Goal: Task Accomplishment & Management: Manage account settings

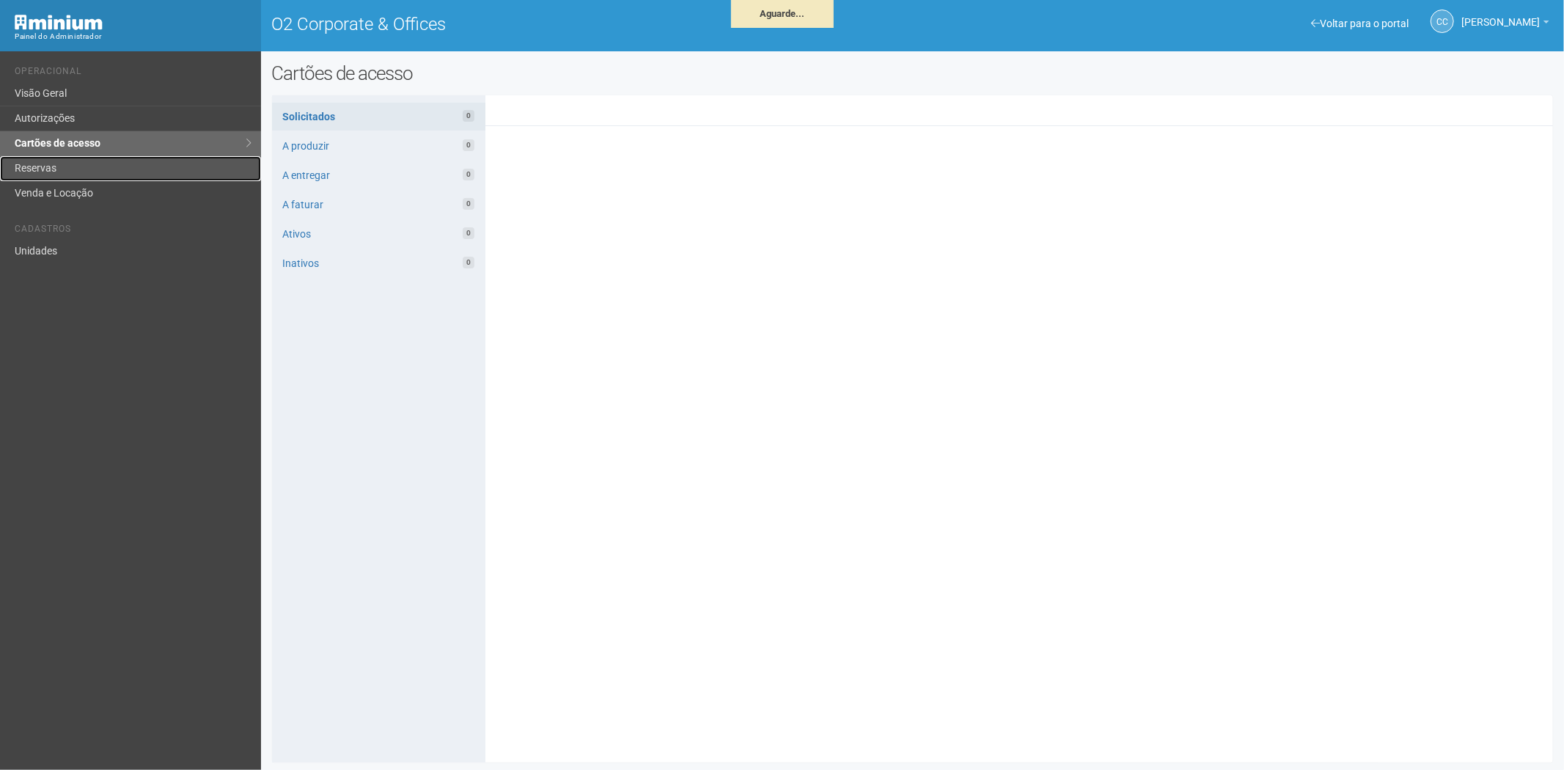
click at [109, 169] on link "Reservas" at bounding box center [130, 168] width 261 height 25
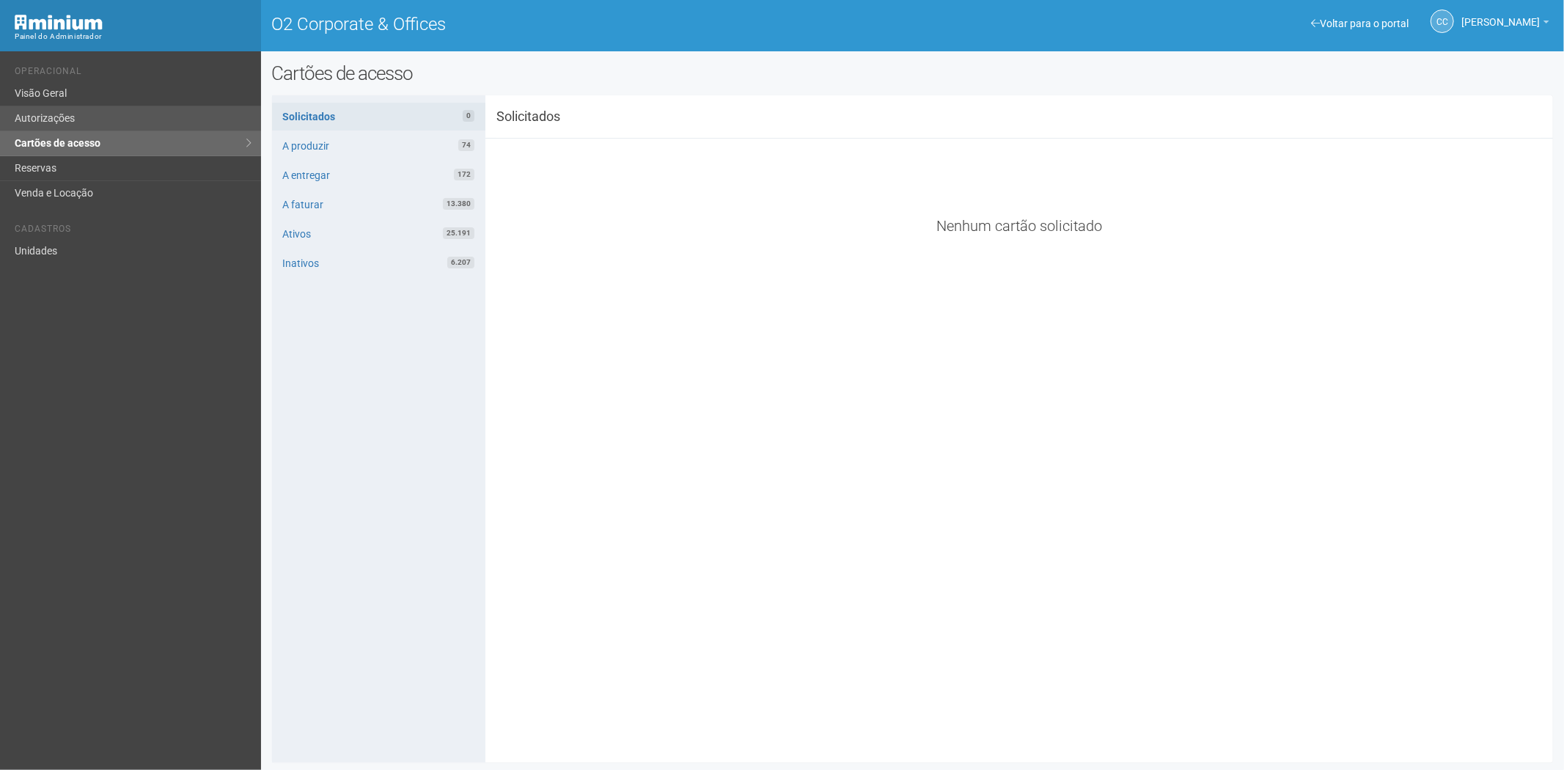
click at [89, 111] on link "Autorizações" at bounding box center [130, 118] width 261 height 25
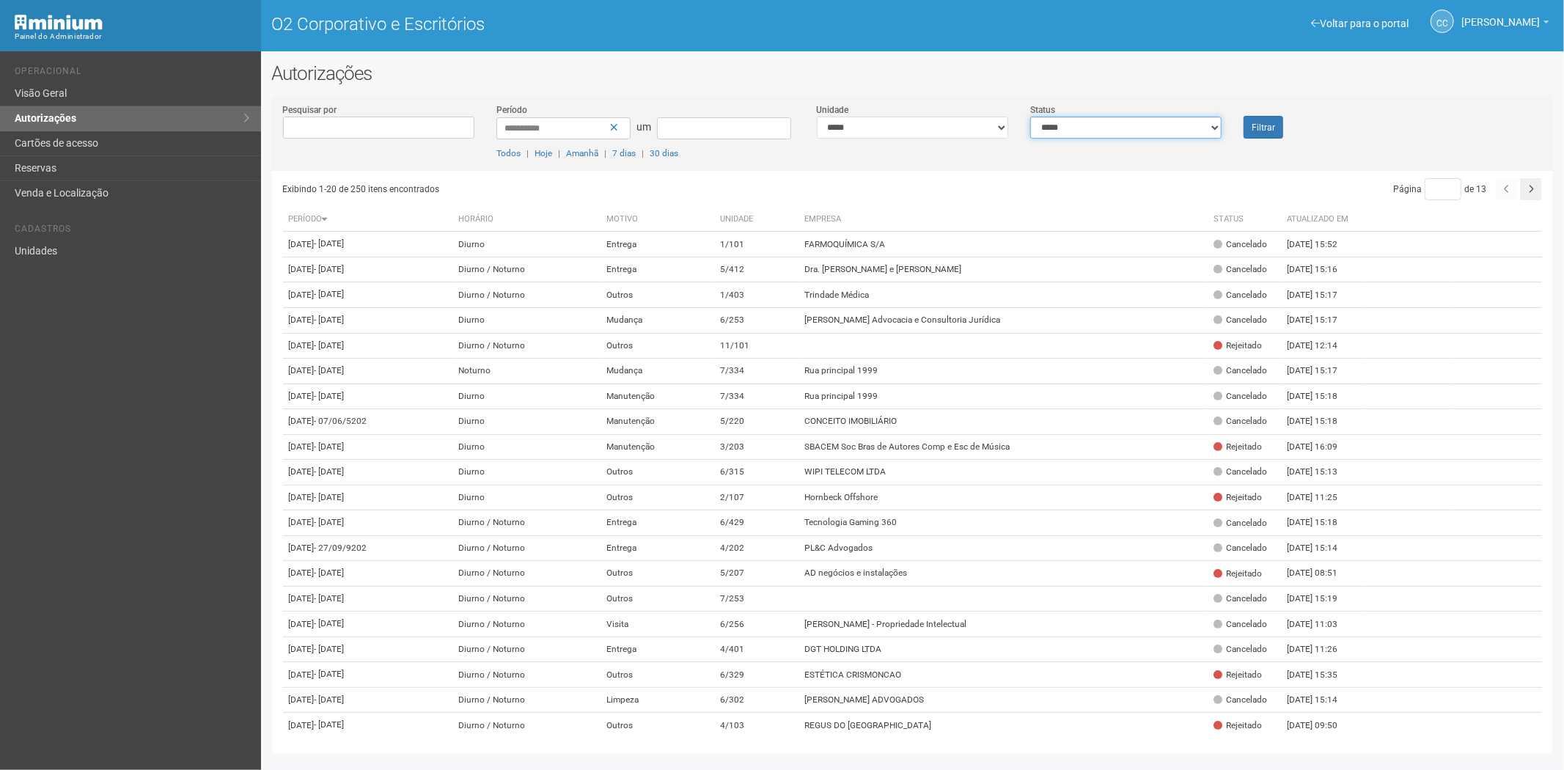
click at [1132, 122] on select "**********" at bounding box center [1125, 128] width 191 height 22
select select "*"
click at [1030, 117] on select "**********" at bounding box center [1125, 128] width 191 height 22
click at [1252, 132] on button "Filtrar" at bounding box center [1264, 127] width 40 height 23
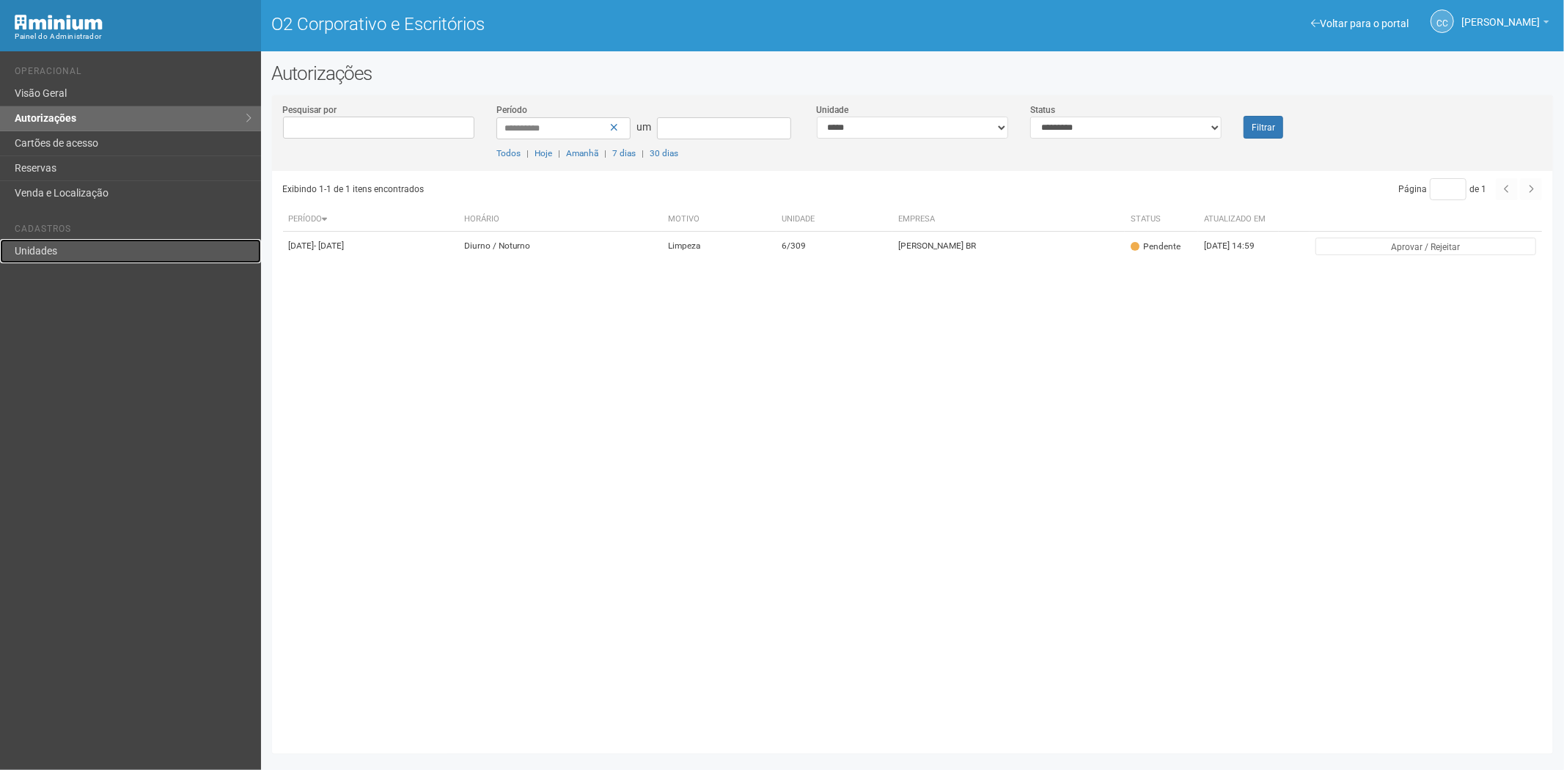
drag, startPoint x: 47, startPoint y: 251, endPoint x: 254, endPoint y: 250, distance: 207.5
click at [49, 251] on font "Unidades" at bounding box center [36, 251] width 43 height 12
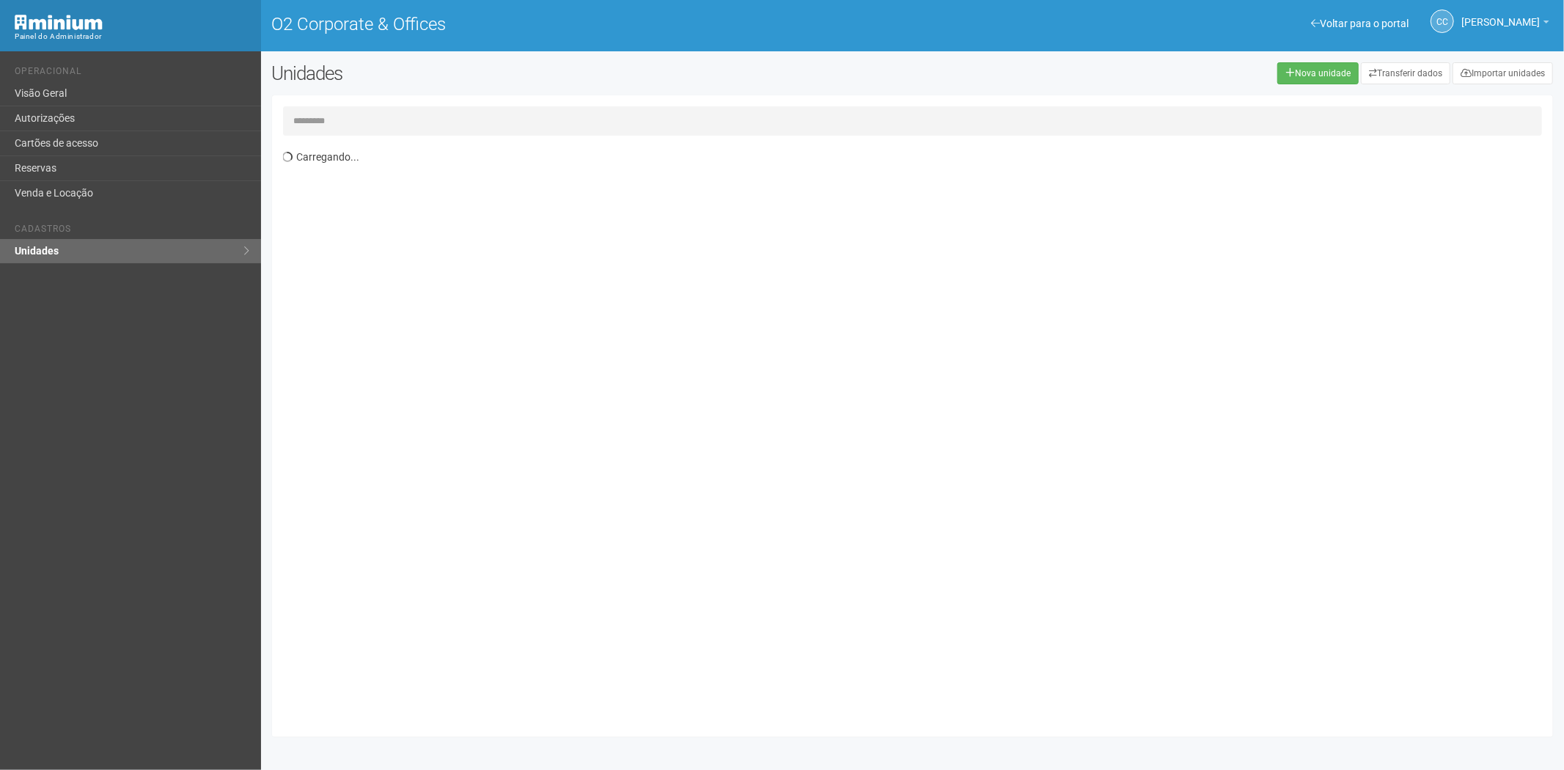
click at [306, 120] on input "text" at bounding box center [913, 120] width 1260 height 29
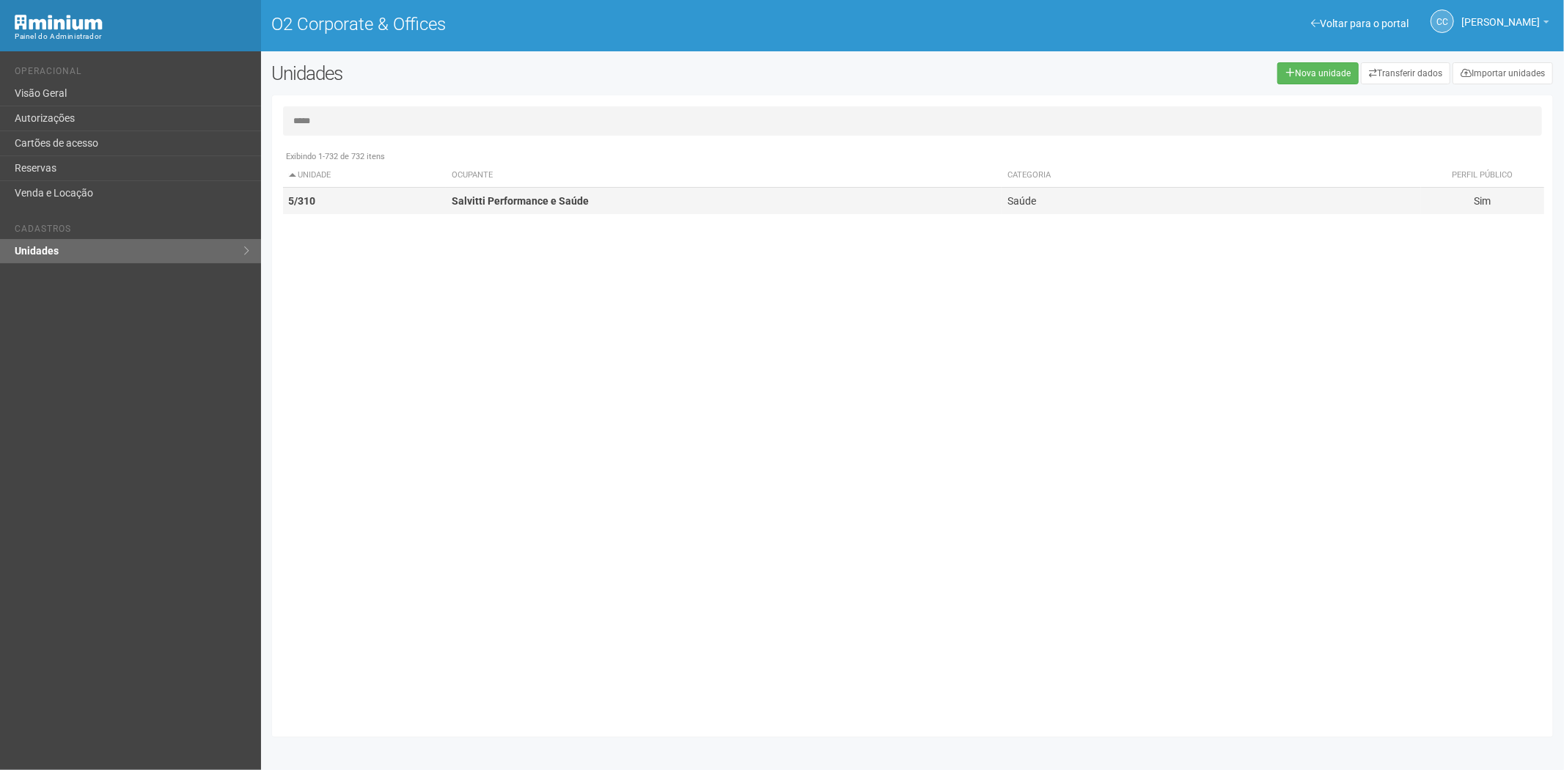
type input "*****"
click at [458, 204] on strong "Salvitti Performance e Saúde" at bounding box center [520, 201] width 137 height 12
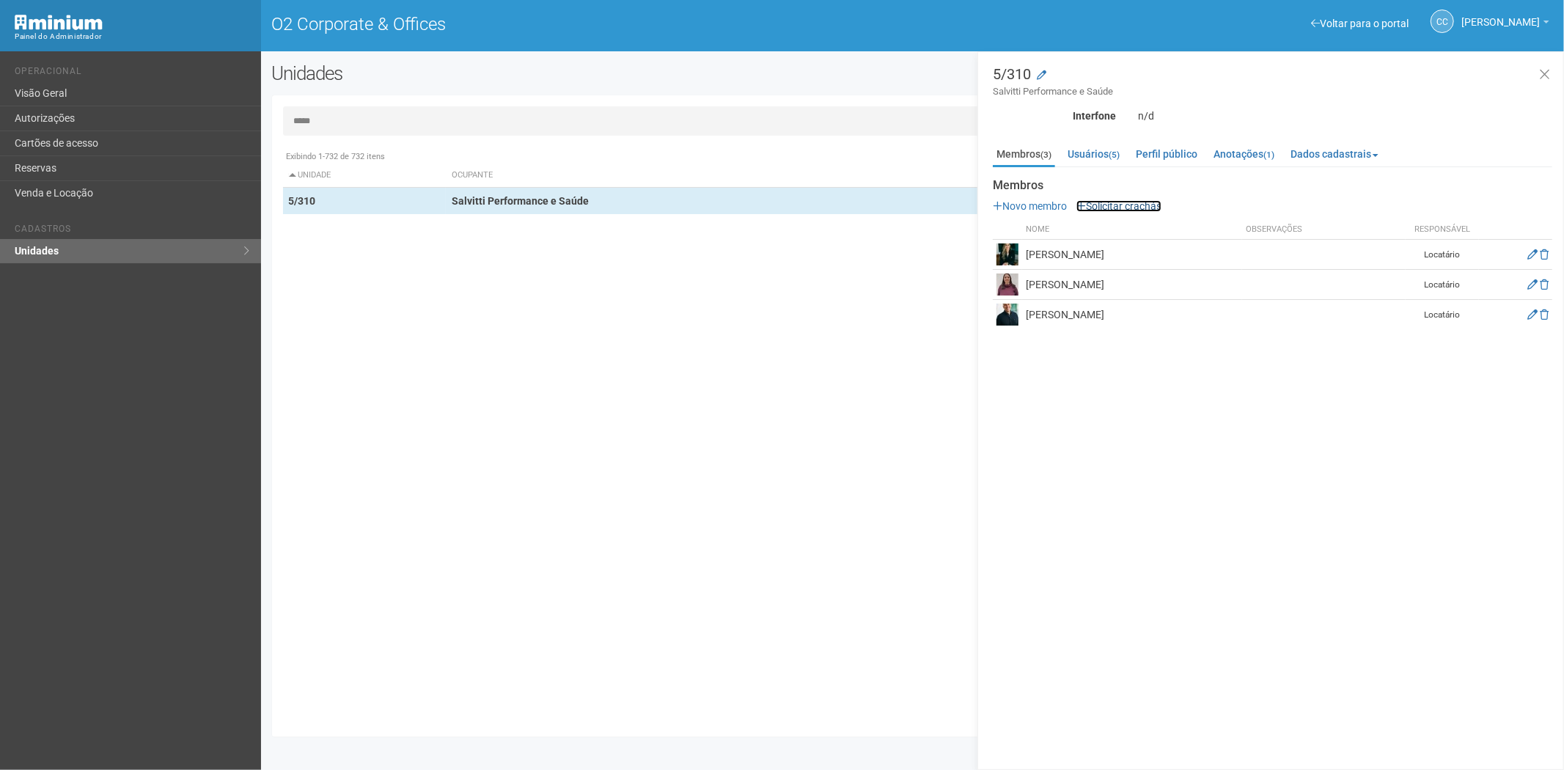
click at [1125, 200] on link "Solicitar crachás" at bounding box center [1119, 206] width 85 height 12
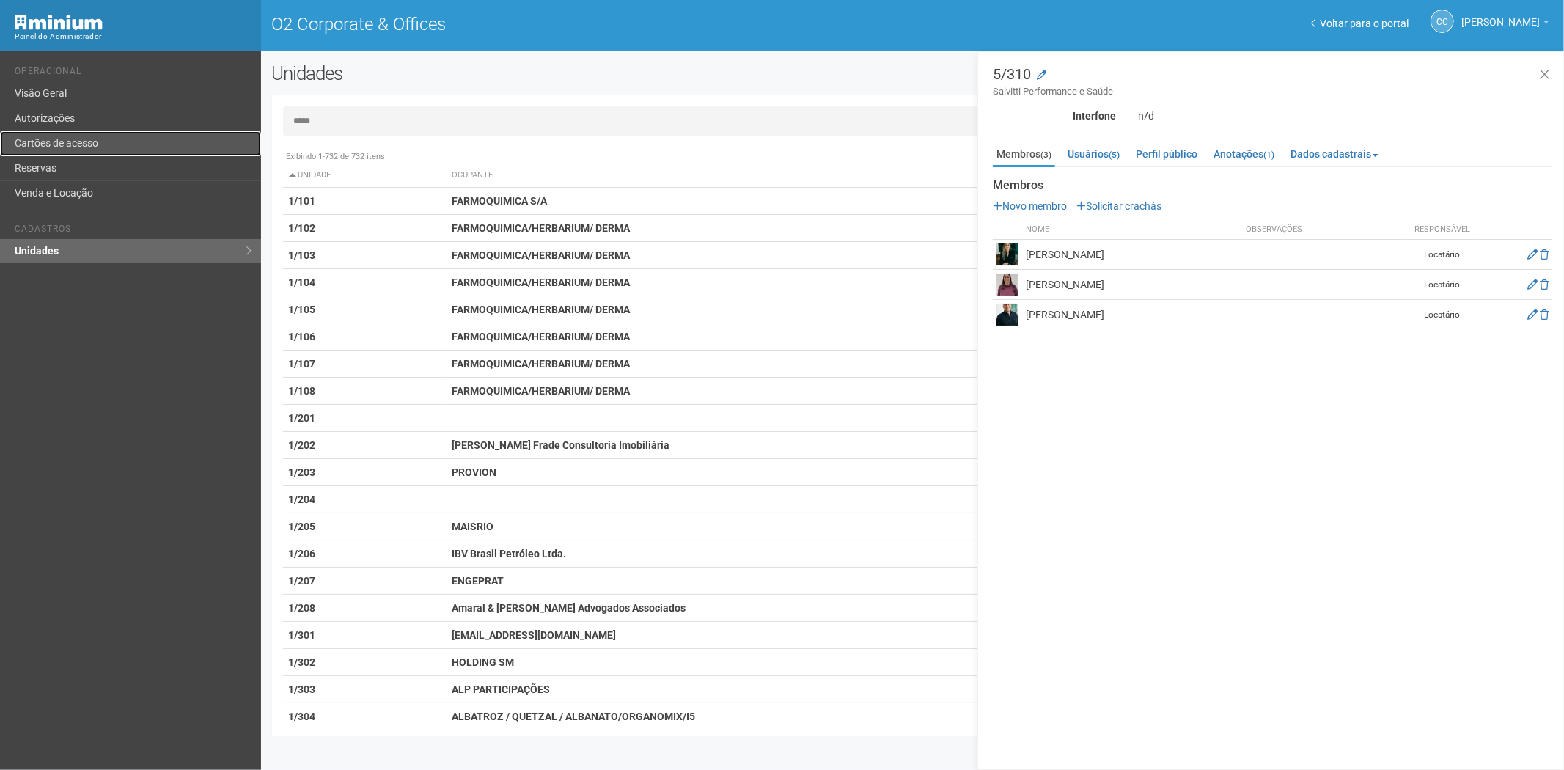
click at [52, 143] on link "Cartões de acesso" at bounding box center [130, 143] width 261 height 25
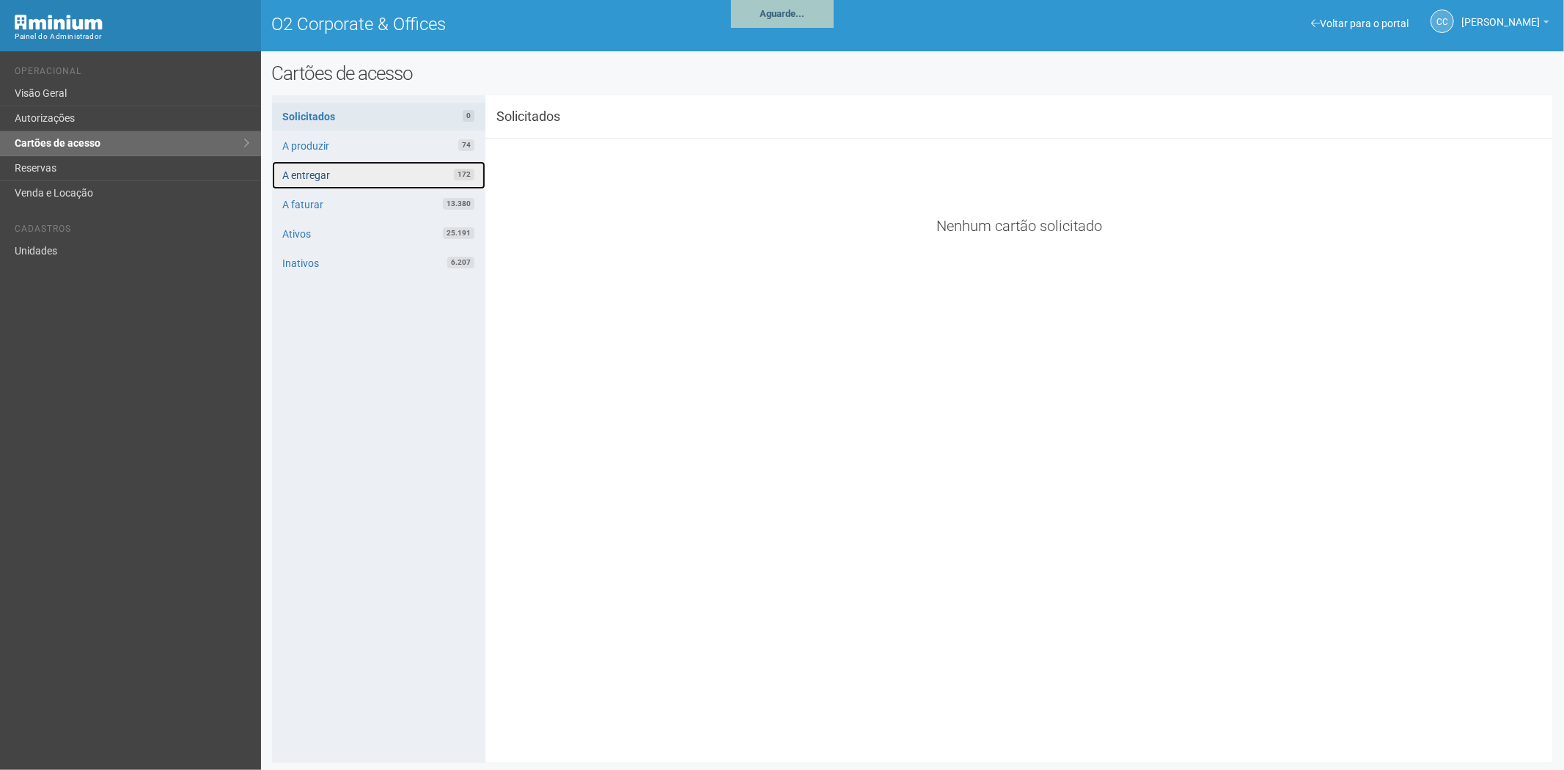
click at [413, 166] on link "A entregar 172" at bounding box center [378, 175] width 213 height 28
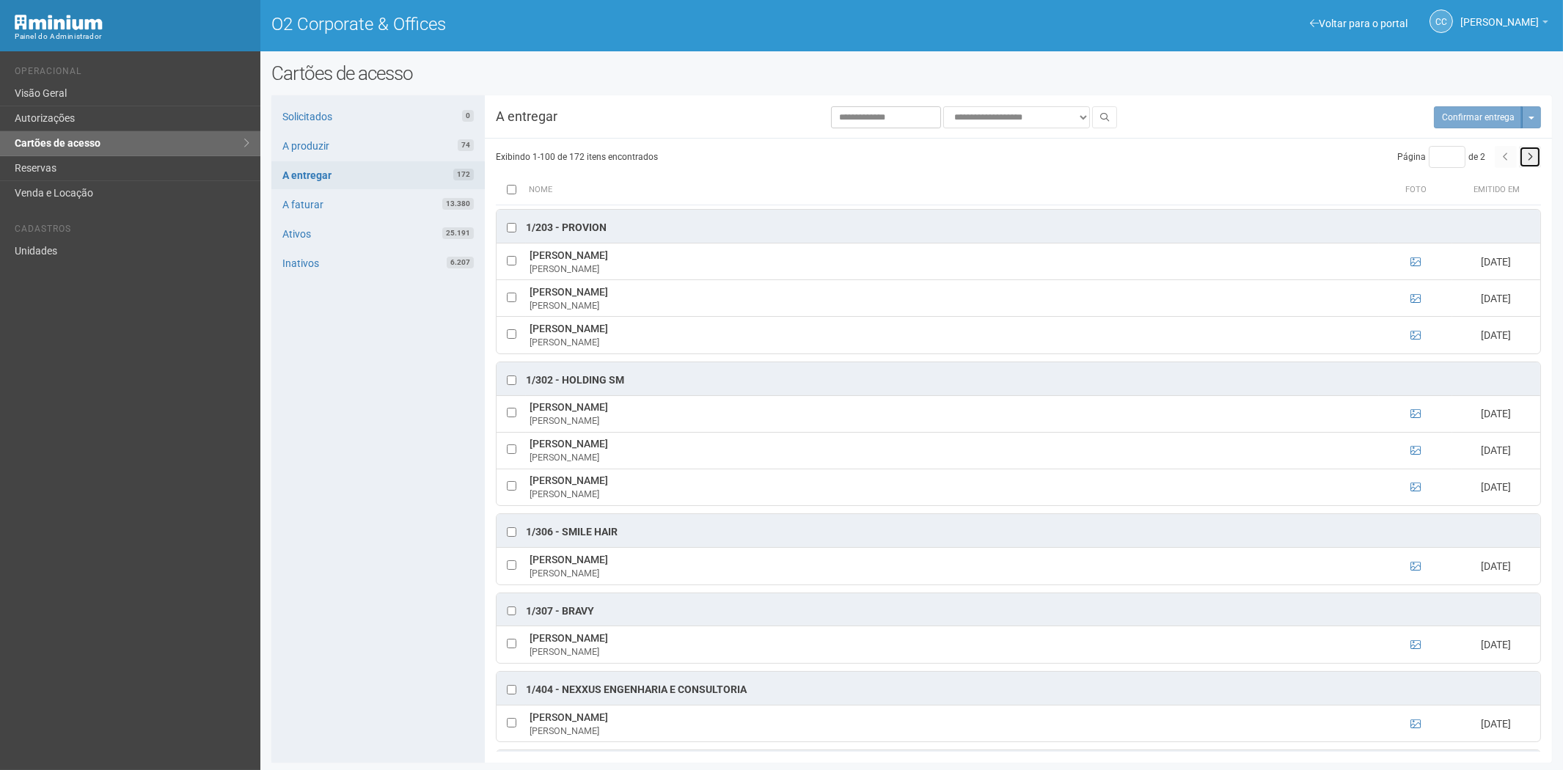
click at [1534, 159] on button "button" at bounding box center [1530, 157] width 22 height 22
type input "*"
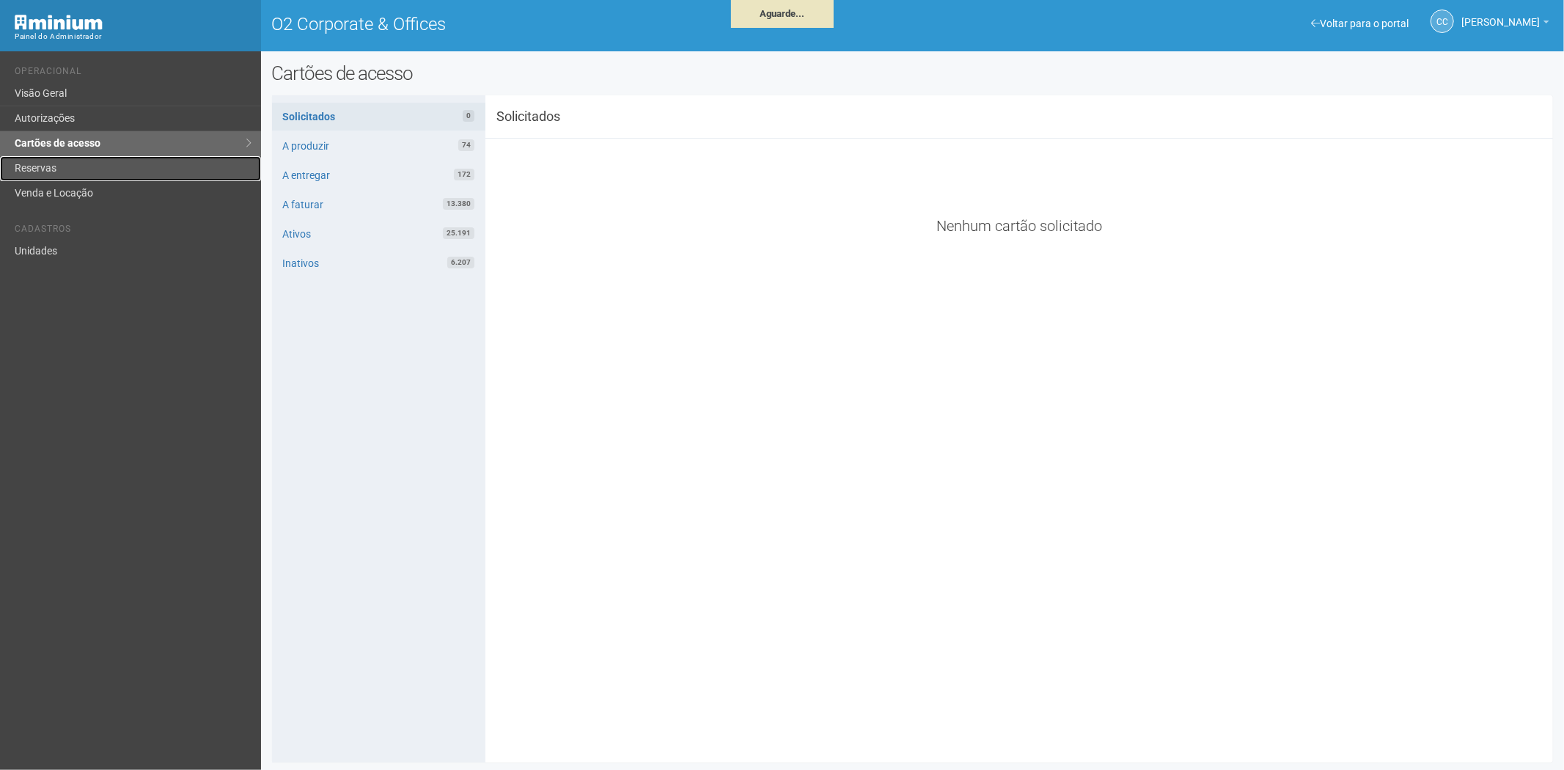
click at [98, 172] on link "Reservas" at bounding box center [130, 168] width 261 height 25
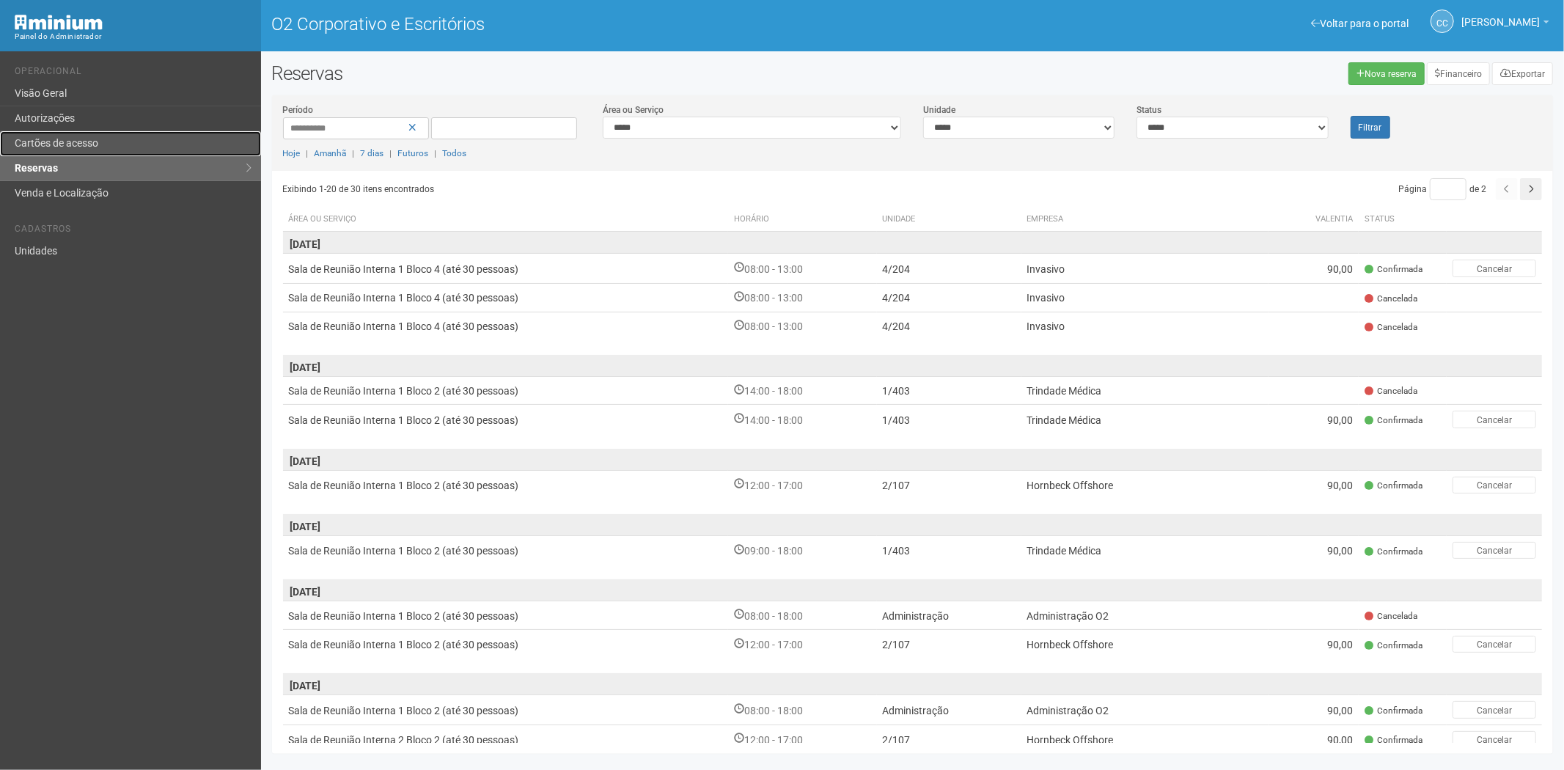
click at [104, 143] on link "Cartões de acesso" at bounding box center [130, 143] width 261 height 25
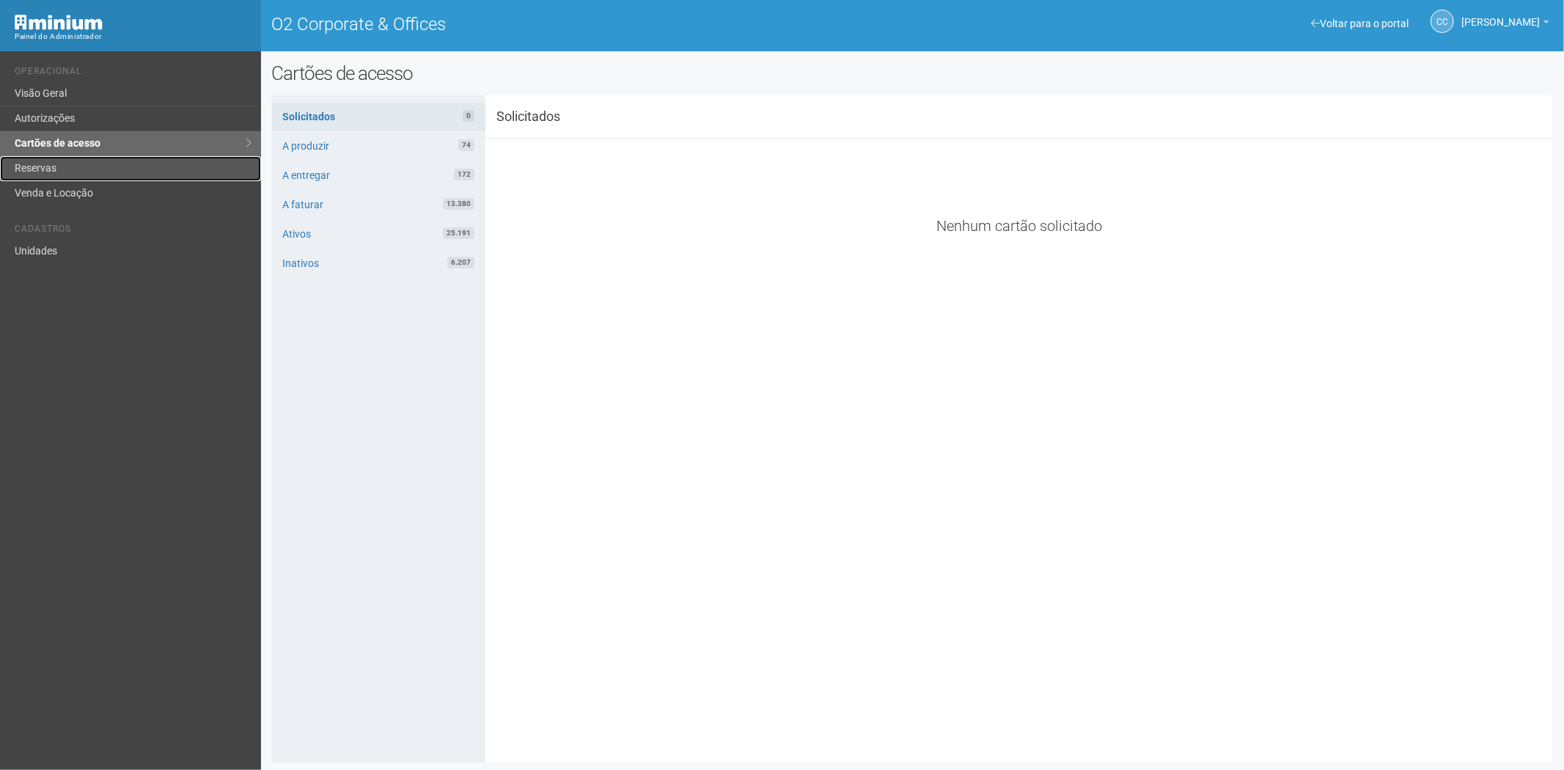
click at [98, 158] on link "Reservas" at bounding box center [130, 168] width 261 height 25
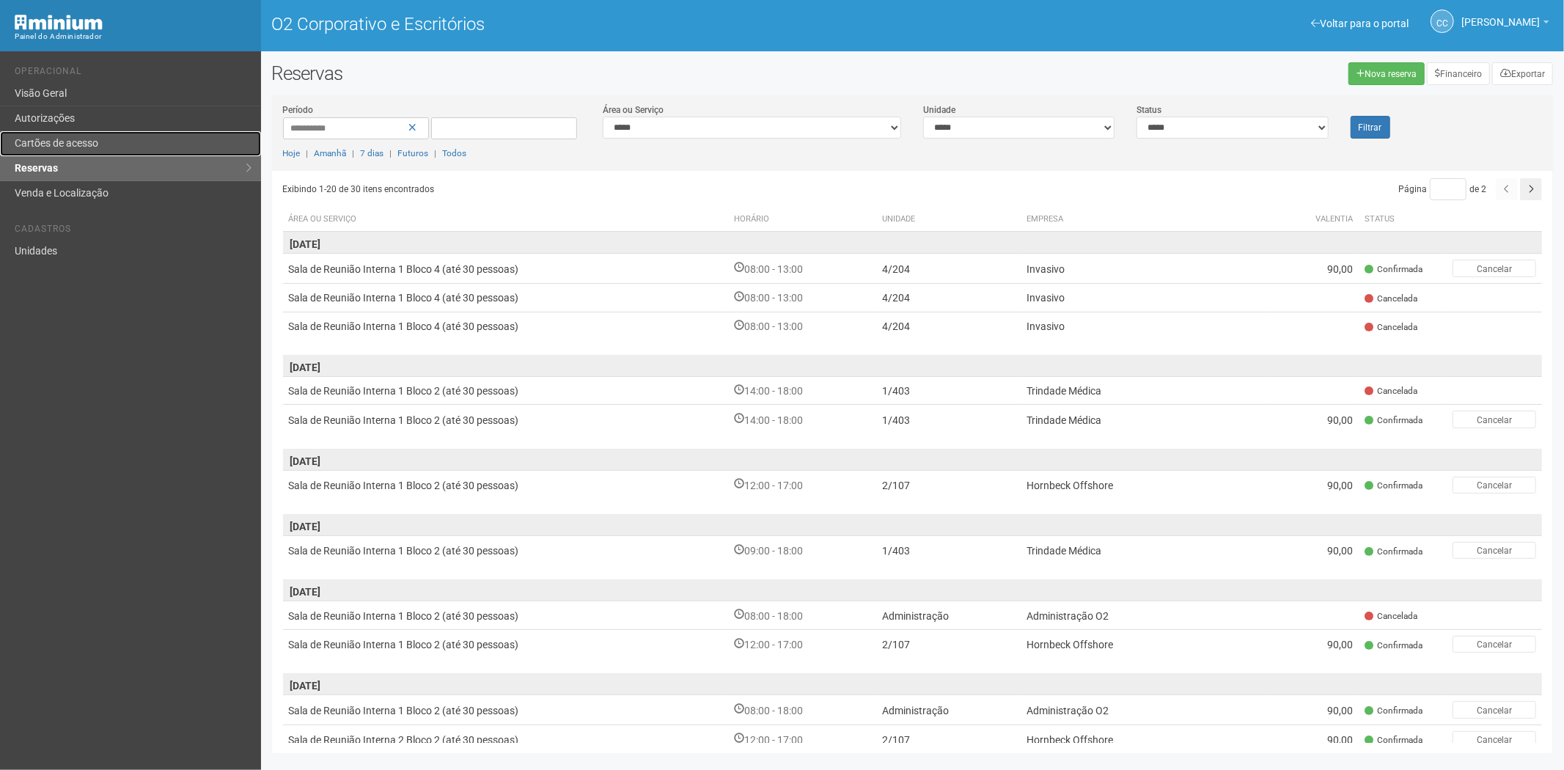
click at [68, 135] on link "Cartões de acesso" at bounding box center [130, 143] width 261 height 25
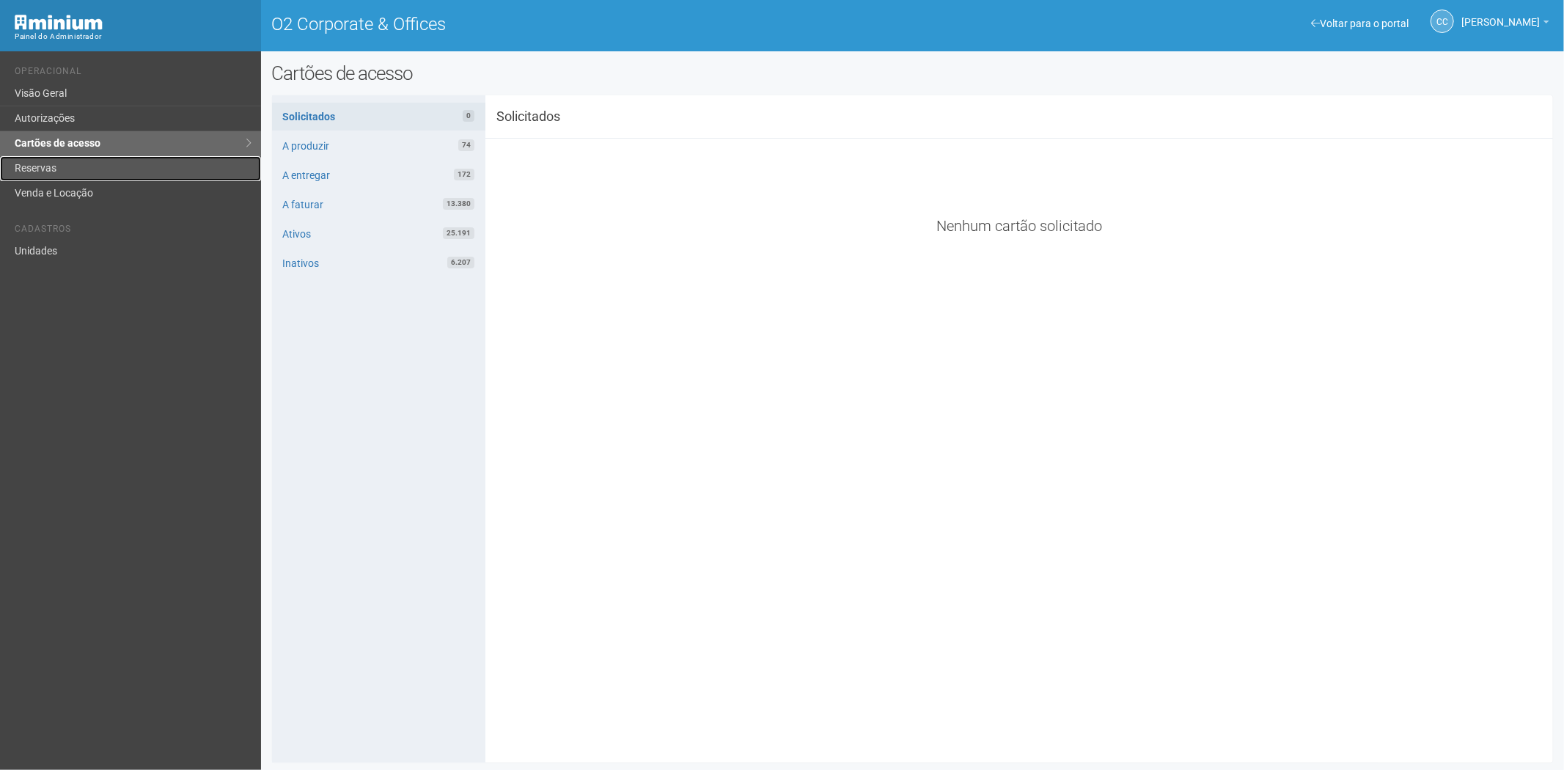
click at [49, 165] on link "Reservas" at bounding box center [130, 168] width 261 height 25
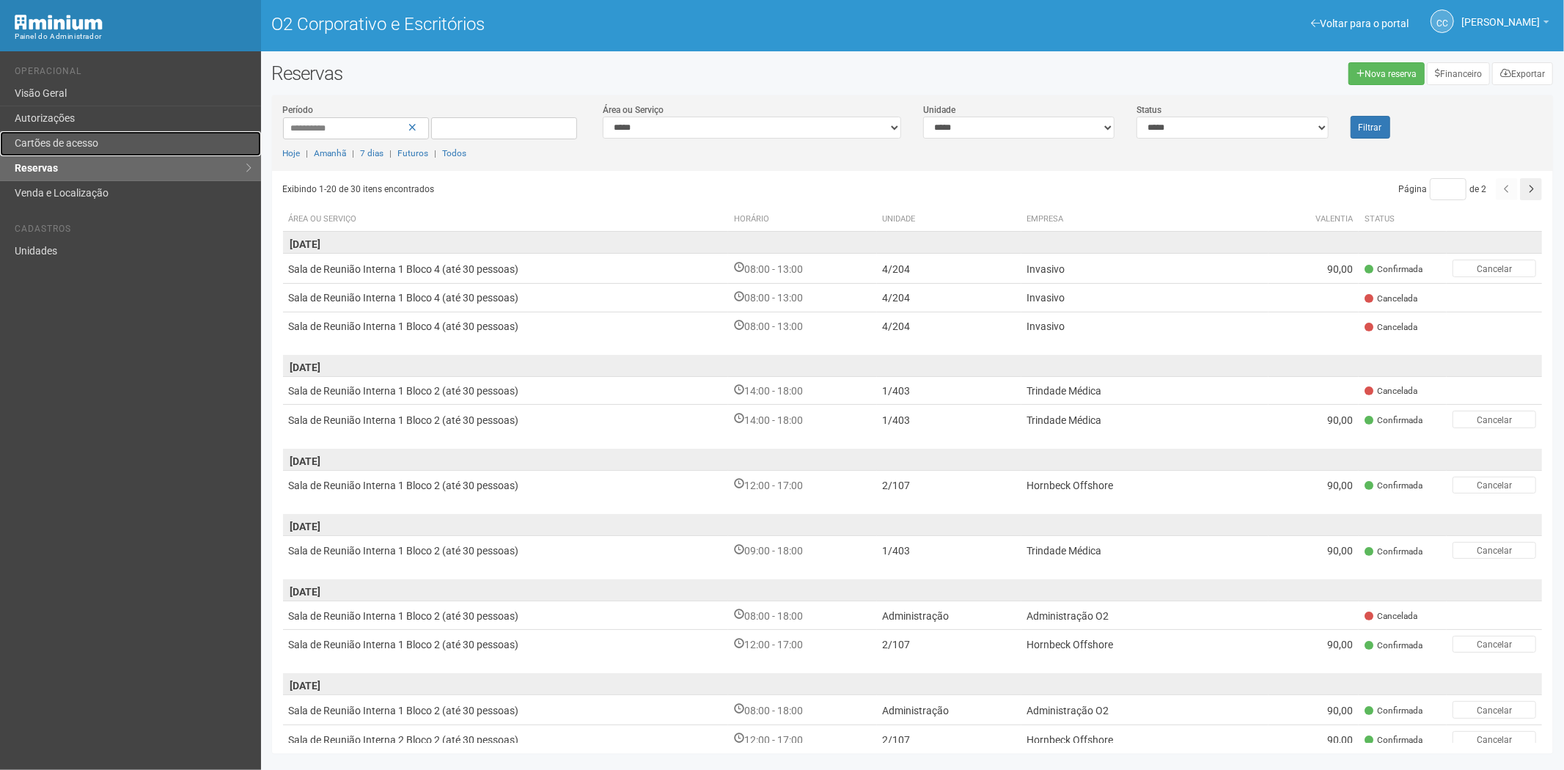
click at [98, 147] on font "Cartões de acesso" at bounding box center [57, 143] width 84 height 12
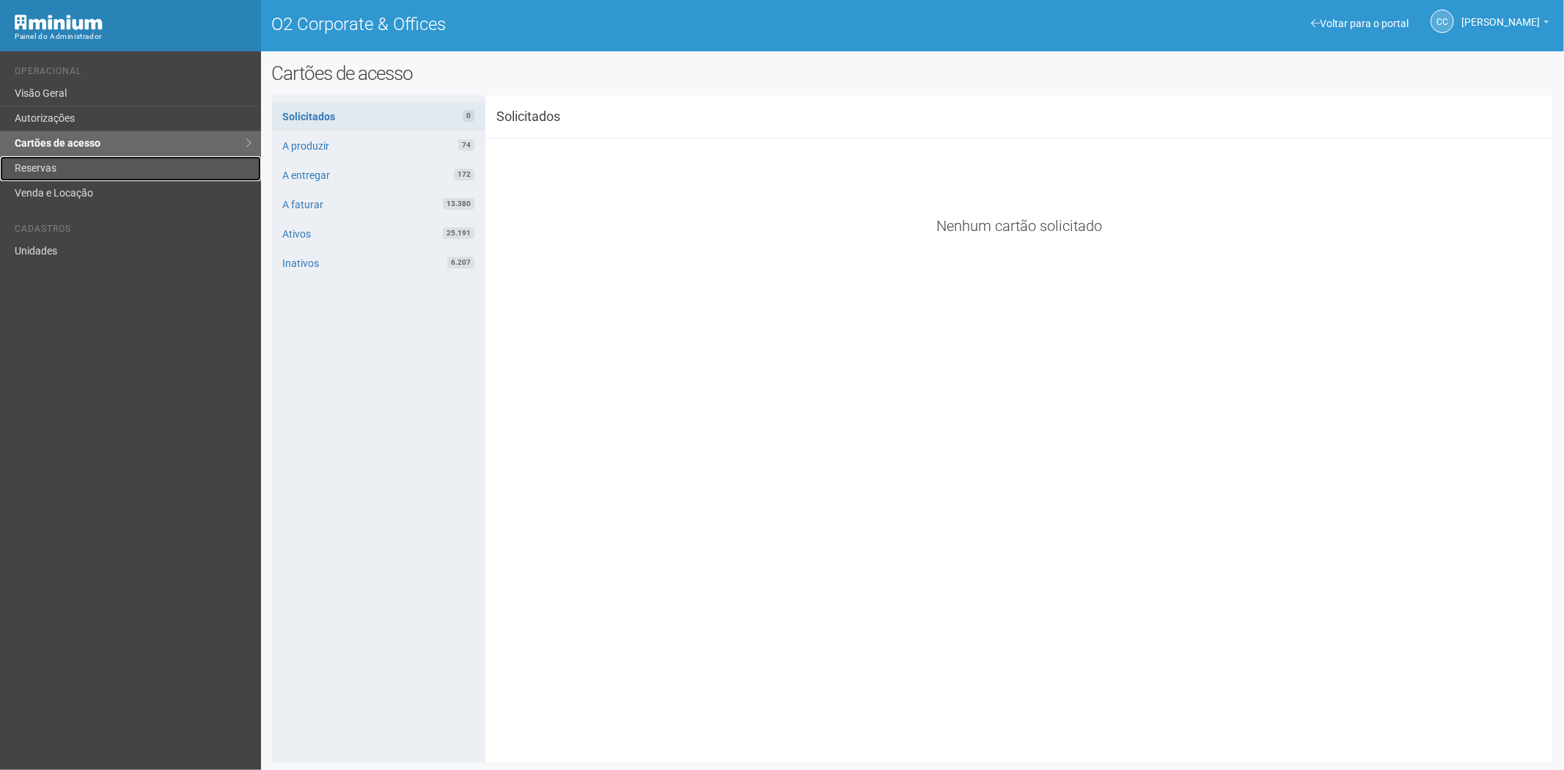
click at [40, 160] on link "Reservas" at bounding box center [130, 168] width 261 height 25
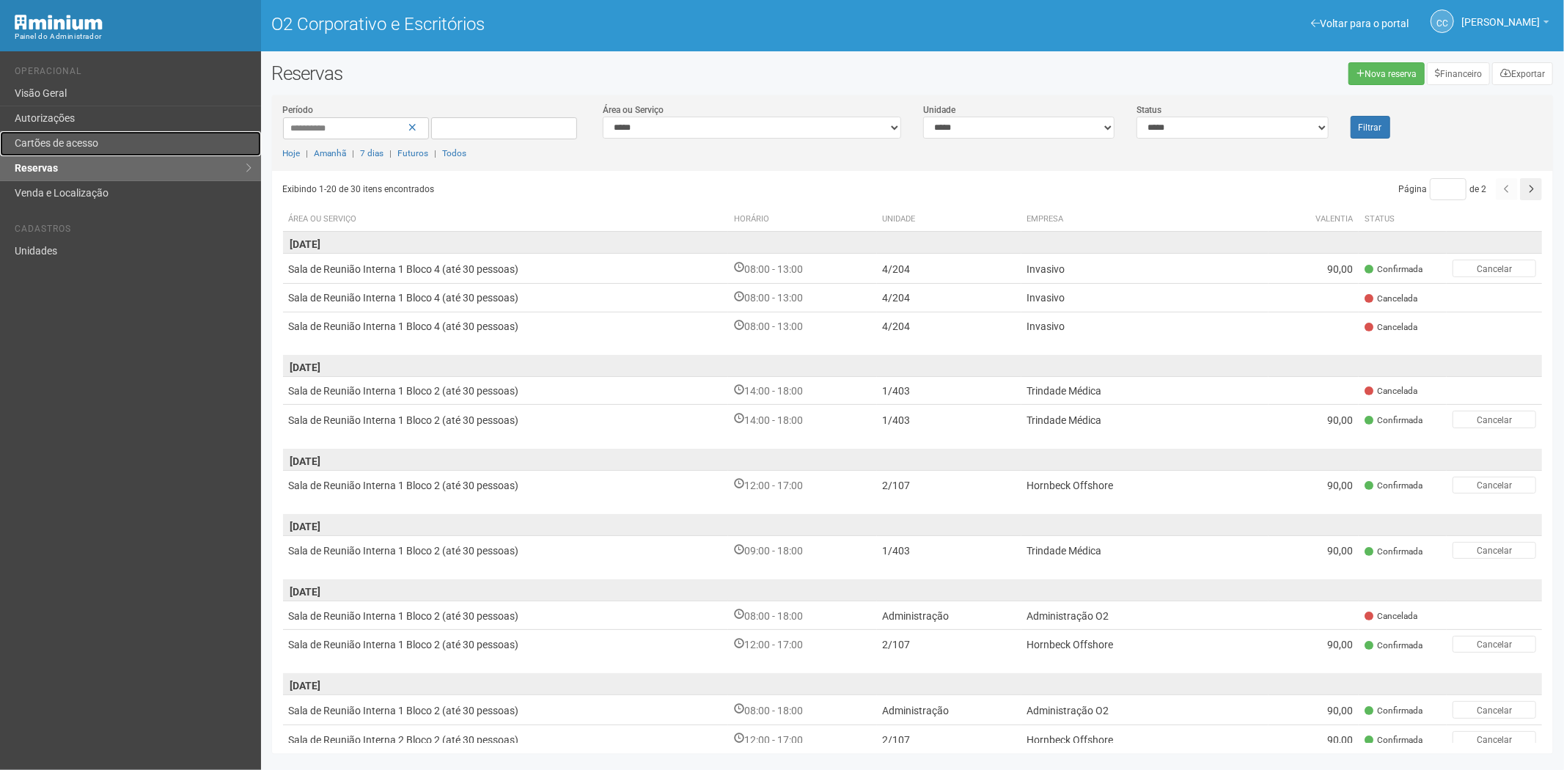
click at [81, 140] on font "Cartões de acesso" at bounding box center [57, 143] width 84 height 12
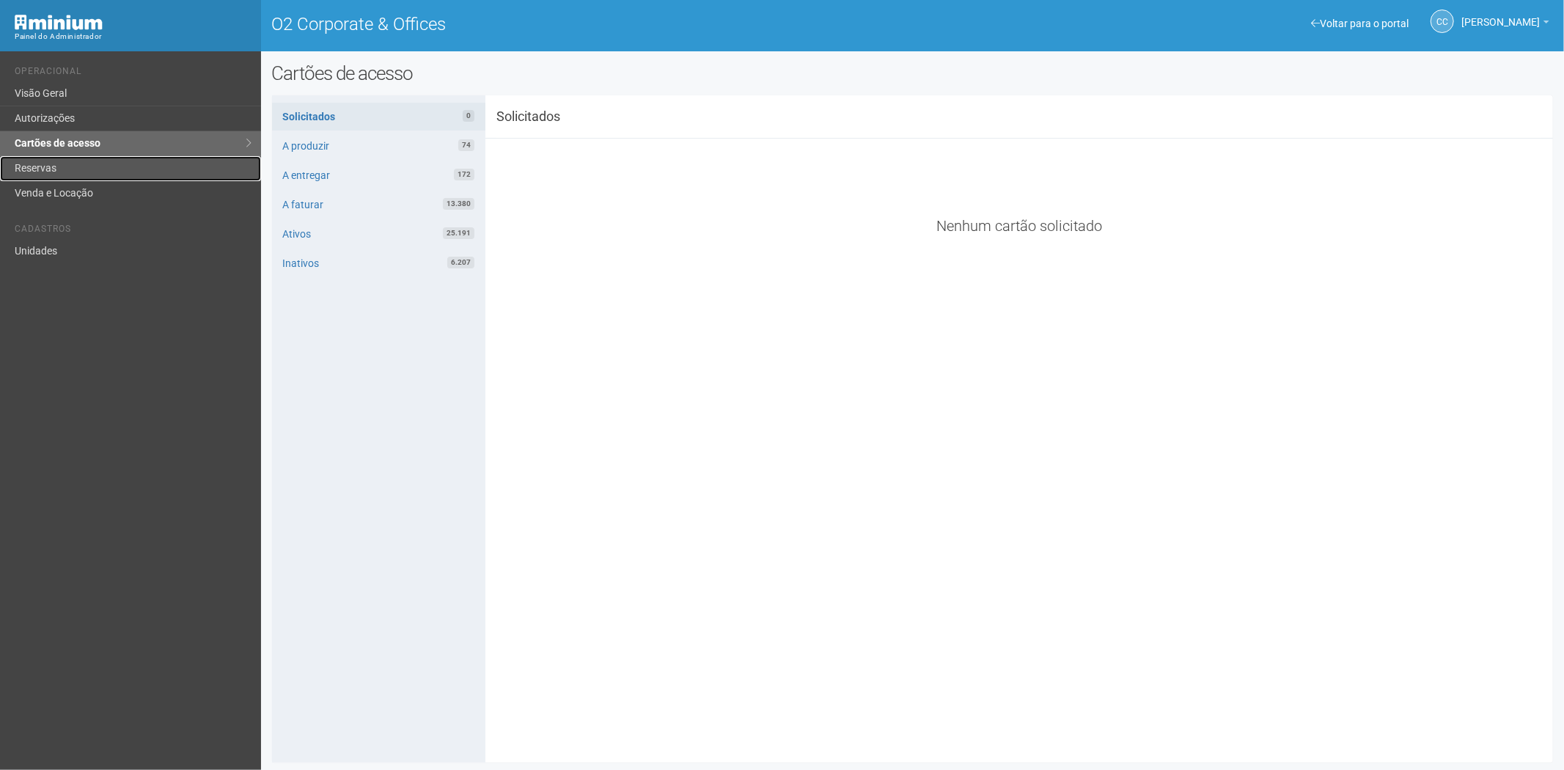
click at [84, 177] on link "Reservas" at bounding box center [130, 168] width 261 height 25
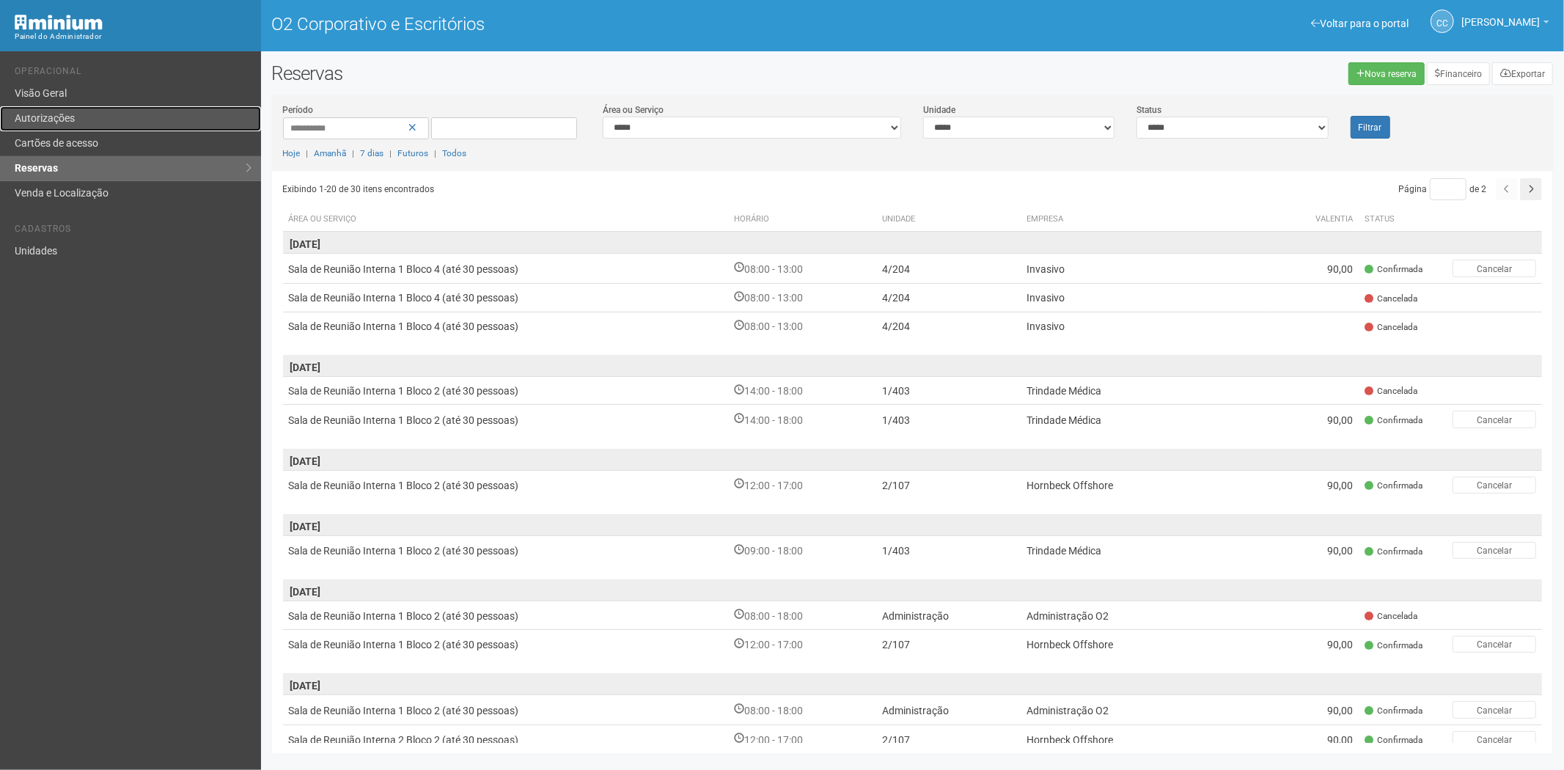
click at [84, 125] on link "Autorizações" at bounding box center [130, 118] width 261 height 25
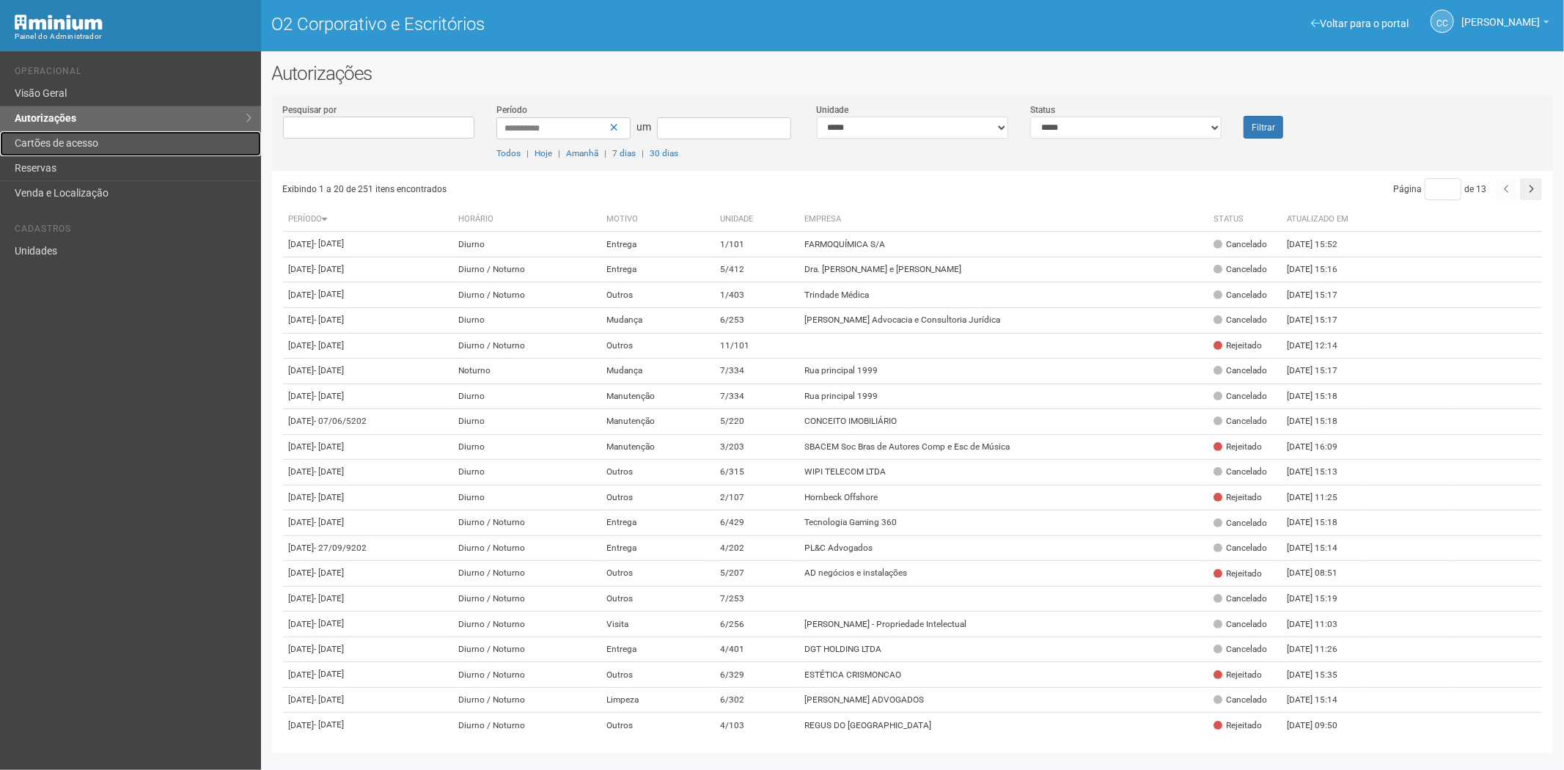
click at [86, 150] on link "Cartões de acesso" at bounding box center [130, 143] width 261 height 25
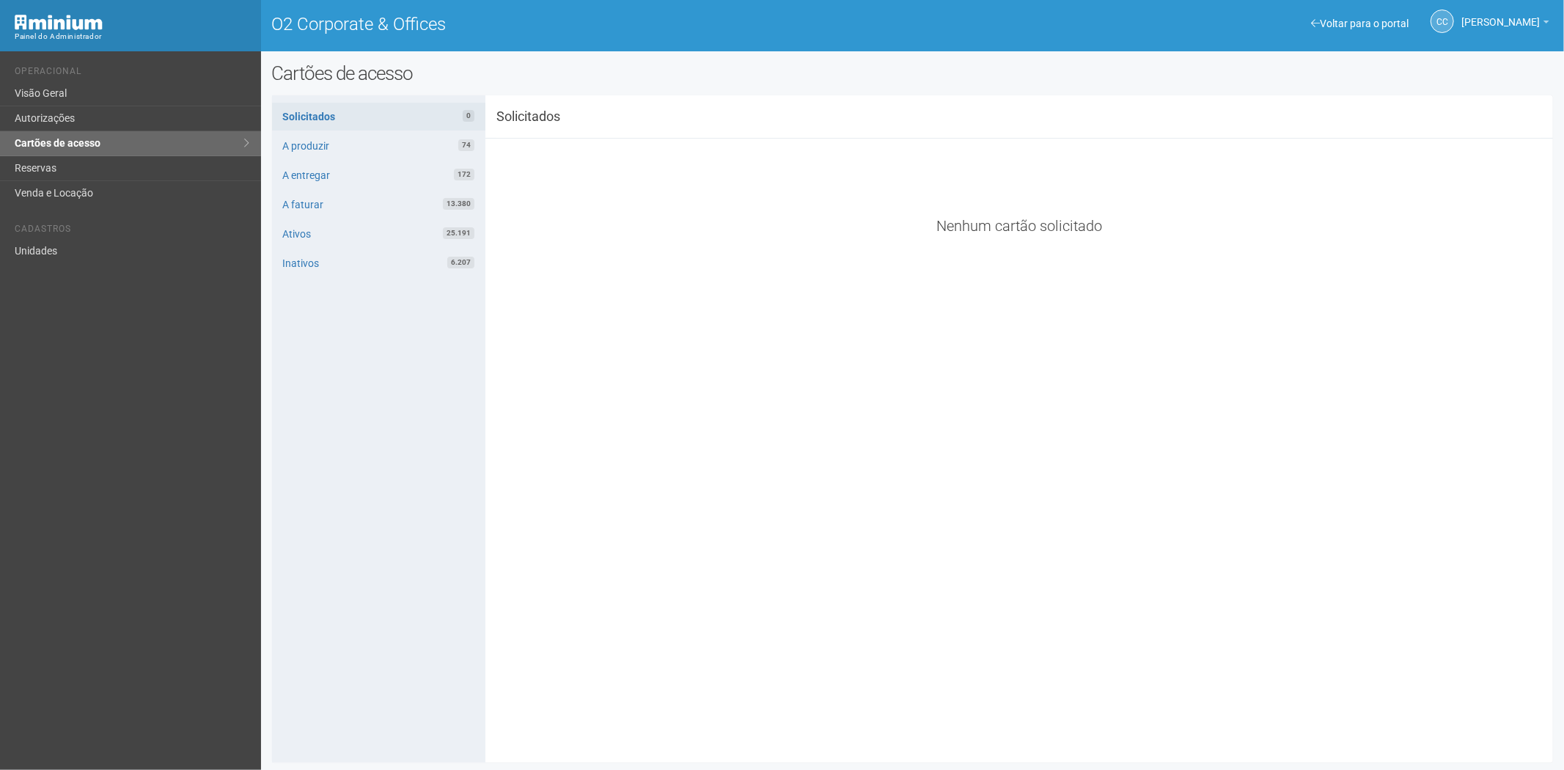
click at [419, 160] on ul "Solicitados 0 A produzir 74 A entregar 172 A faturar 13.380 Ativos 25.191 Inati…" at bounding box center [378, 190] width 213 height 175
click at [324, 169] on link "A entregar 172" at bounding box center [378, 175] width 213 height 28
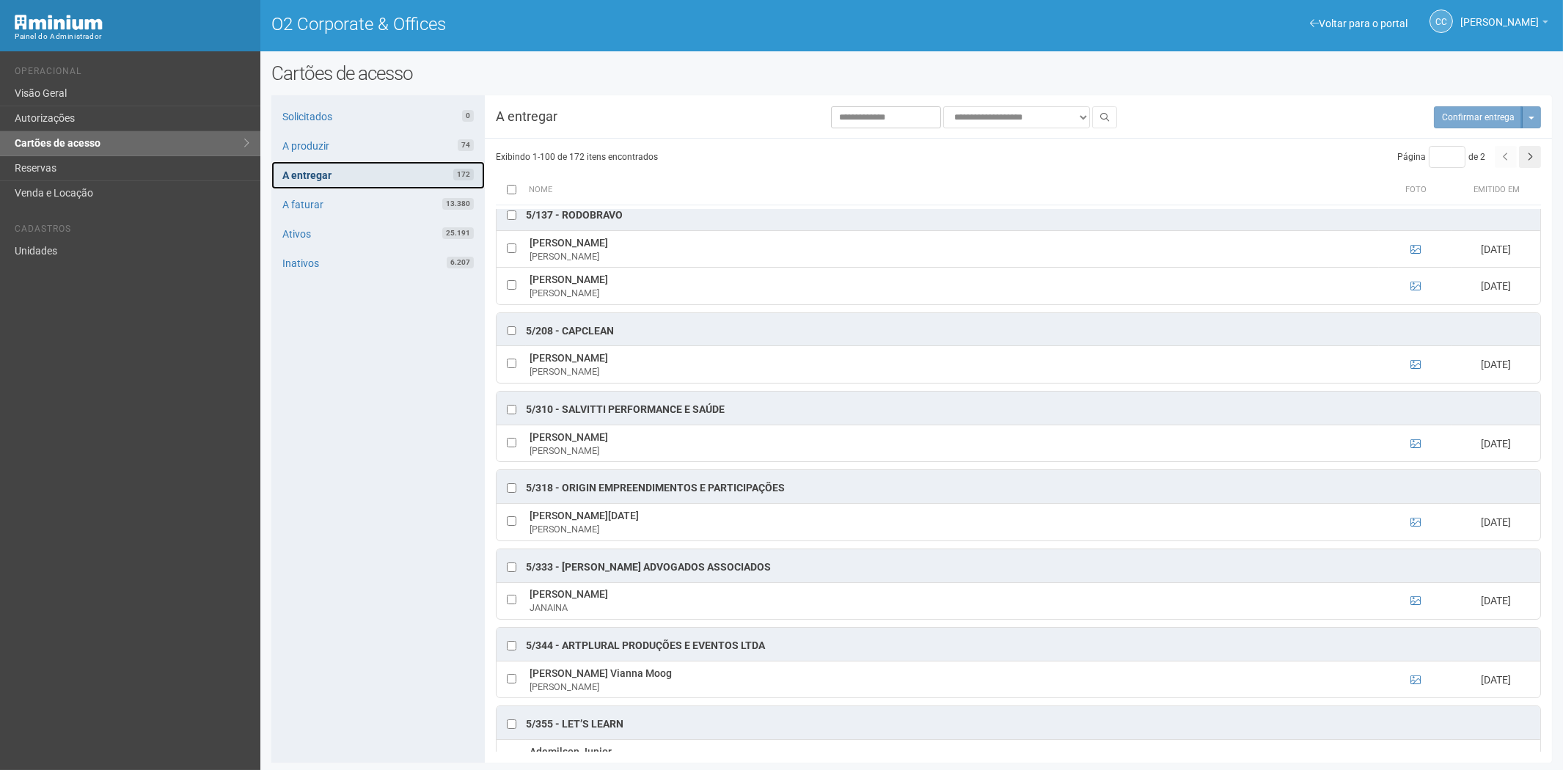
scroll to position [4281, 0]
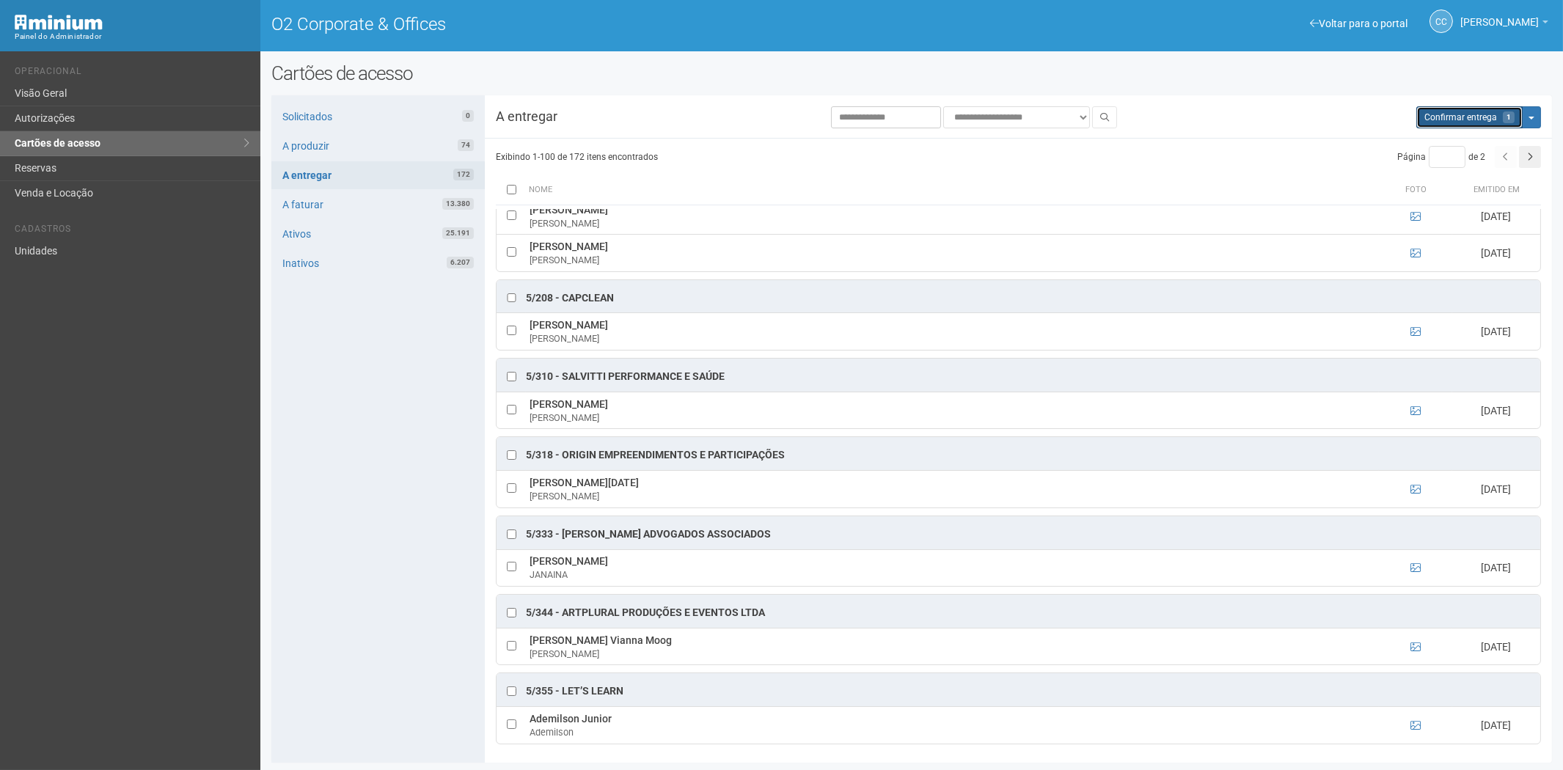
click at [1441, 120] on span "Confirmar entrega" at bounding box center [1460, 117] width 73 height 10
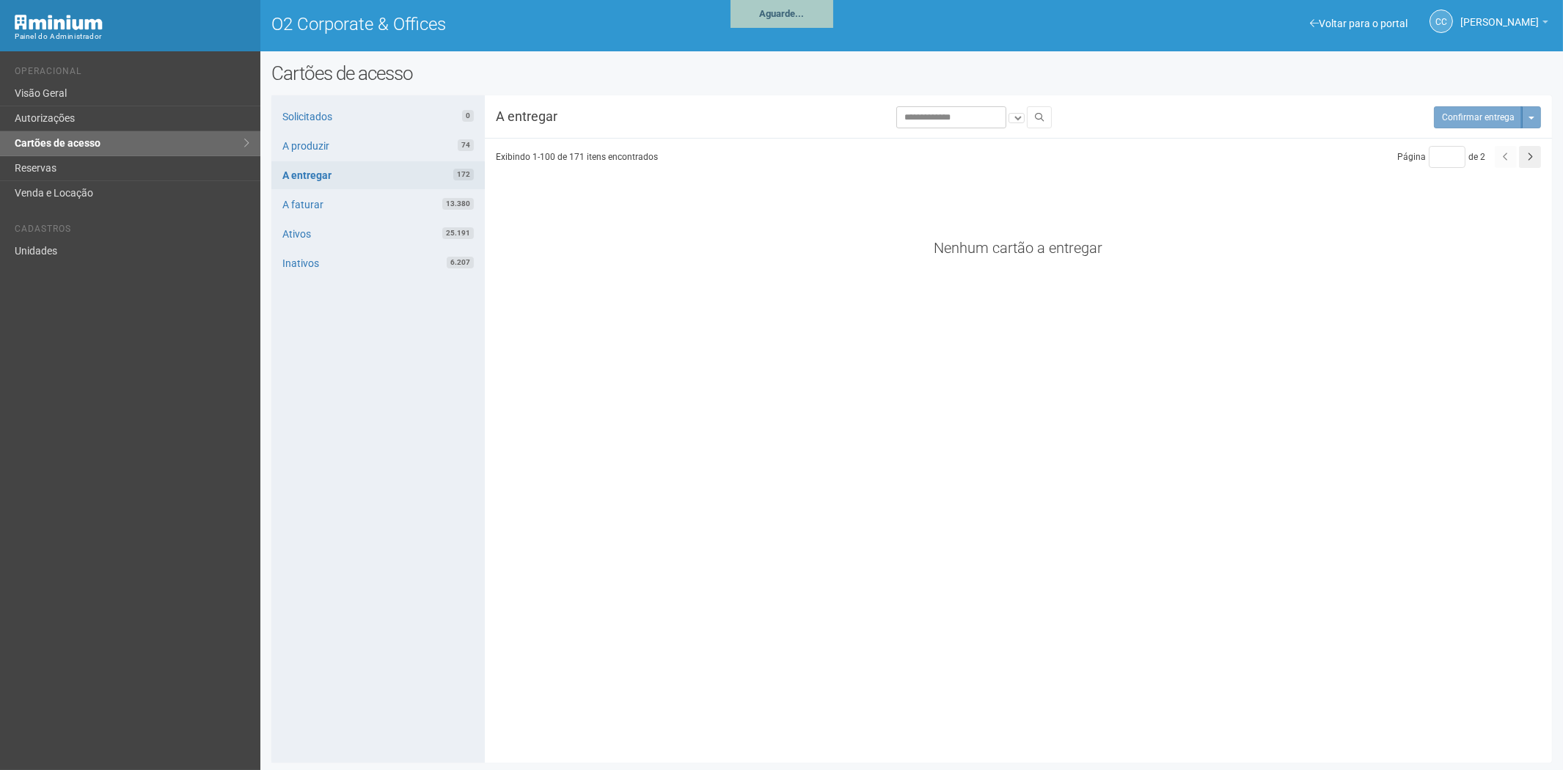
scroll to position [4237, 0]
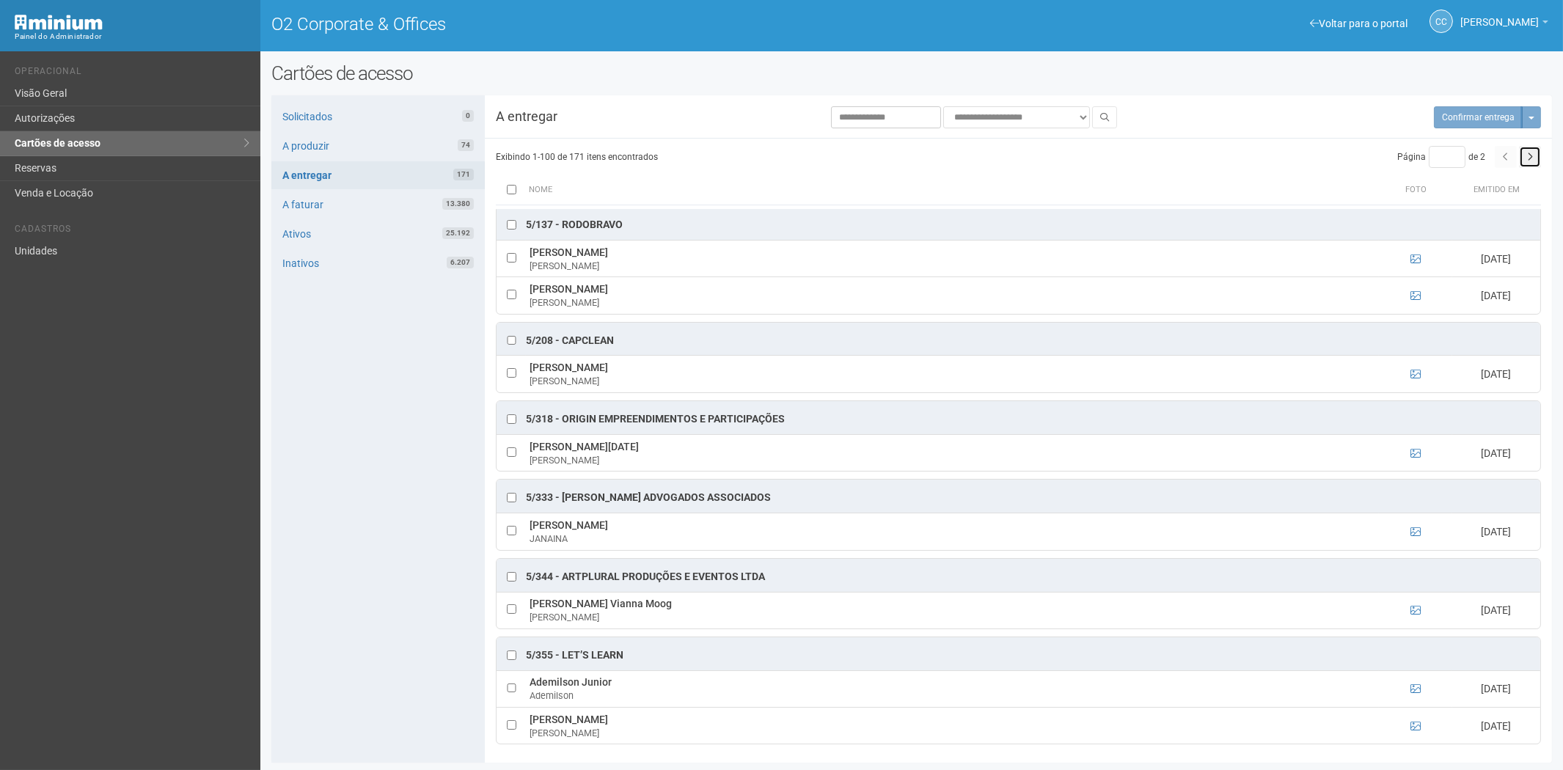
click at [1527, 155] on icon "button" at bounding box center [1530, 157] width 6 height 9
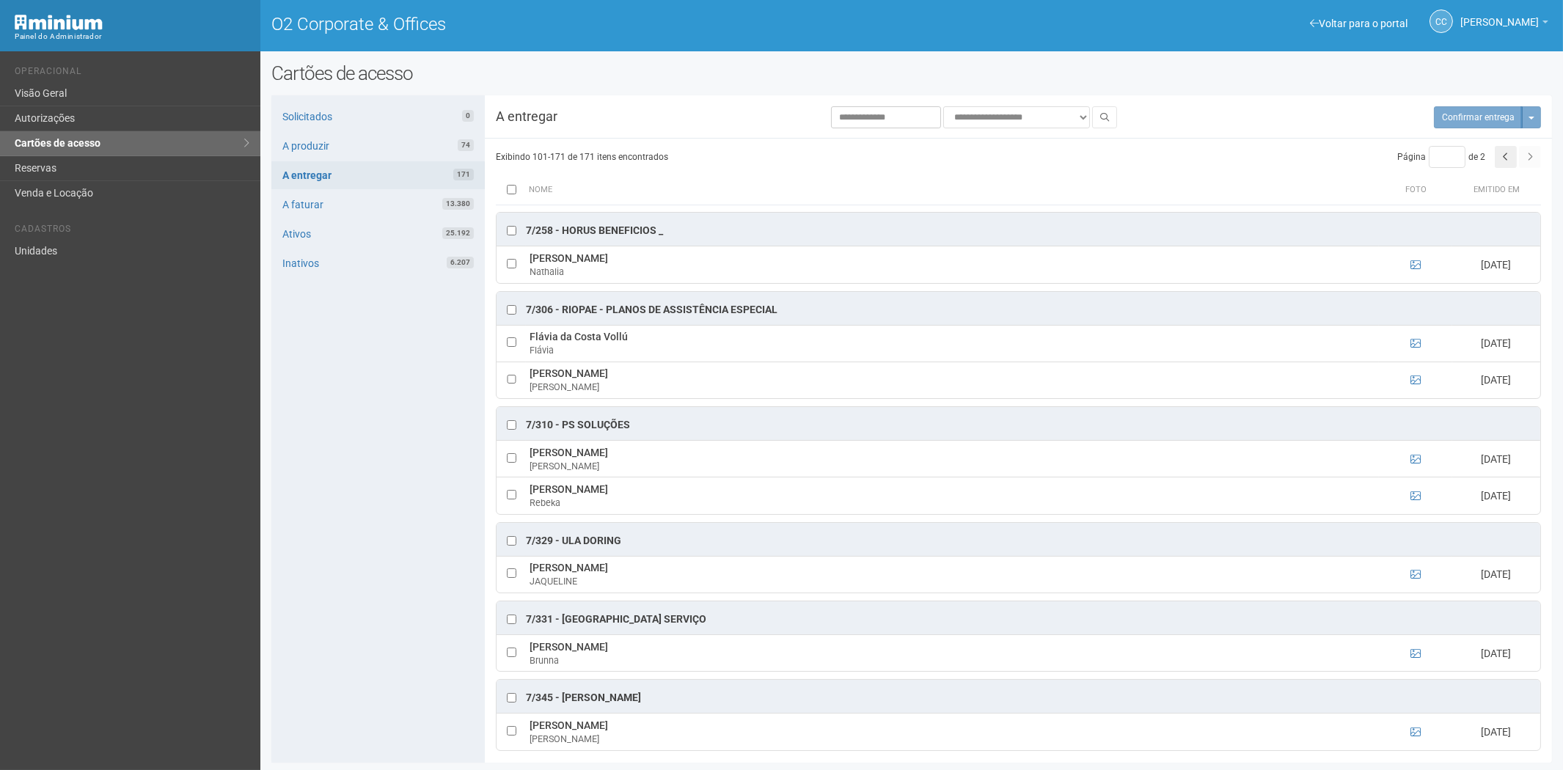
scroll to position [3217, 0]
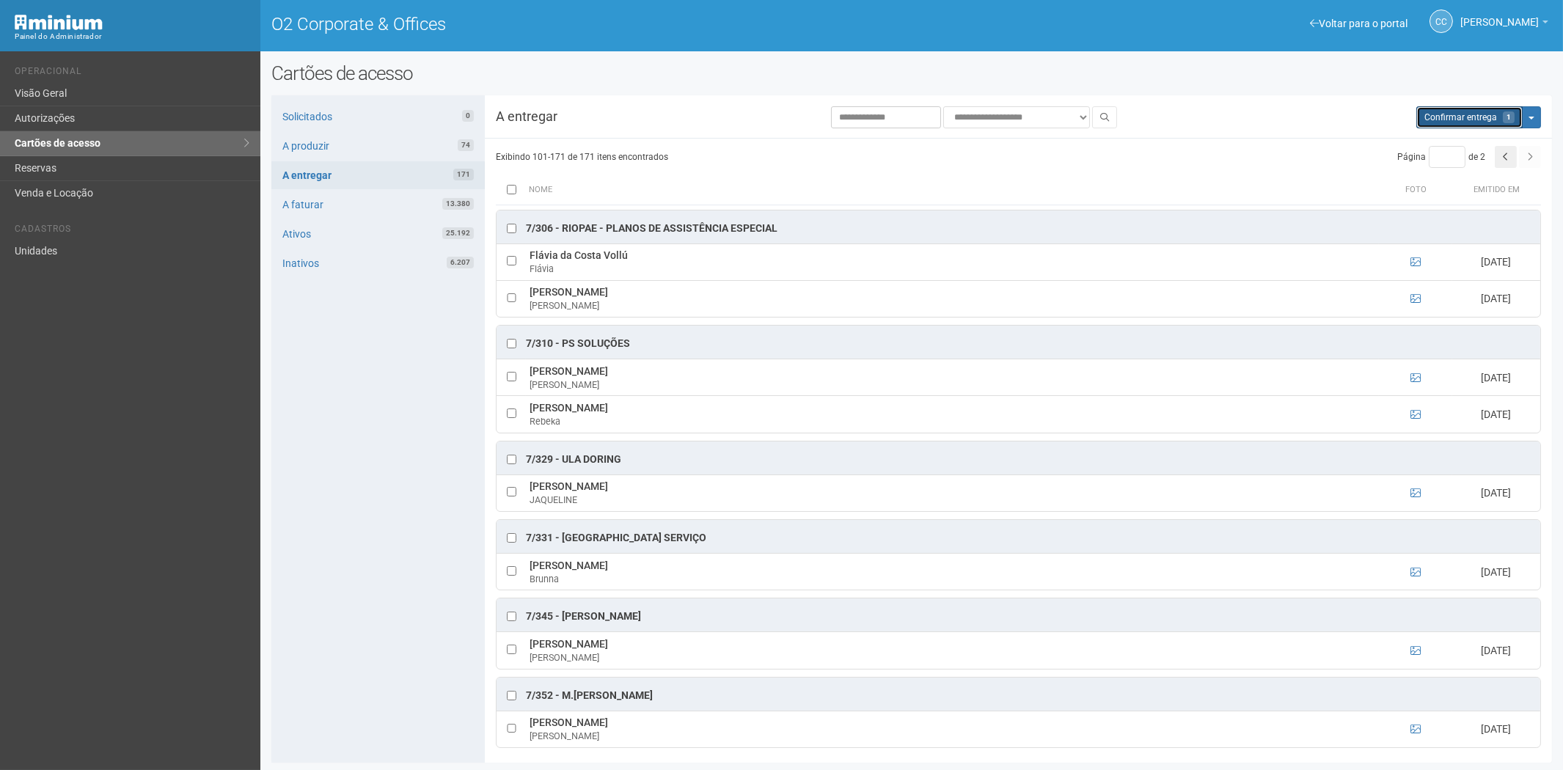
click at [1467, 119] on span "Confirmar entrega" at bounding box center [1460, 117] width 73 height 10
type input "*"
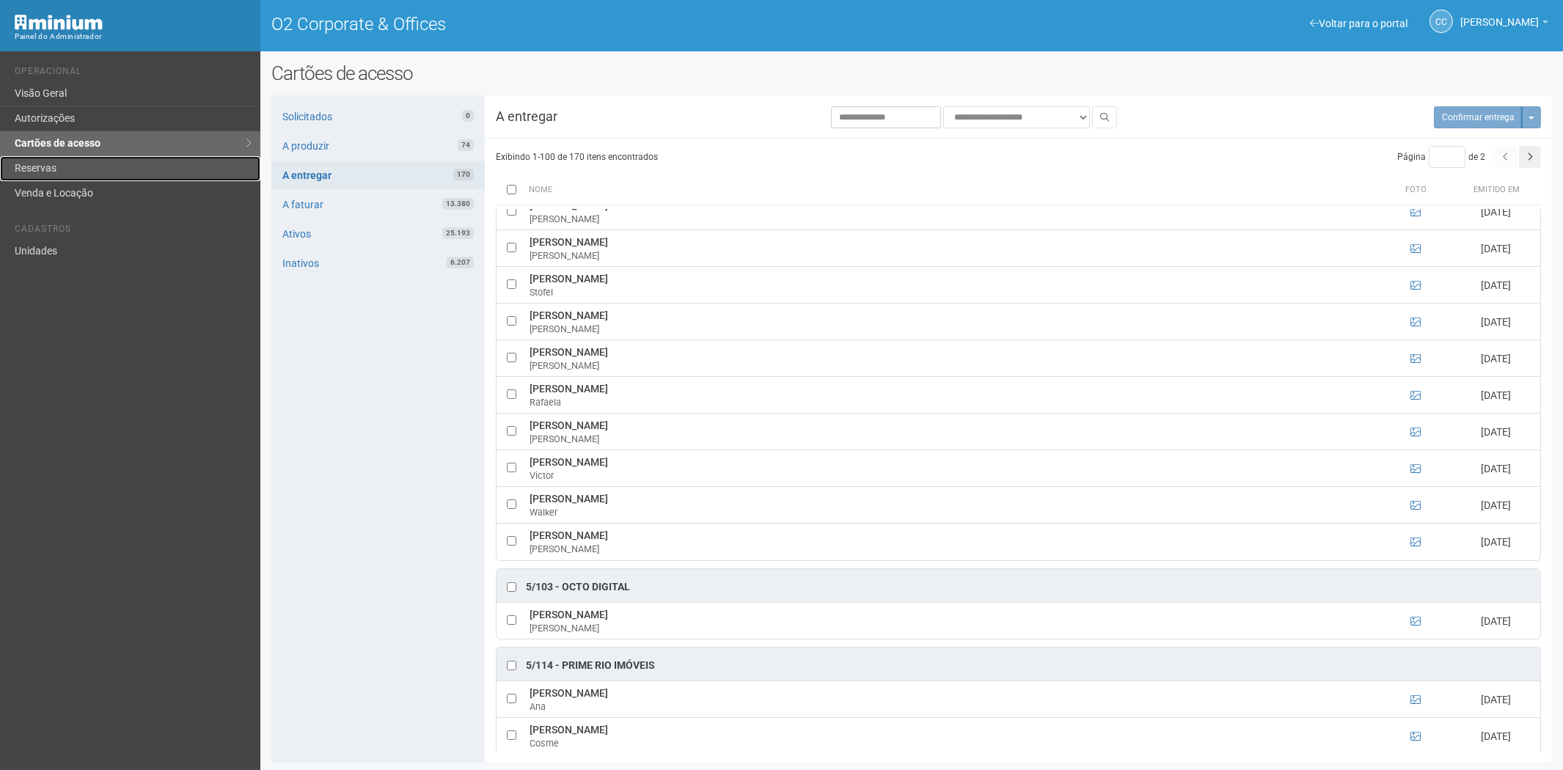
click at [51, 175] on link "Reservas" at bounding box center [130, 168] width 260 height 25
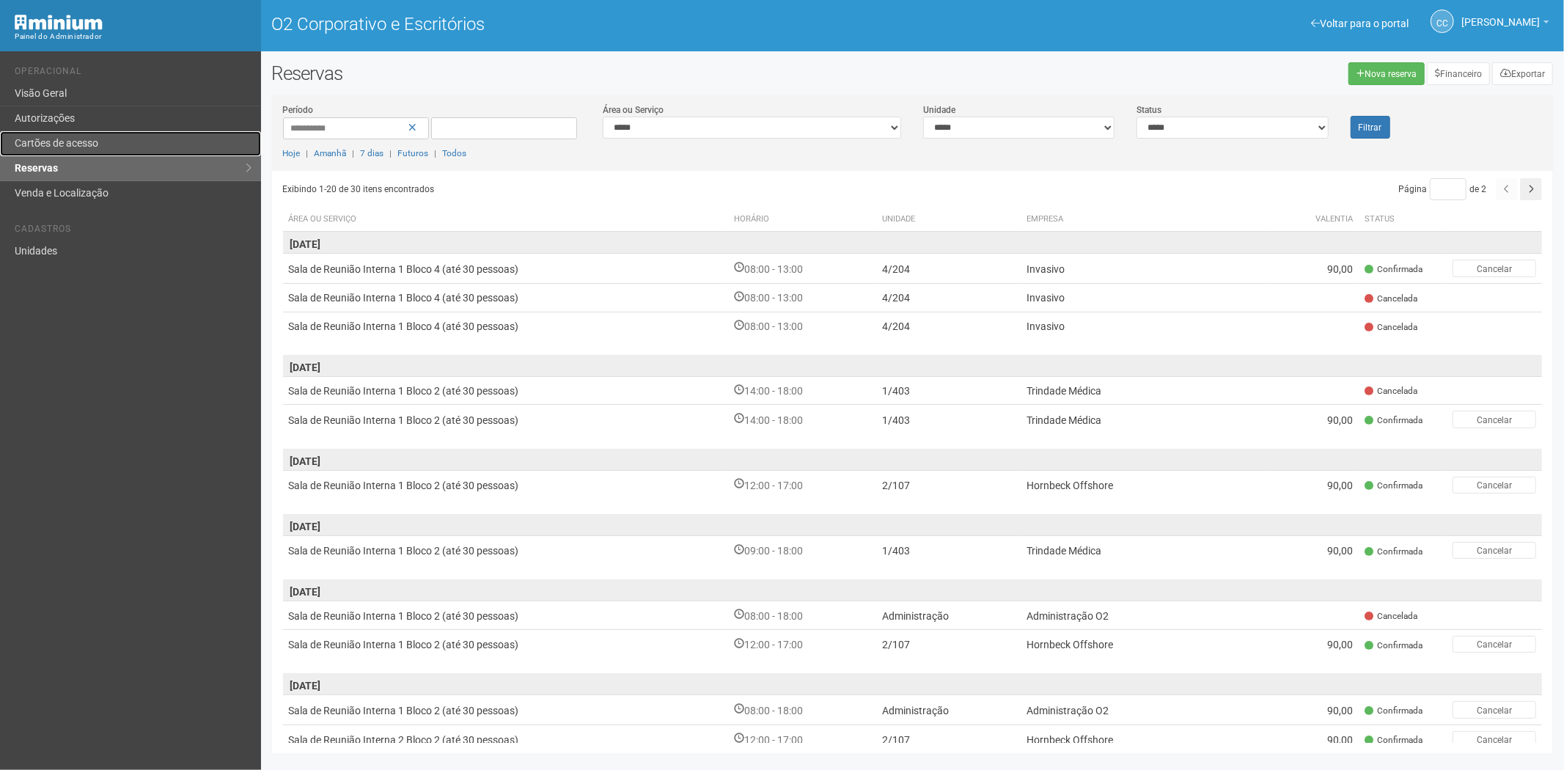
click at [82, 142] on font "Cartões de acesso" at bounding box center [57, 143] width 84 height 12
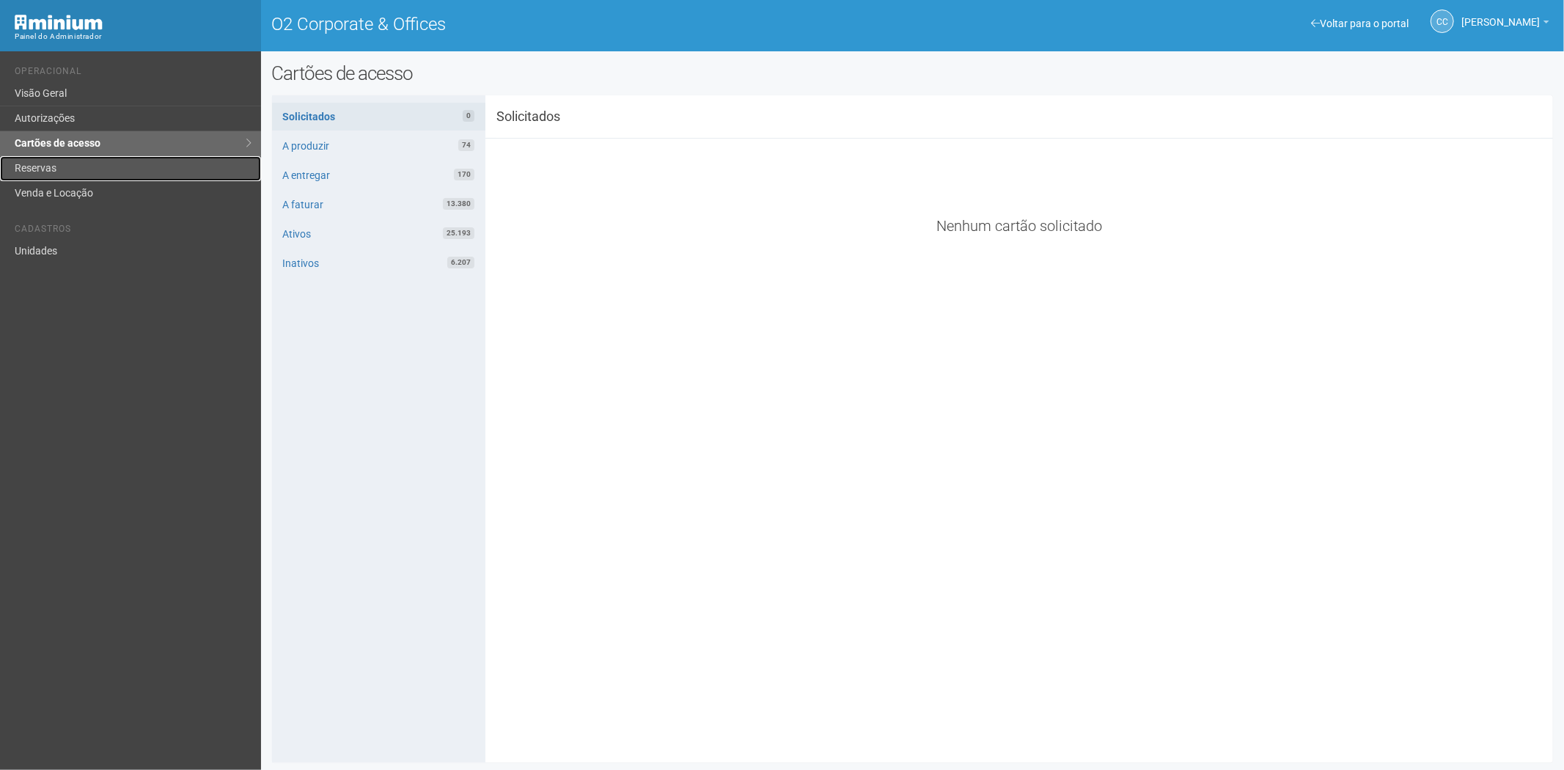
click at [79, 169] on link "Reservas" at bounding box center [130, 168] width 261 height 25
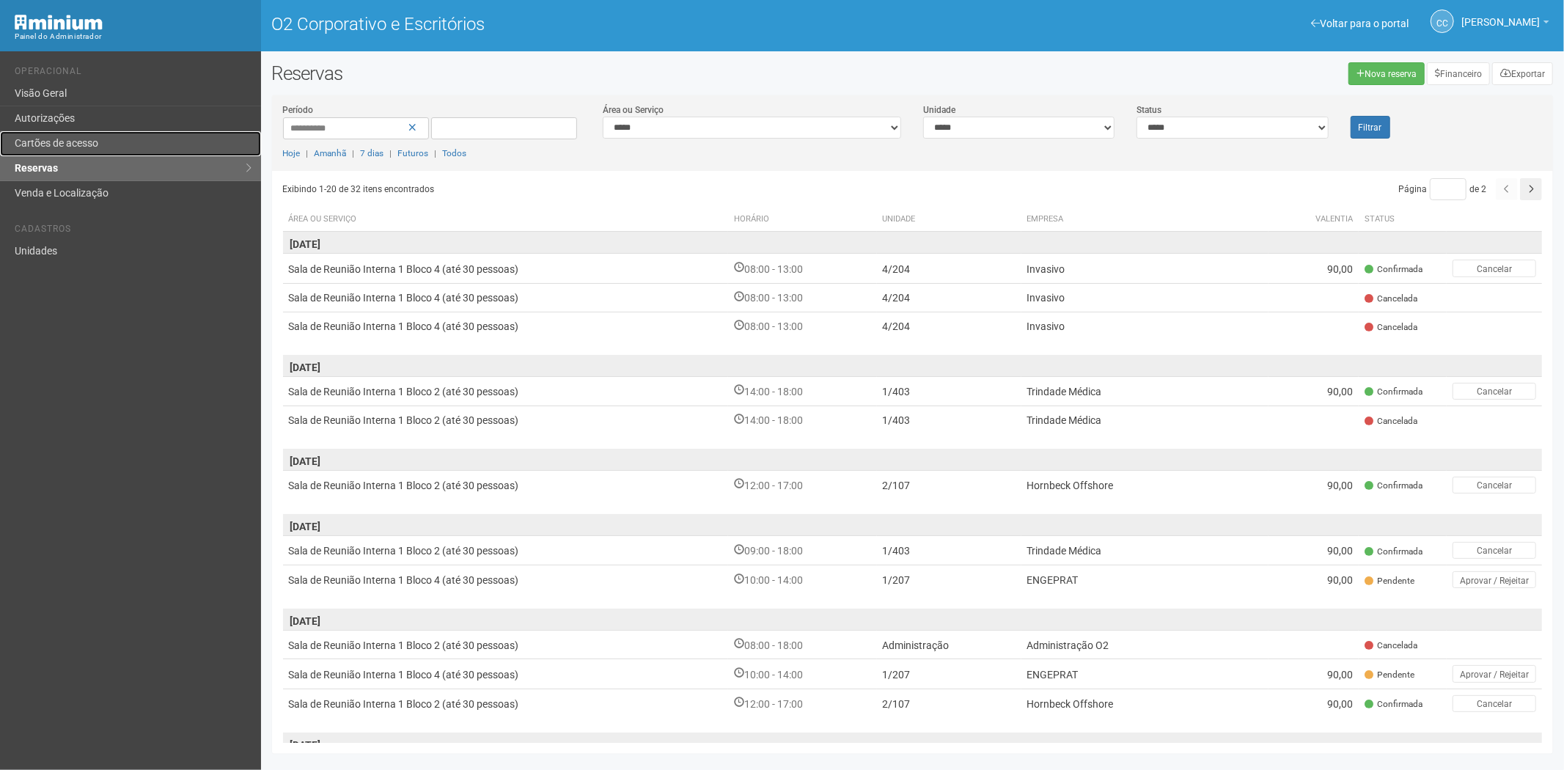
click at [95, 139] on font "Cartões de acesso" at bounding box center [57, 143] width 84 height 12
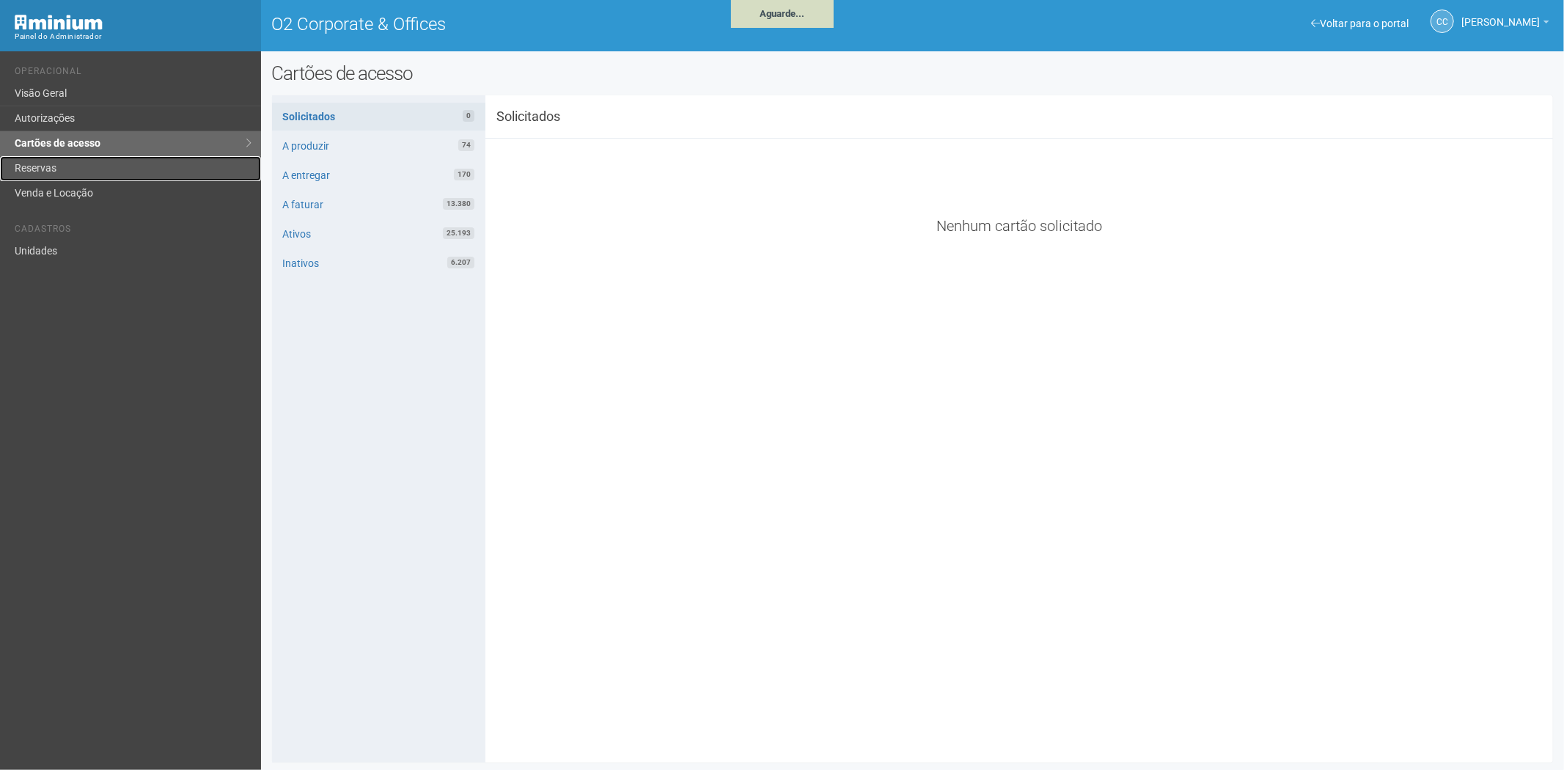
click at [64, 162] on link "Reservas" at bounding box center [130, 168] width 261 height 25
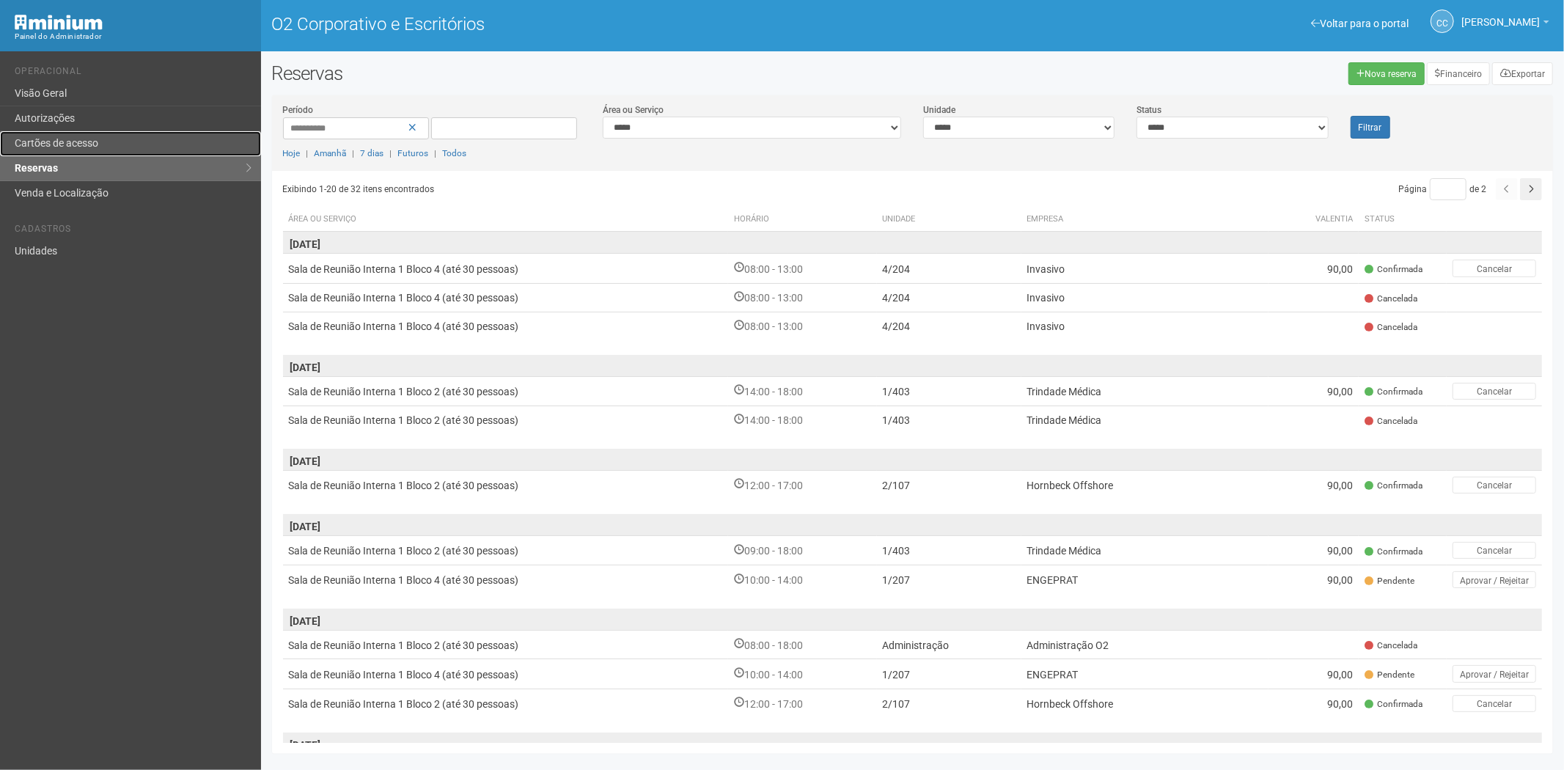
click at [86, 131] on link "Cartões de acesso" at bounding box center [130, 143] width 261 height 25
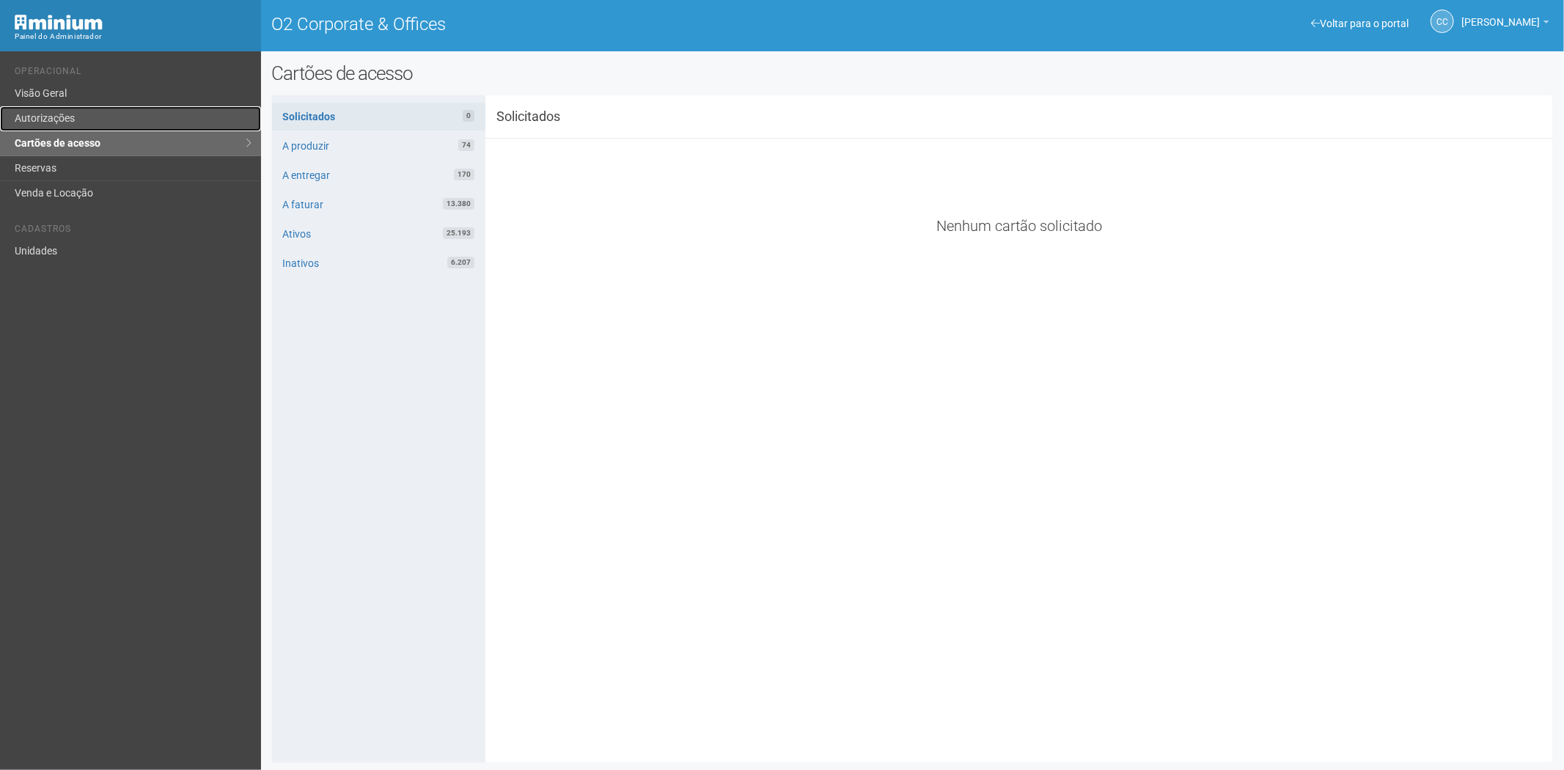
click at [62, 113] on link "Autorizações" at bounding box center [130, 118] width 261 height 25
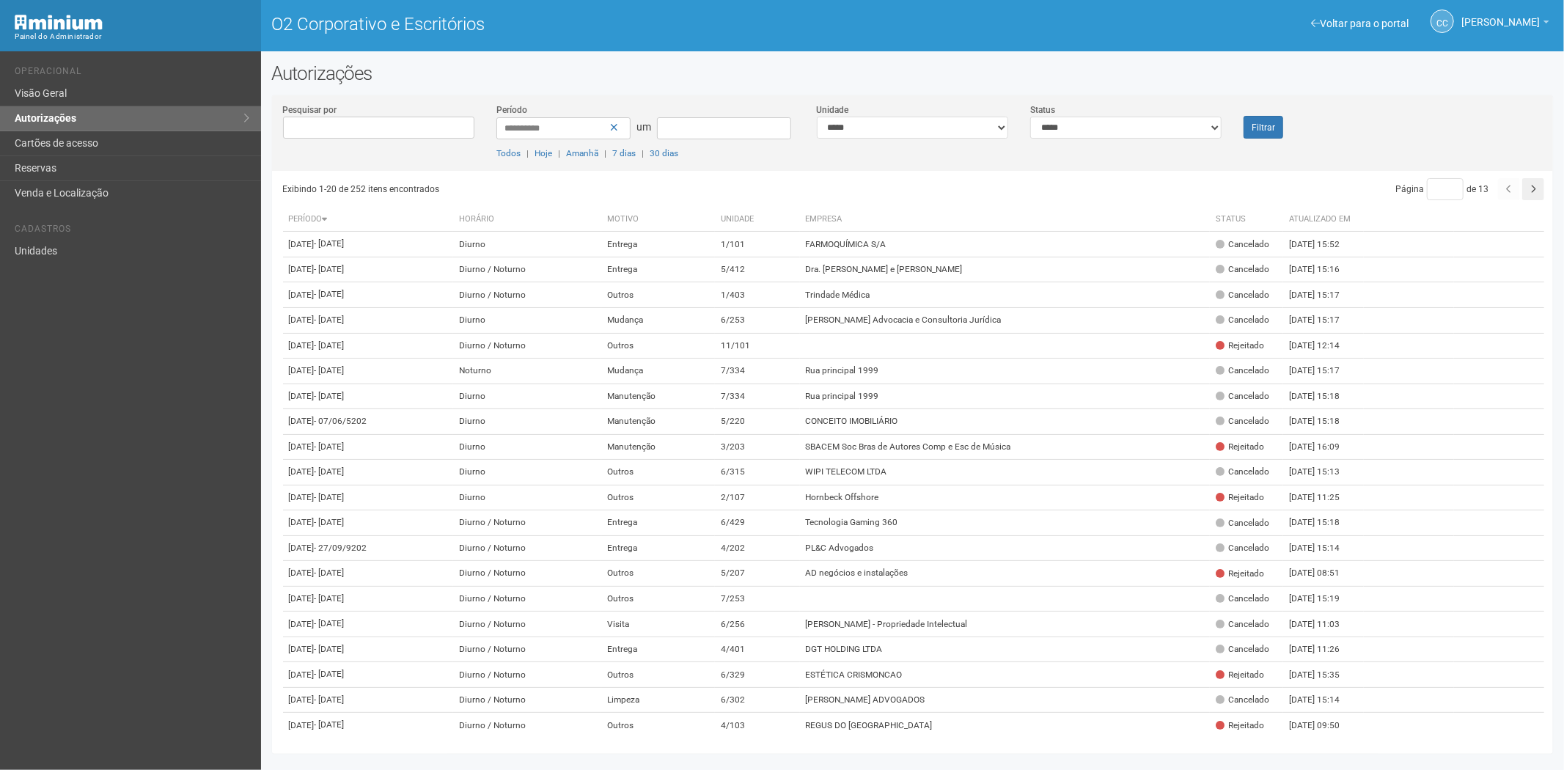
drag, startPoint x: 98, startPoint y: 232, endPoint x: 338, endPoint y: 192, distance: 243.1
click at [98, 235] on li "Cadastros" at bounding box center [132, 231] width 235 height 15
click at [15, 248] on font "Unidades" at bounding box center [36, 251] width 43 height 12
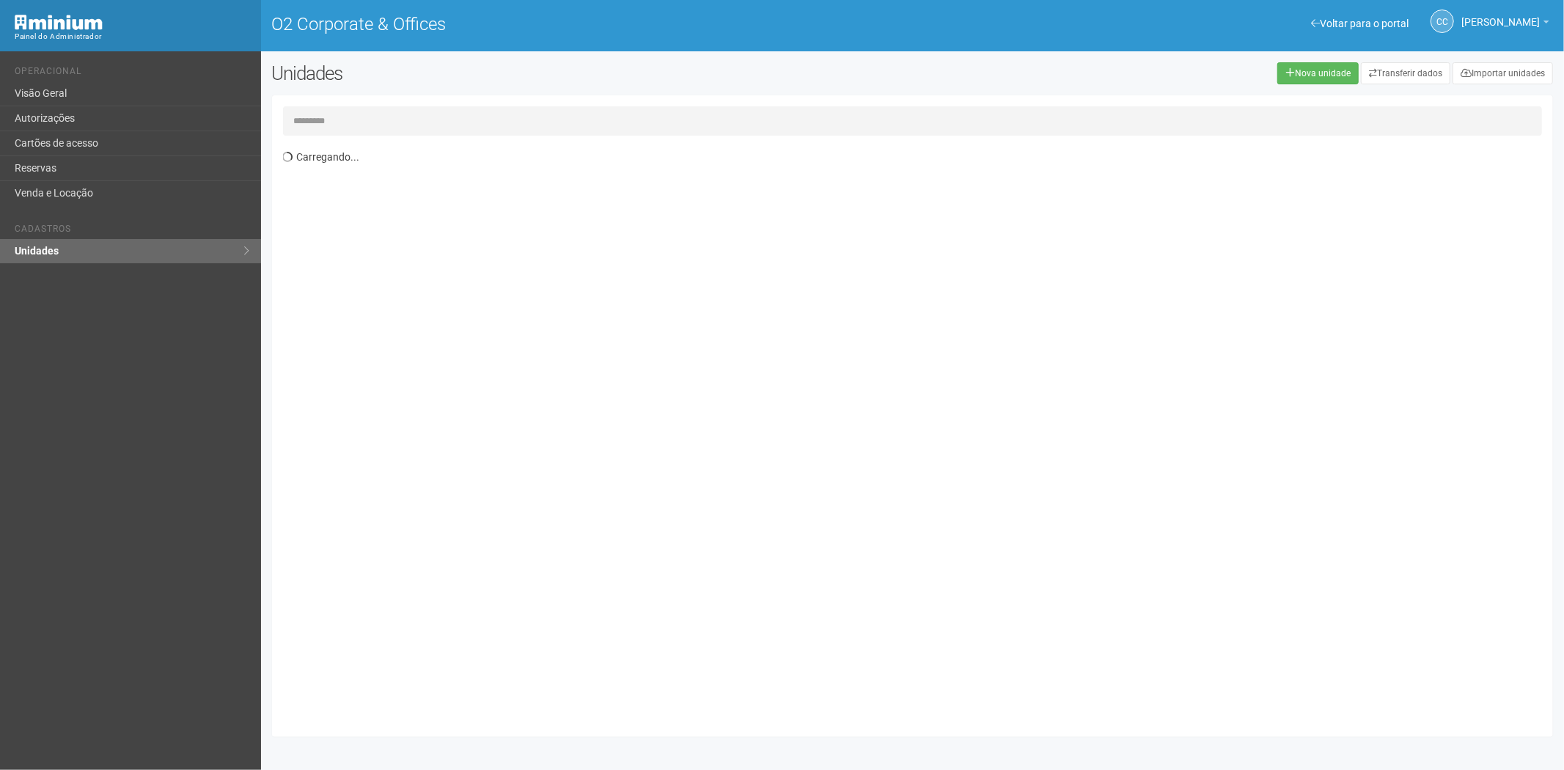
click at [312, 117] on input "text" at bounding box center [913, 120] width 1260 height 29
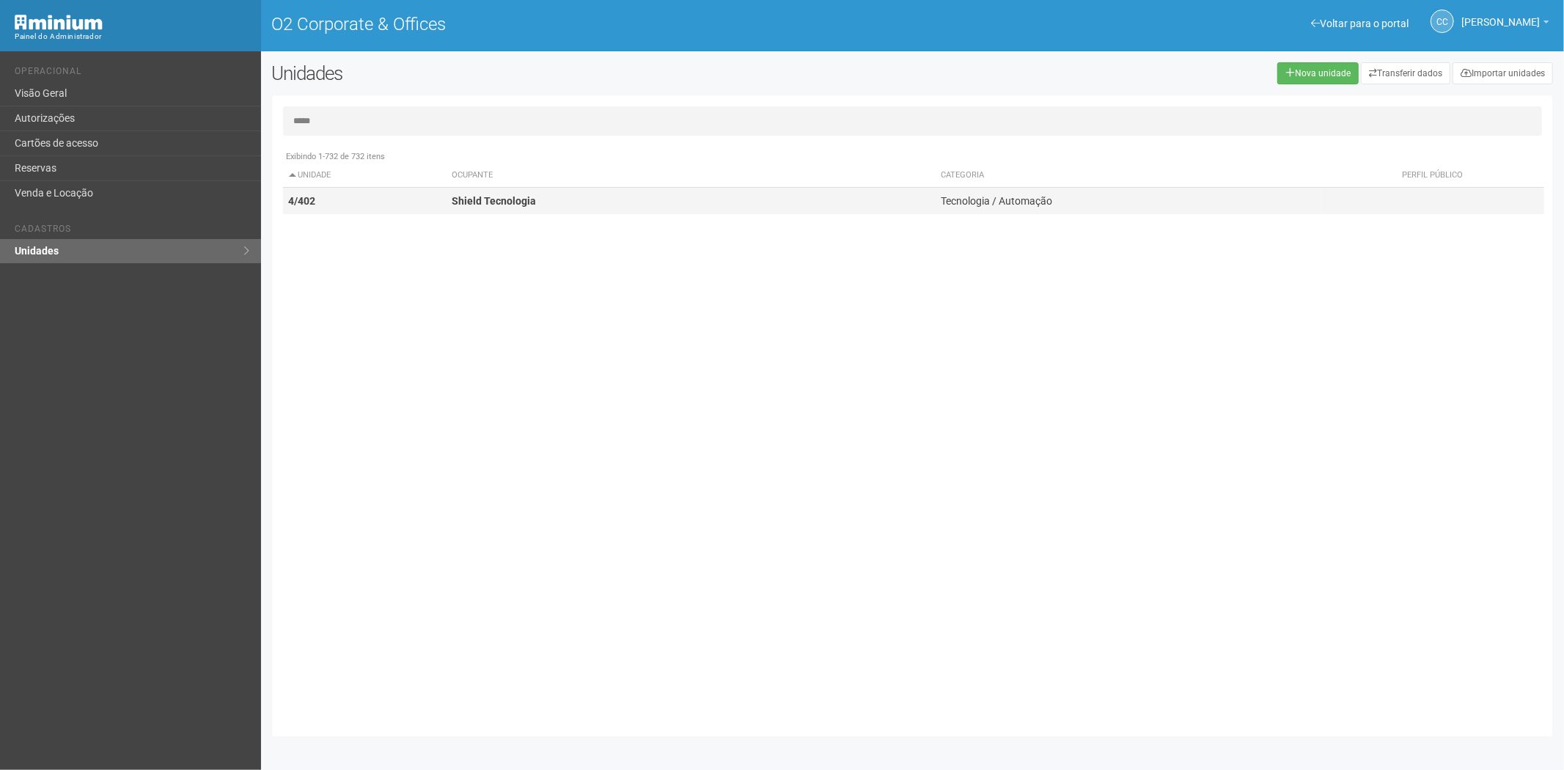
type input "*****"
click at [312, 203] on strong "4/402" at bounding box center [302, 201] width 27 height 12
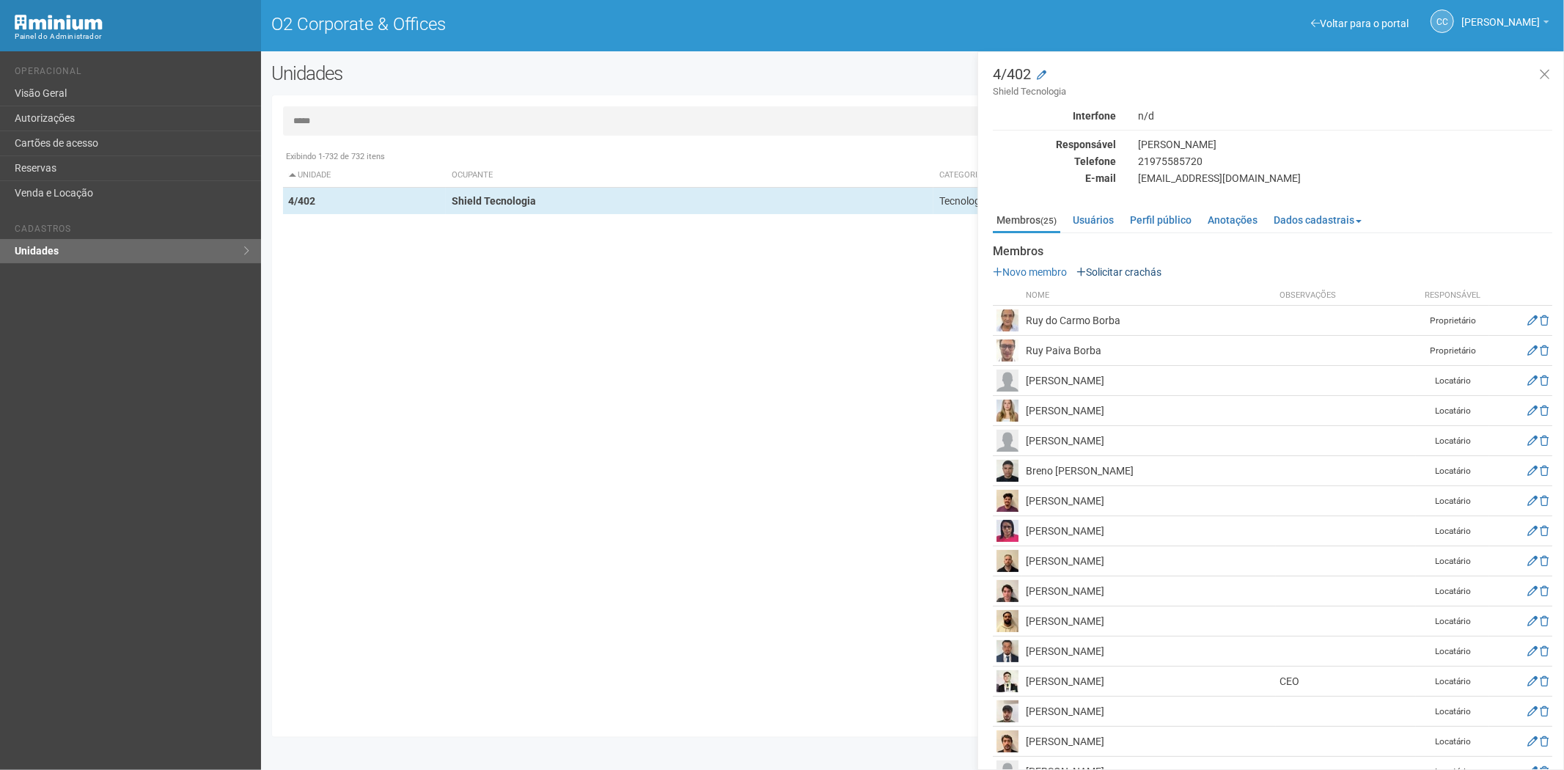
click at [1127, 270] on p "Novo membro Solicitar crachás" at bounding box center [1273, 271] width 560 height 13
click at [1127, 271] on link "Solicitar crachás" at bounding box center [1119, 272] width 85 height 12
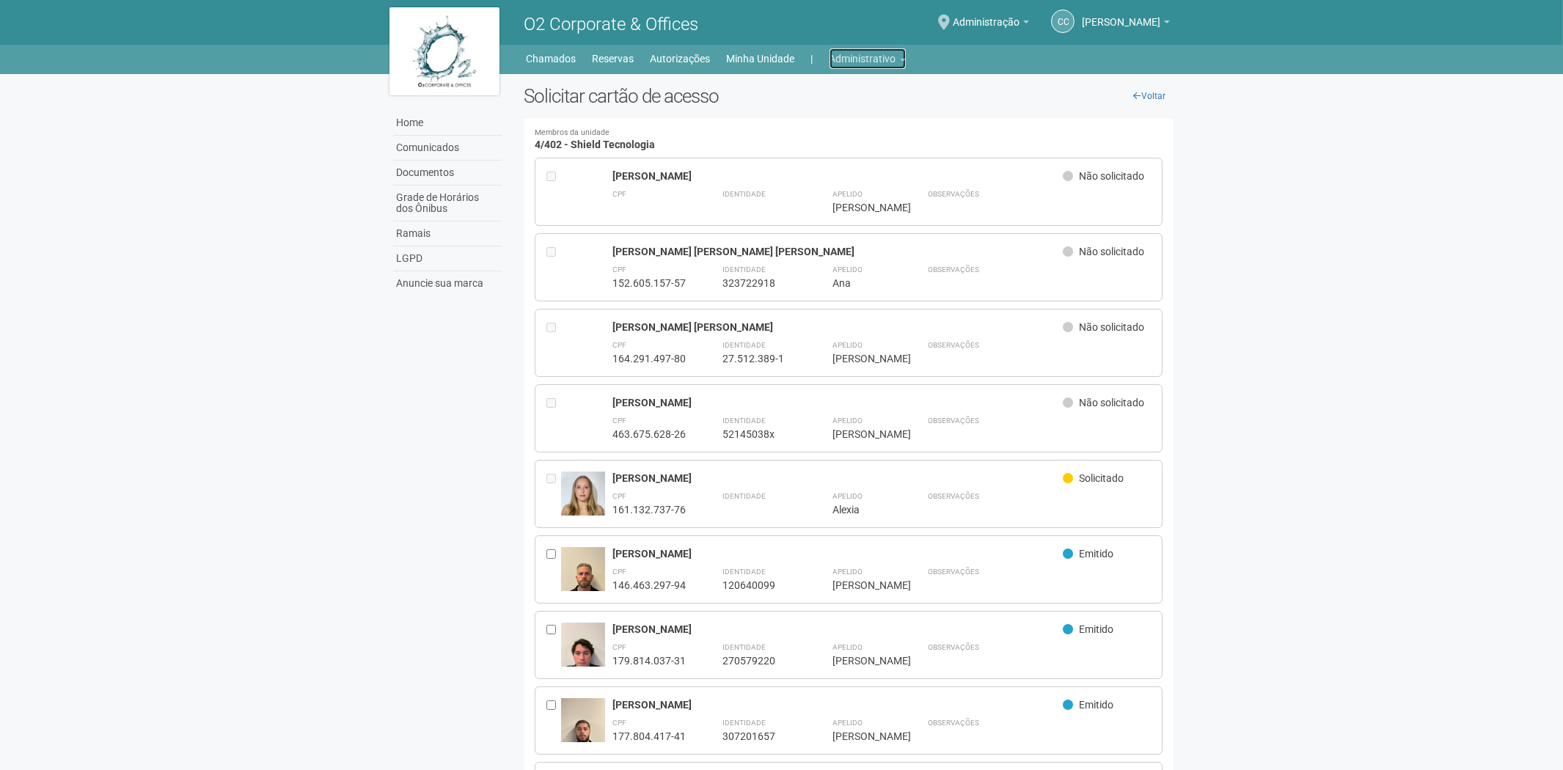
click at [840, 50] on link "Administrativo" at bounding box center [867, 58] width 76 height 21
click at [859, 114] on link "Cartões de acesso" at bounding box center [847, 116] width 125 height 26
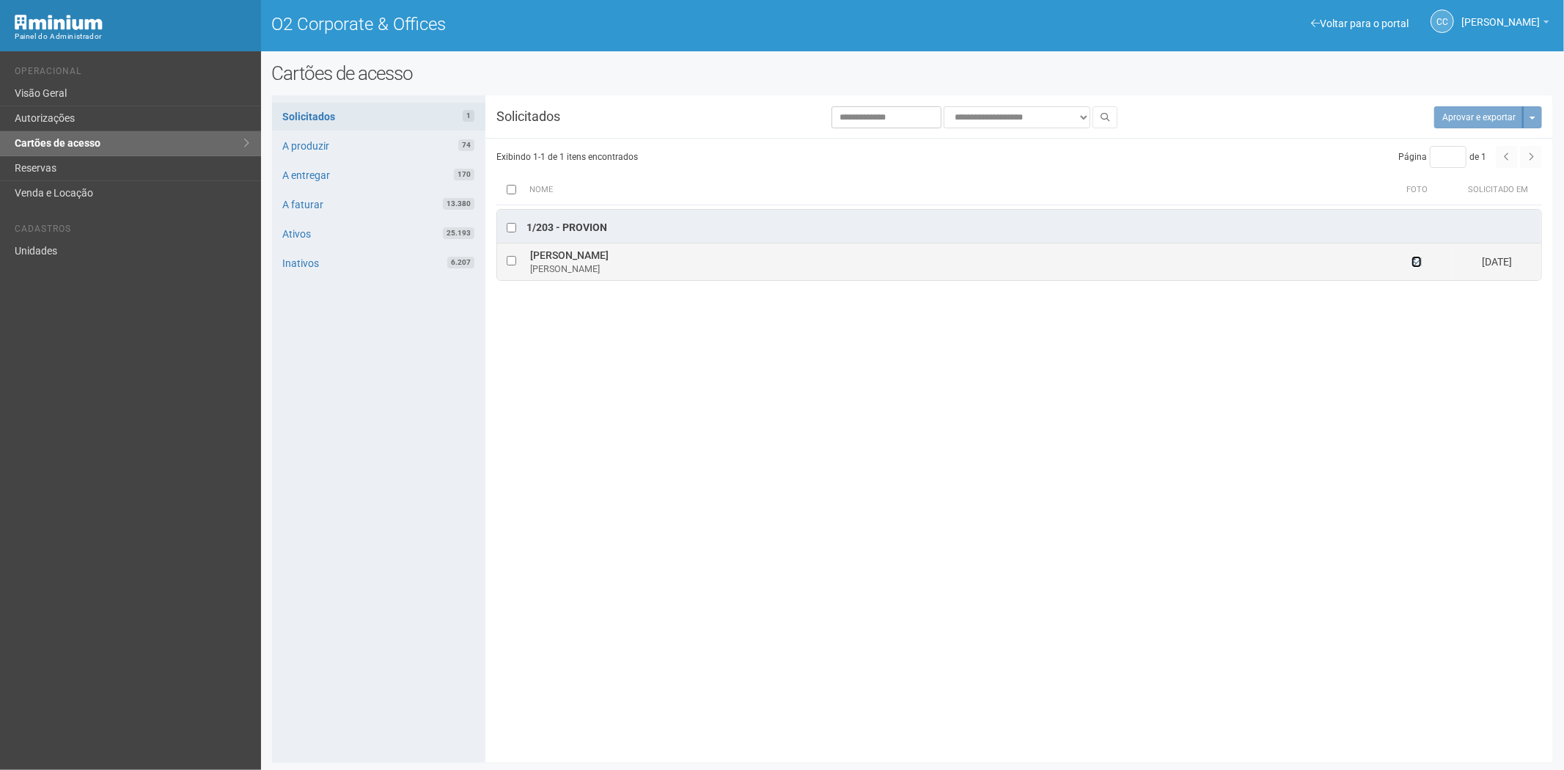
click at [1418, 263] on icon at bounding box center [1417, 262] width 10 height 10
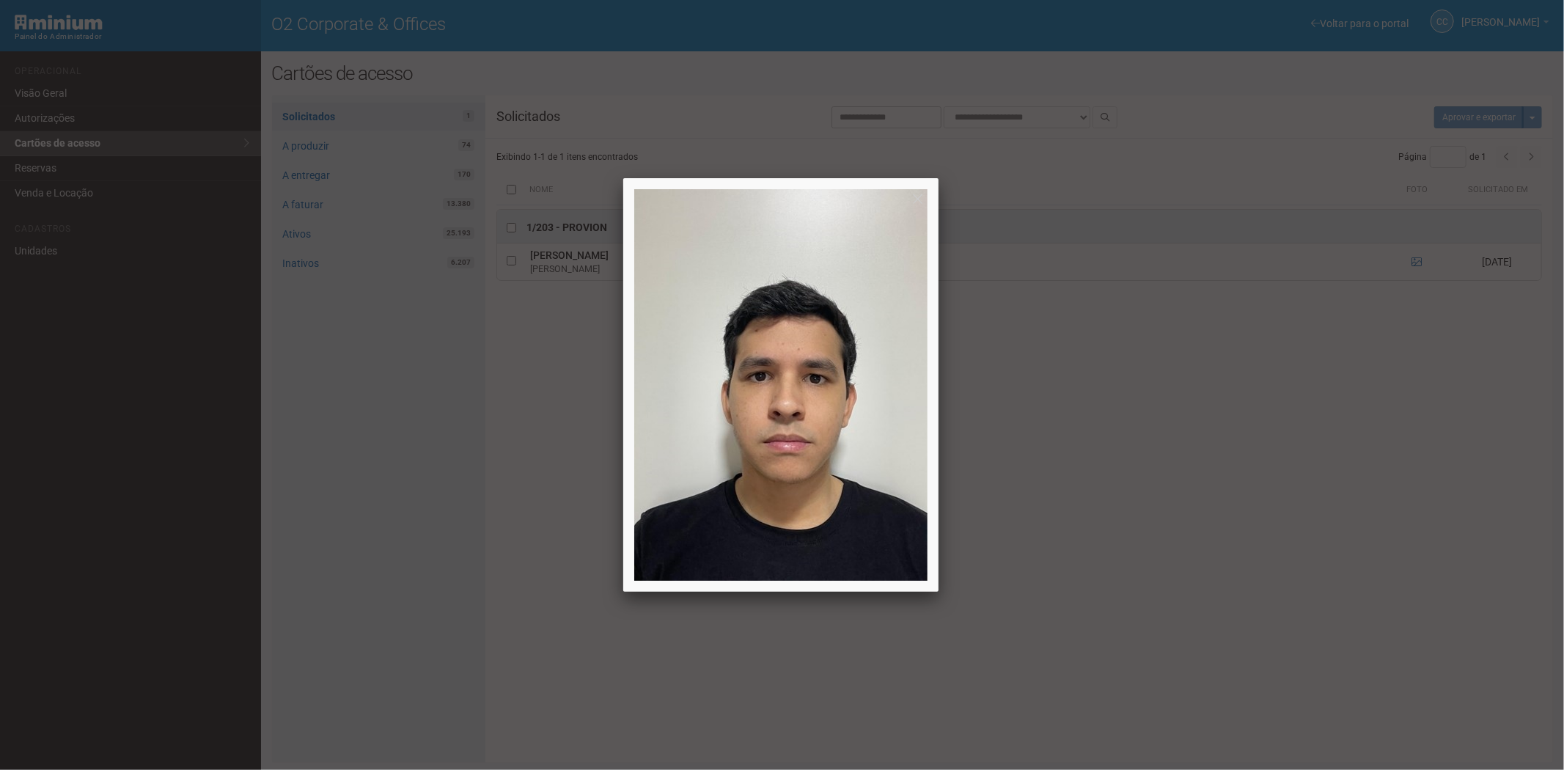
click at [1215, 524] on div at bounding box center [782, 385] width 1564 height 770
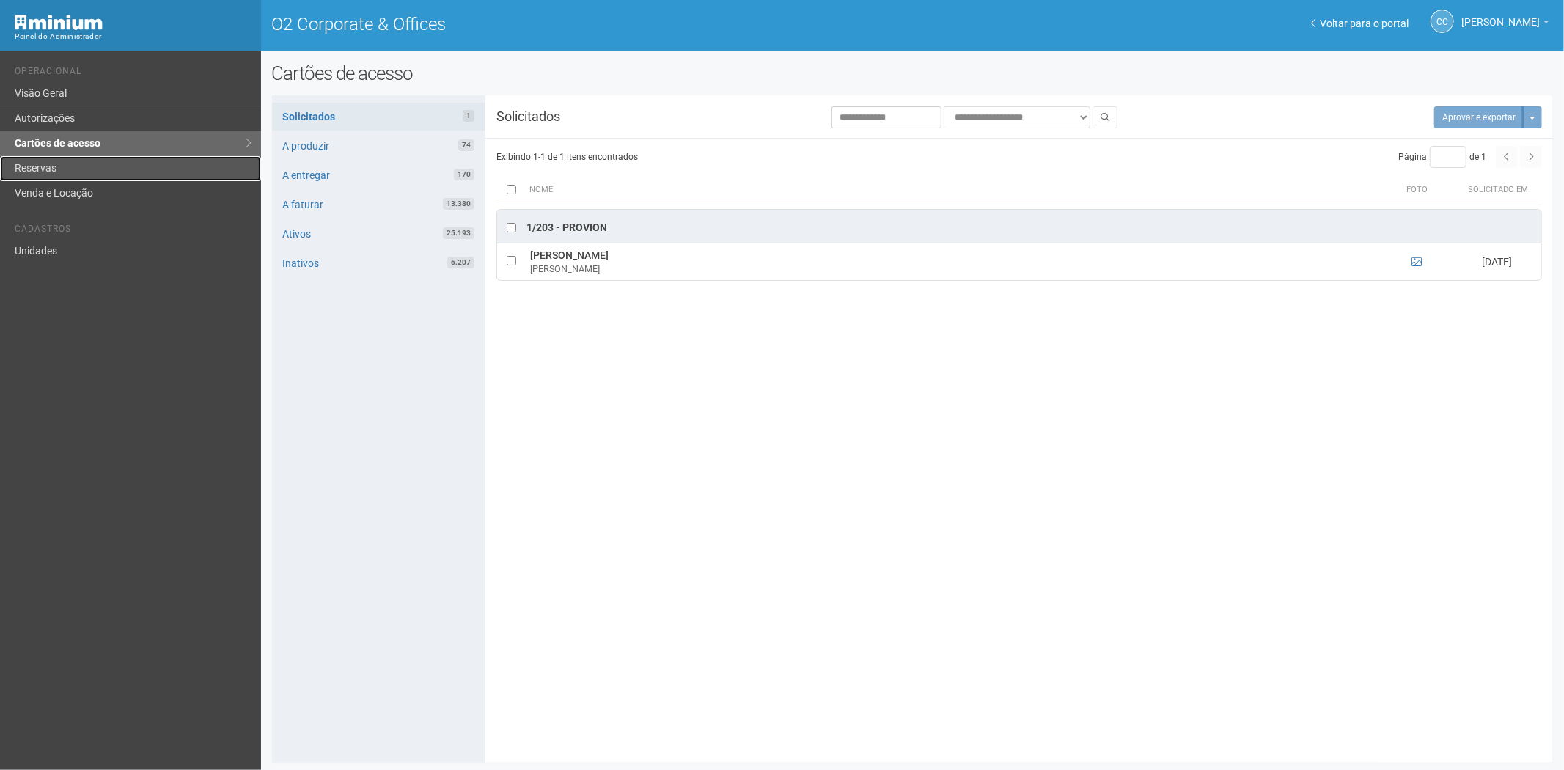
click at [100, 165] on link "Reservas" at bounding box center [130, 168] width 261 height 25
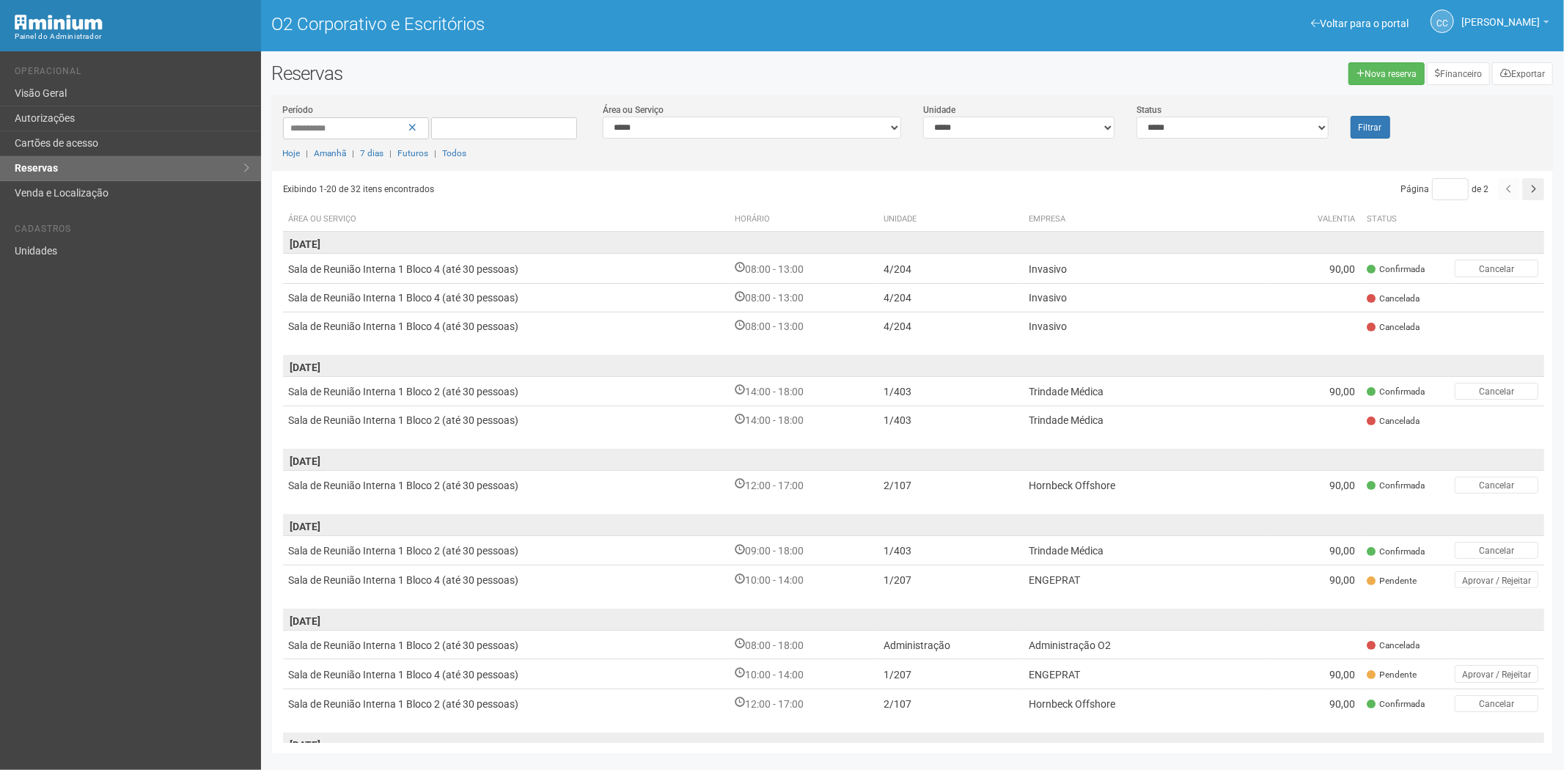
drag, startPoint x: 1063, startPoint y: 398, endPoint x: 1003, endPoint y: 434, distance: 70.7
click at [1068, 392] on font "Trindade Médica" at bounding box center [1066, 392] width 75 height 12
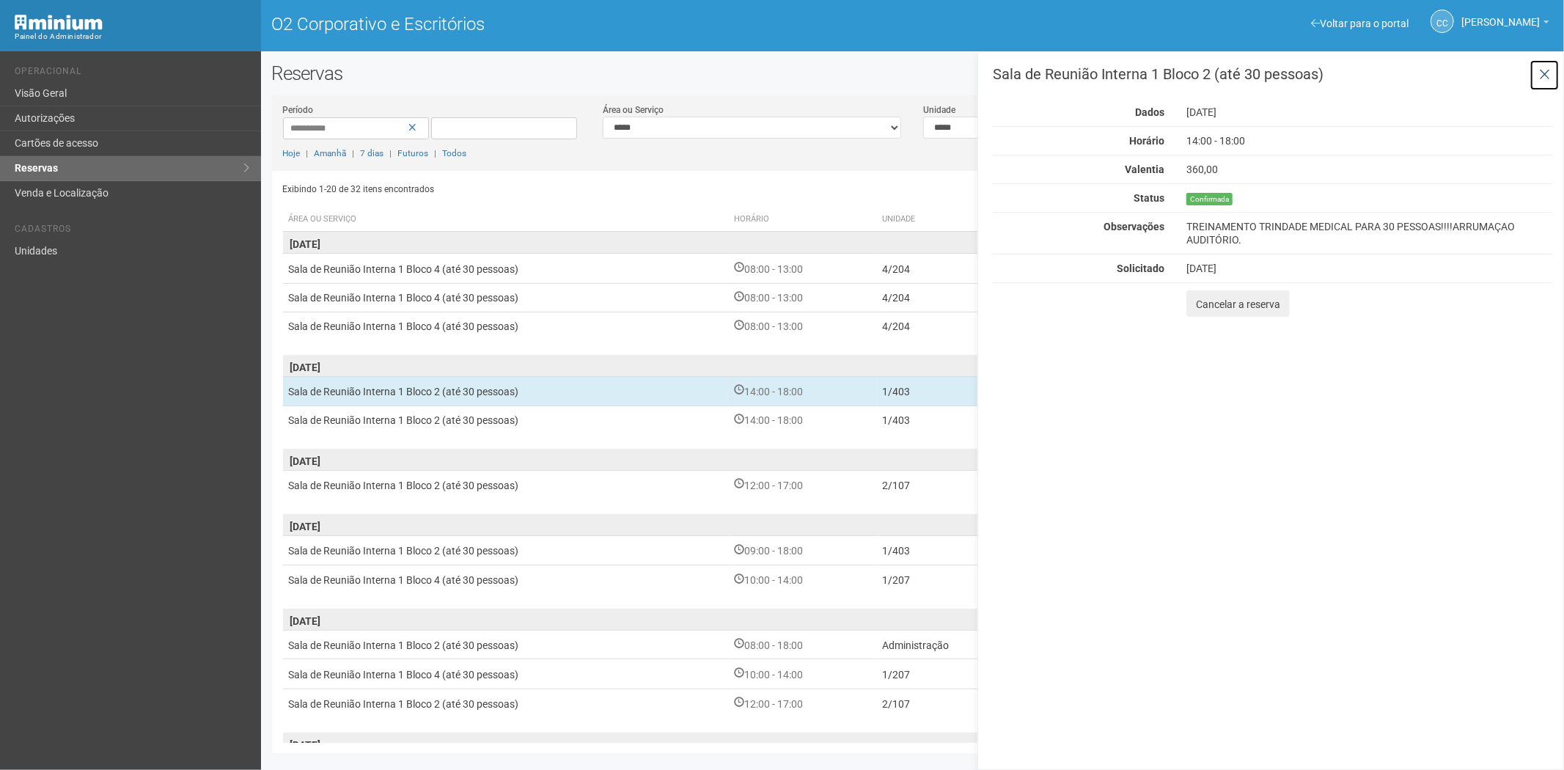
drag, startPoint x: 1542, startPoint y: 75, endPoint x: 1260, endPoint y: 8, distance: 290.1
click at [1531, 69] on button at bounding box center [1545, 75] width 30 height 32
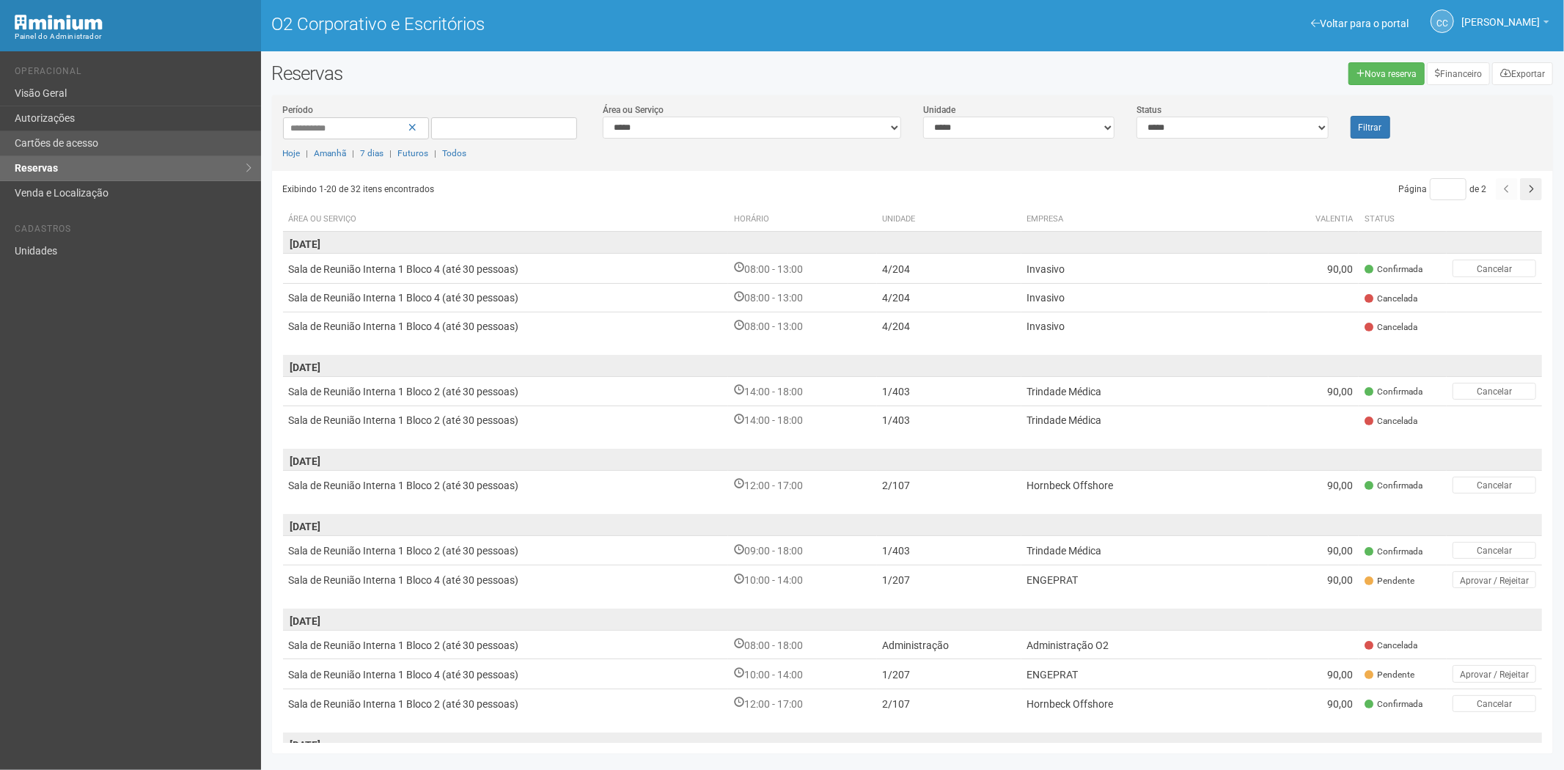
click at [32, 133] on link "Cartões de acesso" at bounding box center [130, 143] width 261 height 25
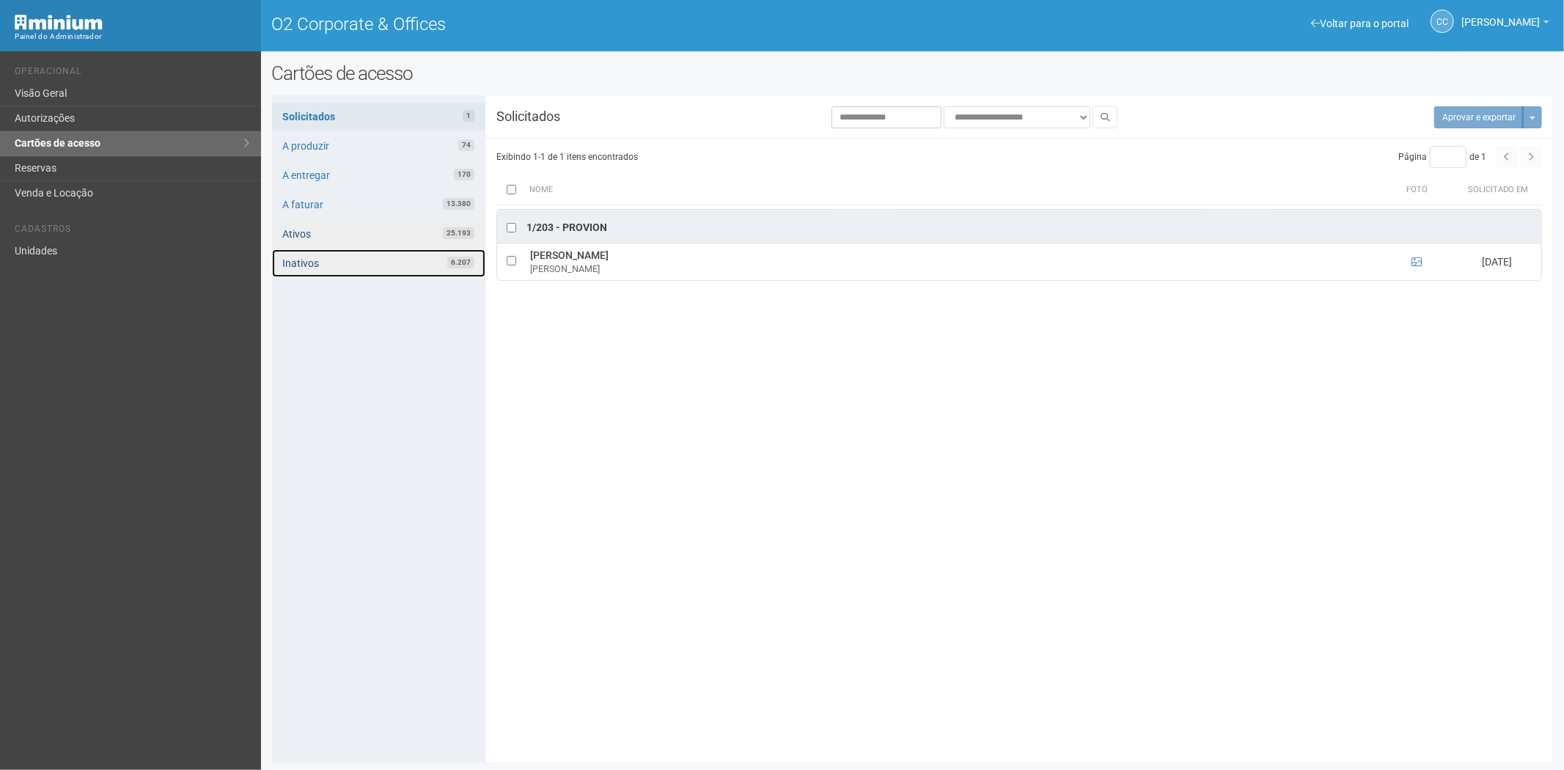
drag, startPoint x: 331, startPoint y: 257, endPoint x: 480, endPoint y: 247, distance: 148.4
click at [331, 257] on link "Inativos 6.207" at bounding box center [378, 263] width 213 height 28
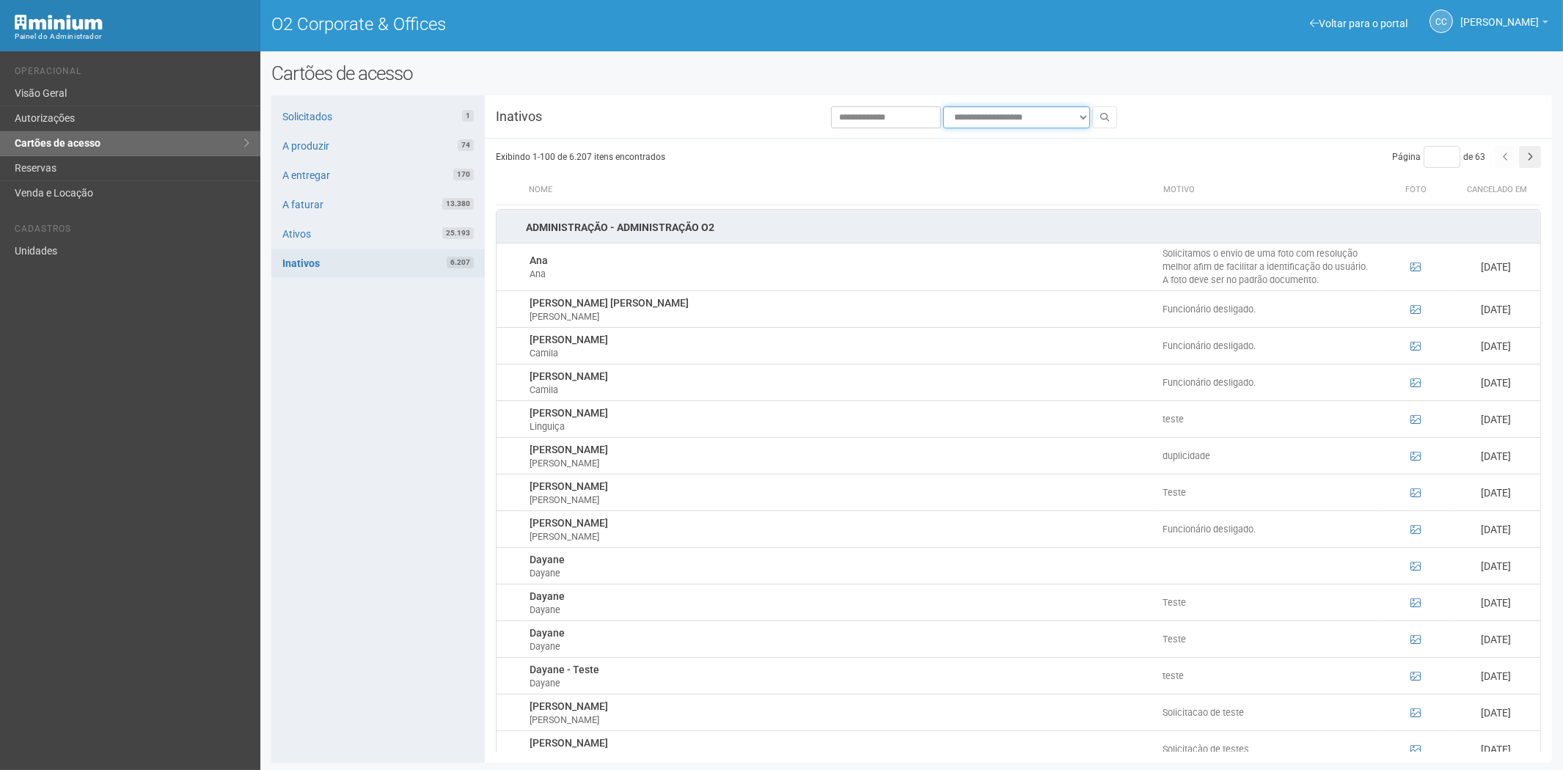
click at [980, 117] on select "**********" at bounding box center [1016, 117] width 147 height 22
select select "**********"
click at [943, 106] on select "**********" at bounding box center [1016, 117] width 147 height 22
click at [1111, 118] on button at bounding box center [1104, 117] width 25 height 22
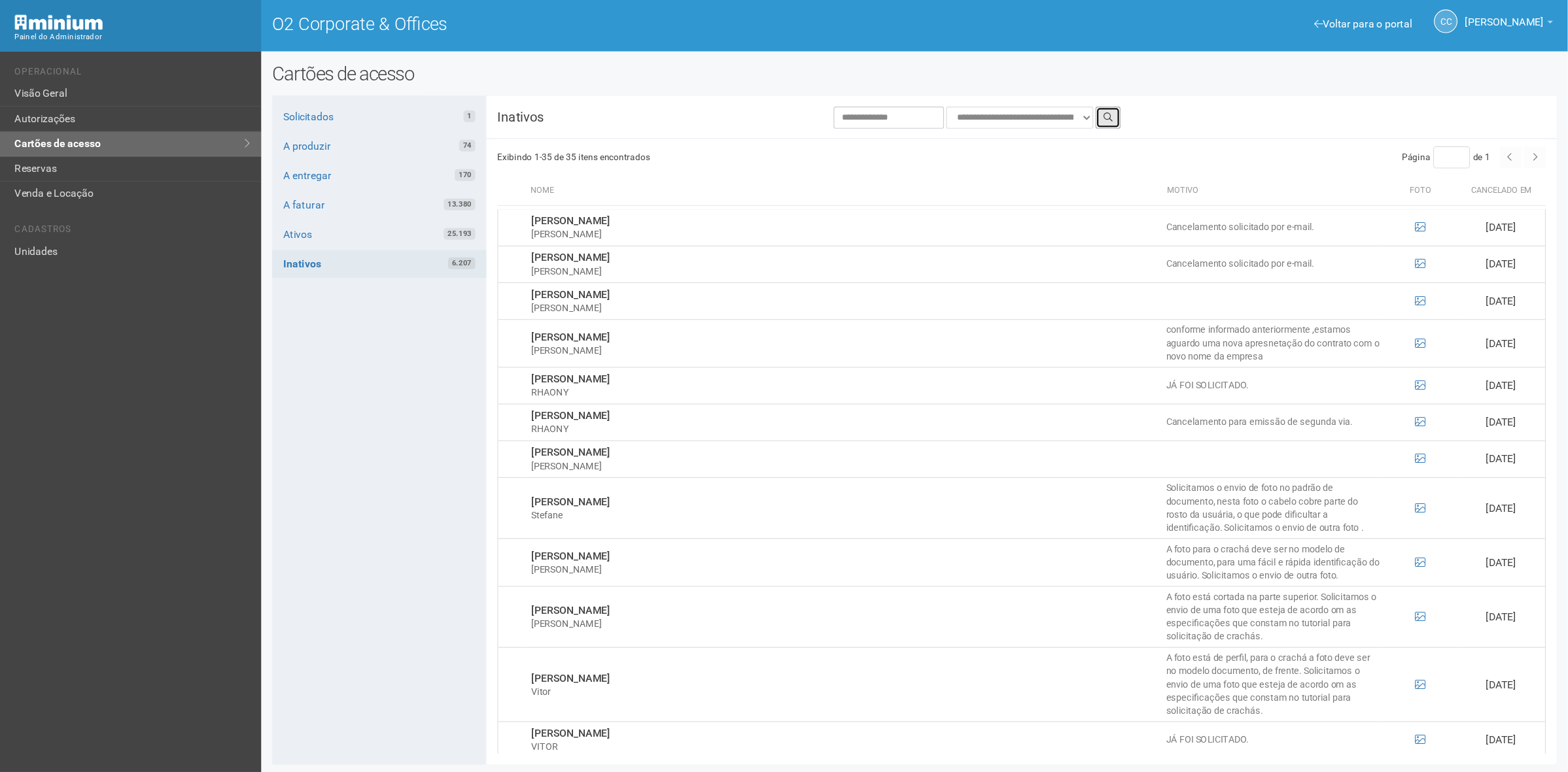
scroll to position [799, 0]
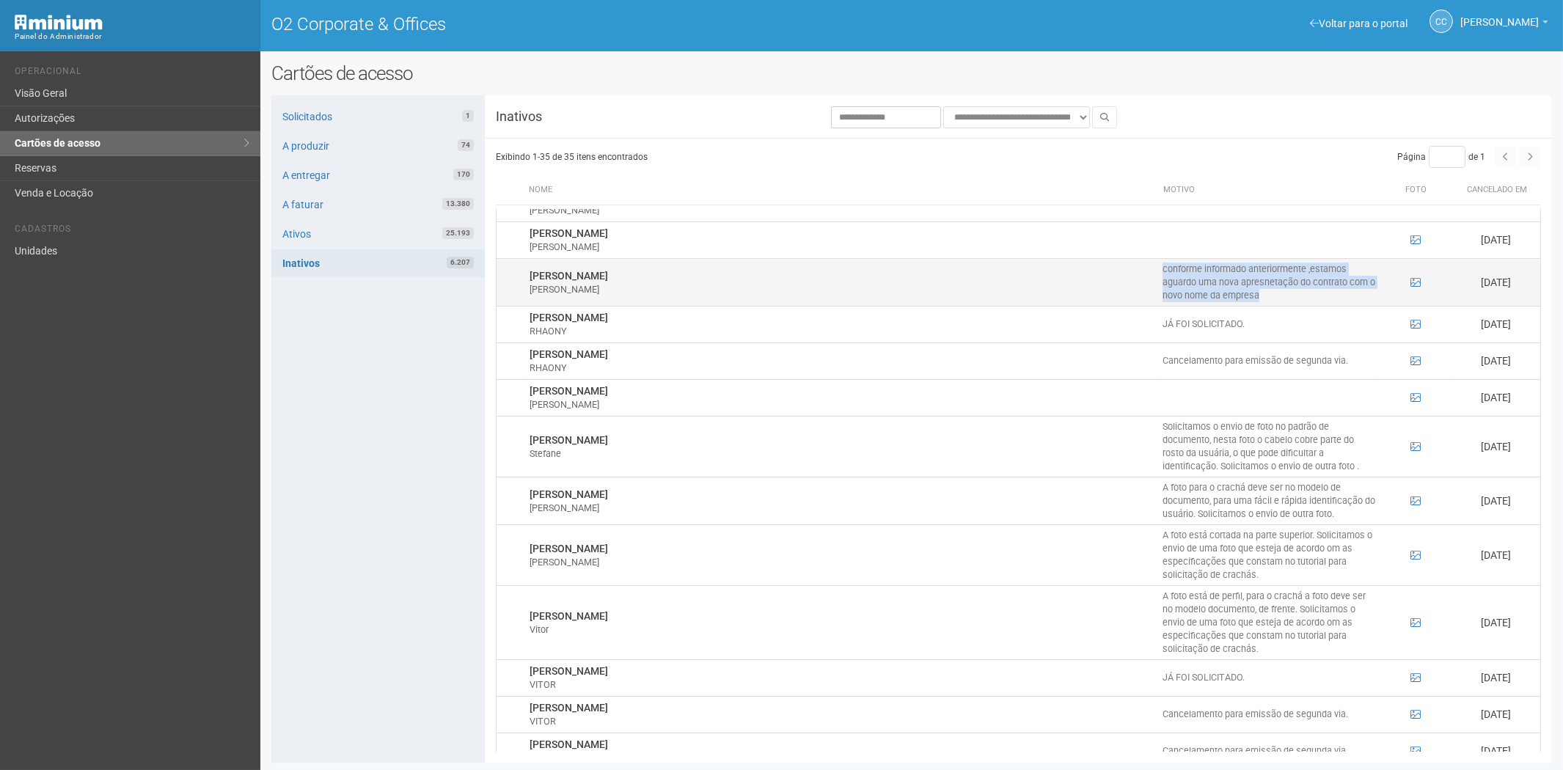
drag, startPoint x: 1264, startPoint y: 290, endPoint x: 1162, endPoint y: 265, distance: 104.8
click at [1162, 265] on td "conforme informado anteriormente ,estamos aguardo uma nova apresnetação do cont…" at bounding box center [1269, 282] width 220 height 48
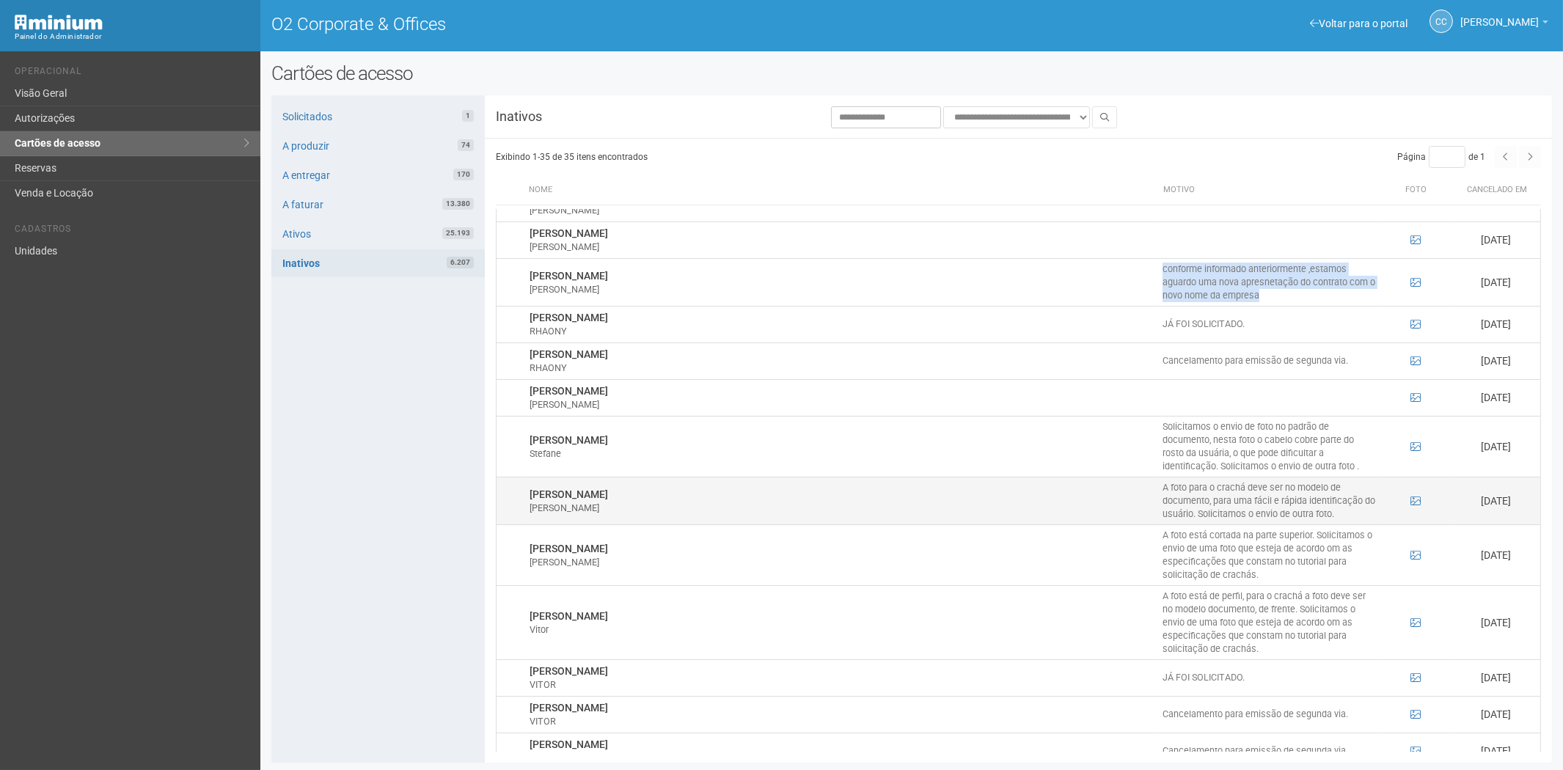
copy td "conforme informado anteriormente ,estamos aguardo uma nova apresnetação do cont…"
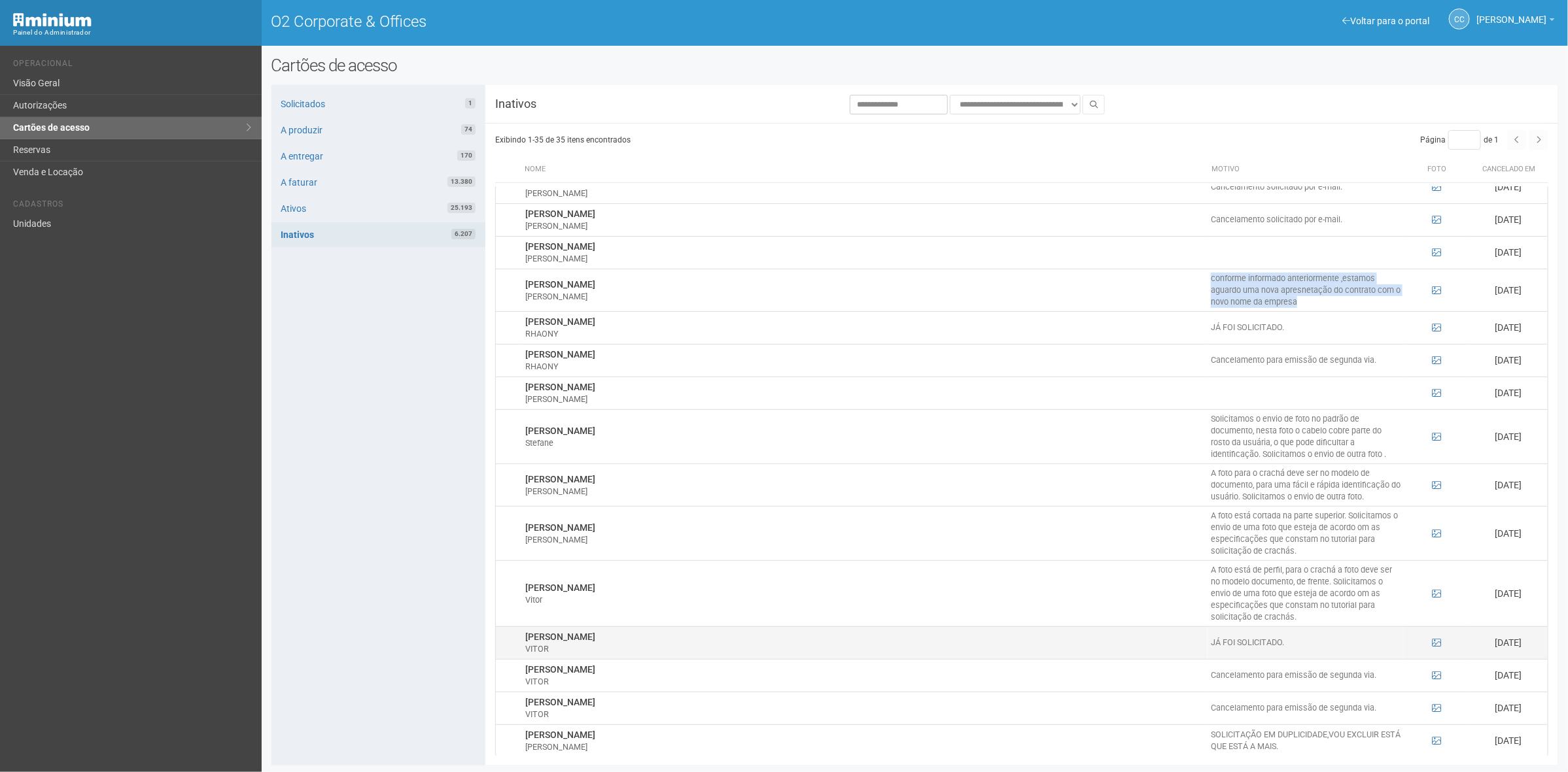
scroll to position [1, 0]
click at [1012, 644] on div "VITOR" at bounding box center [864, 649] width 679 height 12
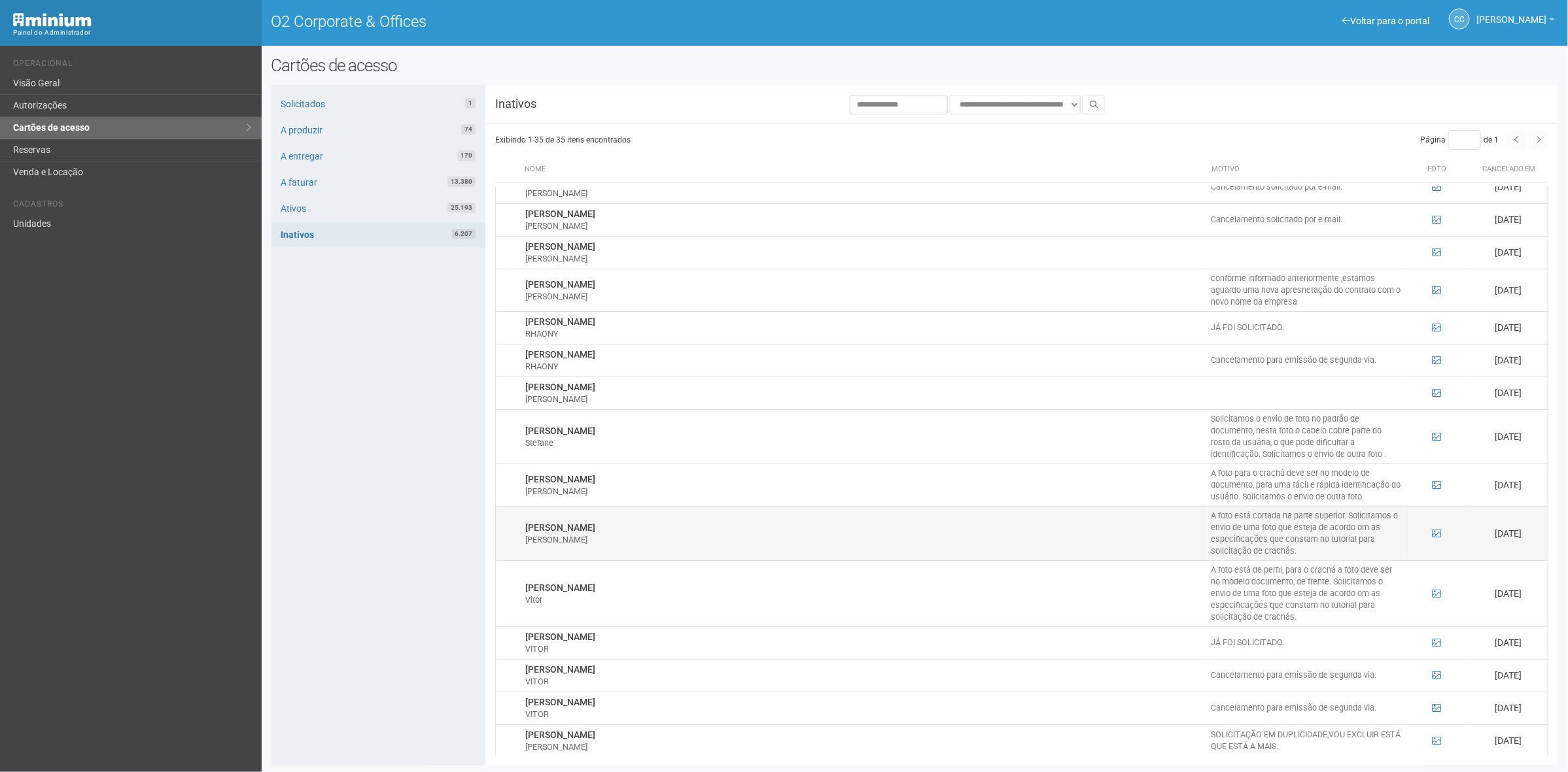
drag, startPoint x: 1102, startPoint y: 639, endPoint x: 1158, endPoint y: 505, distance: 145.2
click at [1158, 505] on tbody "Bruna de Sousa Oliveira Bruna A foto está cortada na parte superior. Solicitamo…" at bounding box center [1021, 107] width 1052 height 1301
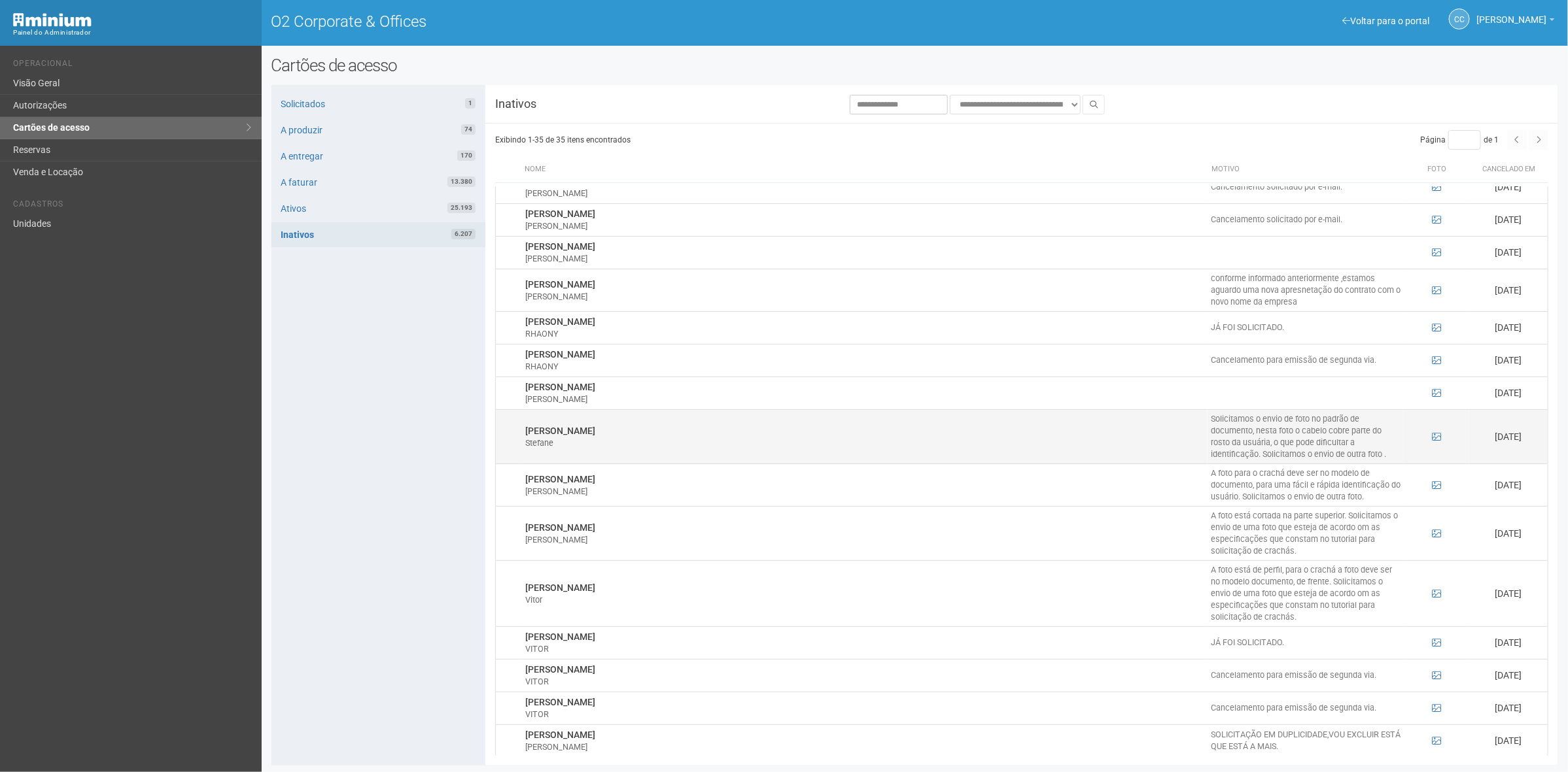
click at [1142, 438] on div "Stefane" at bounding box center [864, 443] width 679 height 12
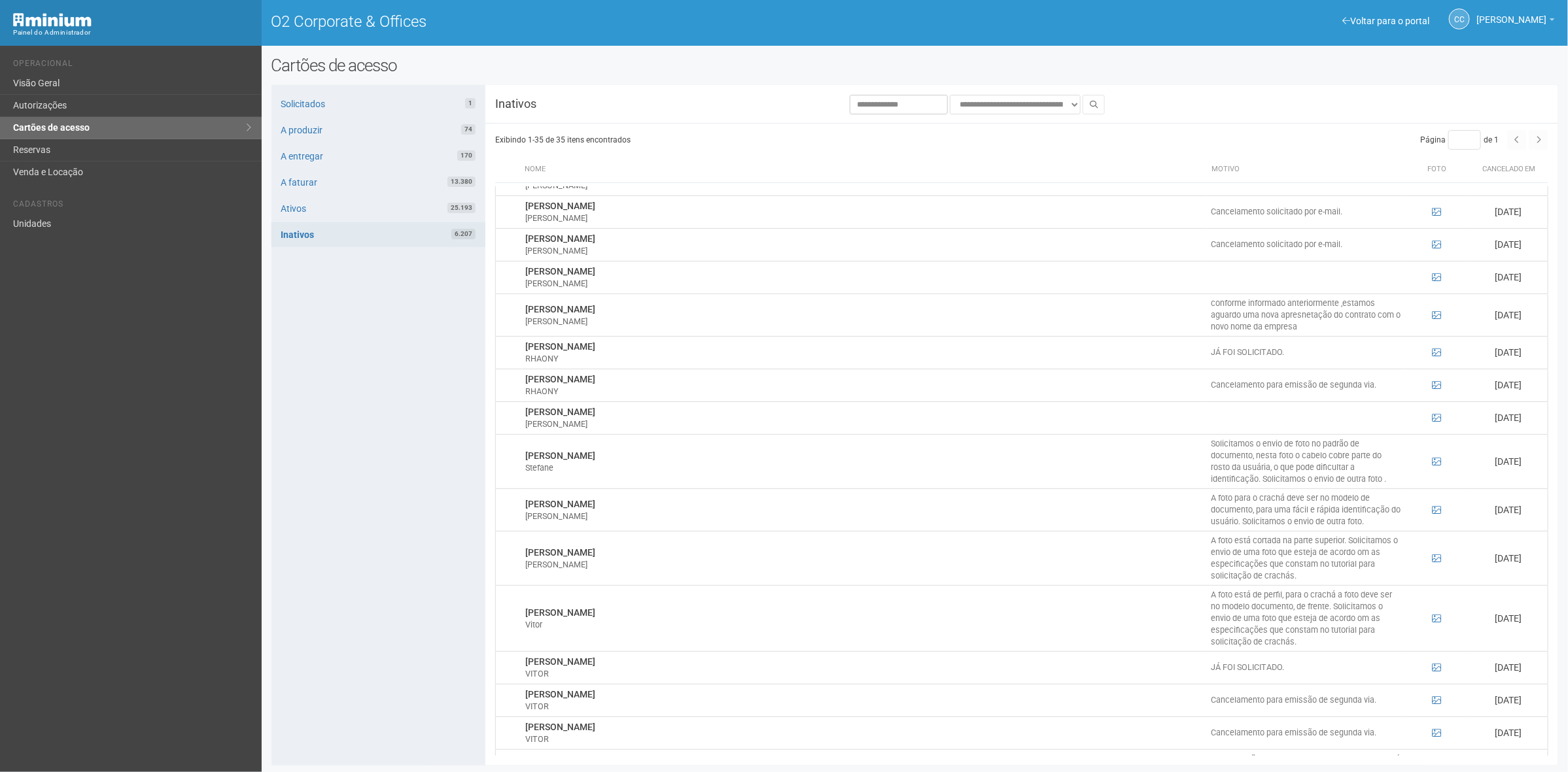
scroll to position [760, 0]
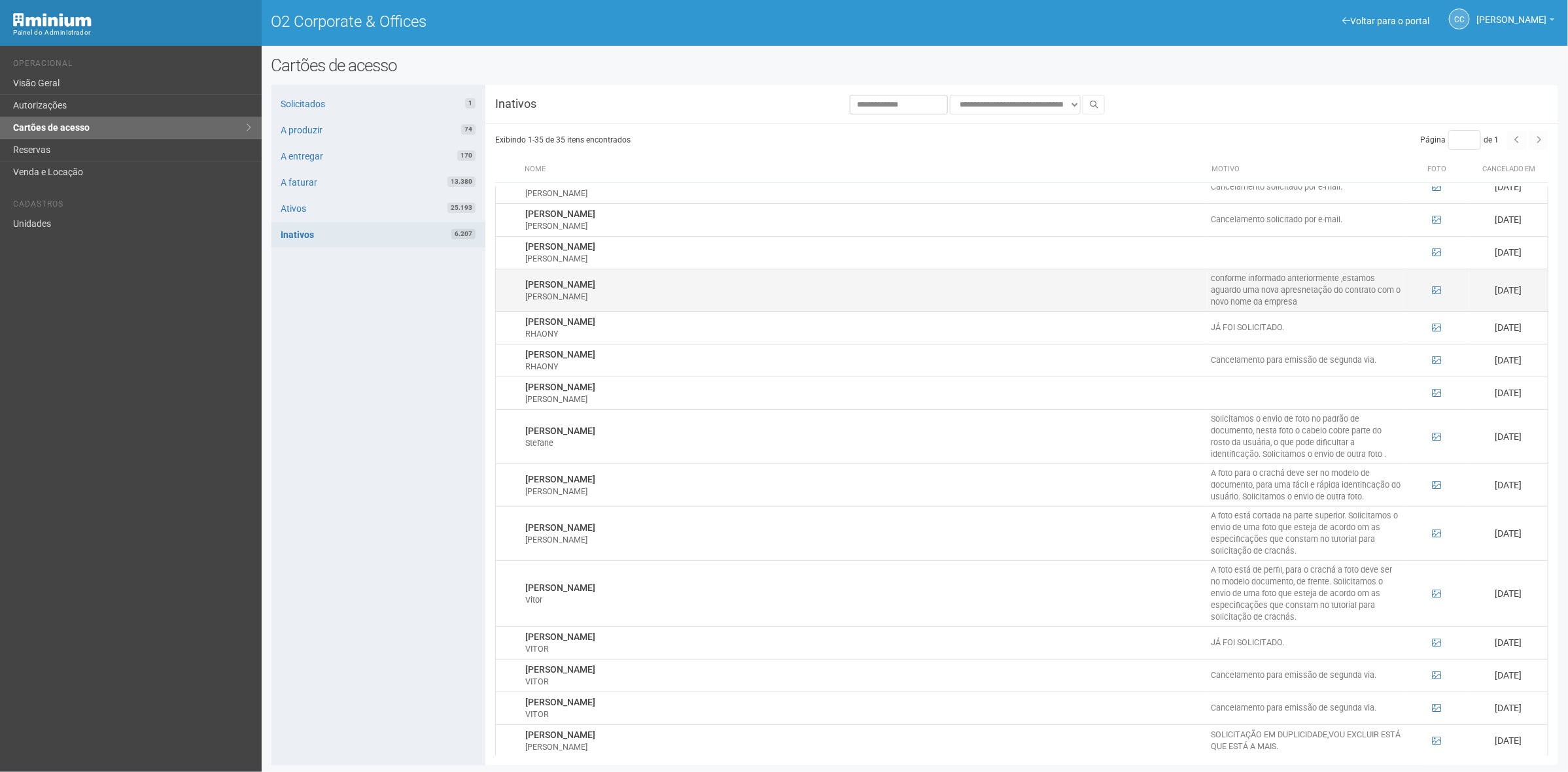
drag, startPoint x: 1299, startPoint y: 288, endPoint x: 1195, endPoint y: 271, distance: 105.4
click at [1195, 271] on tr "Renato de Souza Rocha Neto Renato conforme informado anteriormente ,estamos agu…" at bounding box center [1021, 290] width 1052 height 43
click at [1211, 280] on td "conforme informado anteriormente ,estamos aguardo uma nova apresnetação do cont…" at bounding box center [1306, 290] width 196 height 43
drag, startPoint x: 1299, startPoint y: 293, endPoint x: 1209, endPoint y: 268, distance: 93.4
click at [1209, 268] on td "conforme informado anteriormente ,estamos aguardo uma nova apresnetação do cont…" at bounding box center [1306, 290] width 196 height 43
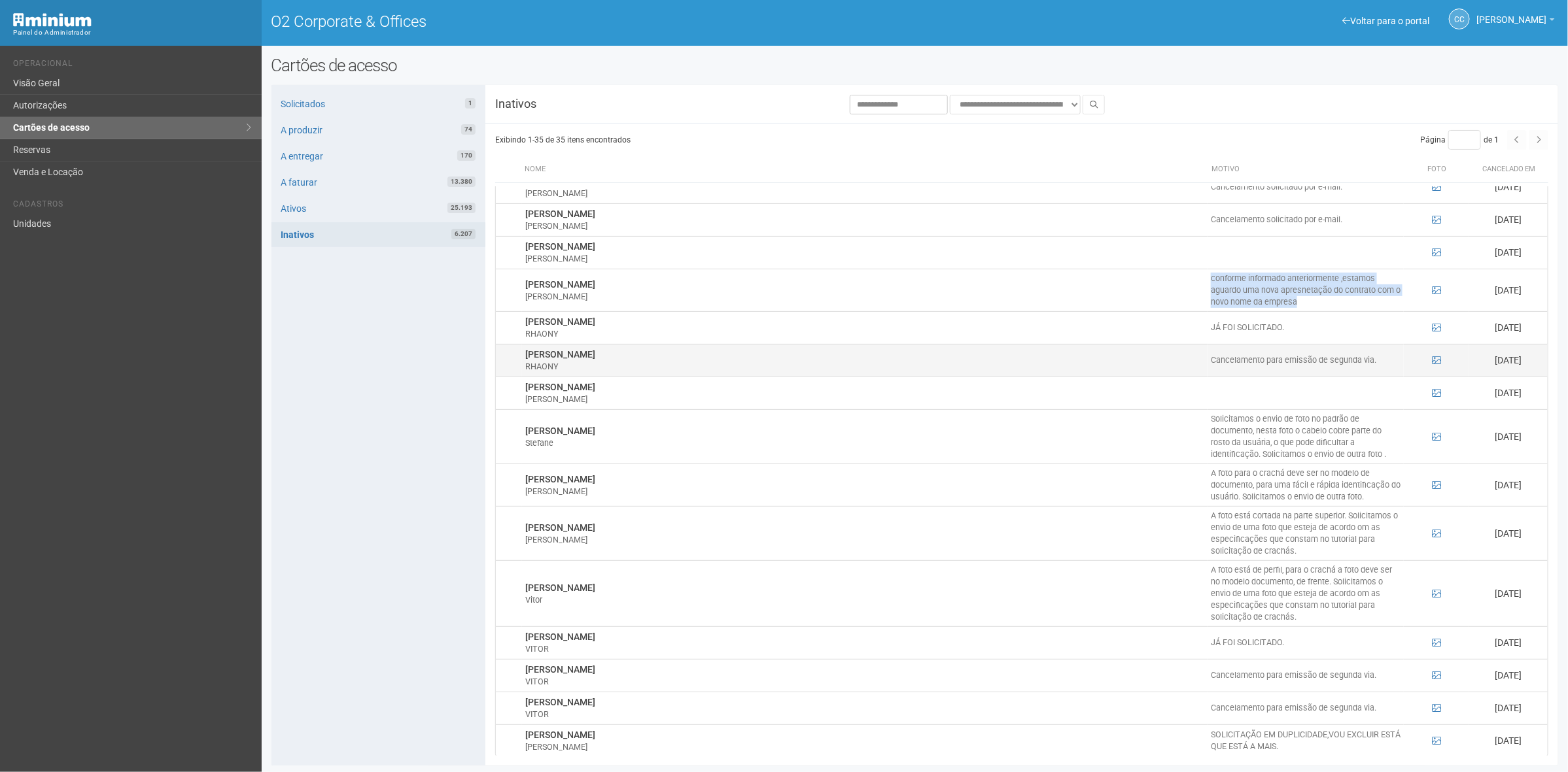
copy td "conforme informado anteriormente ,estamos aguardo uma nova apresnetação do cont…"
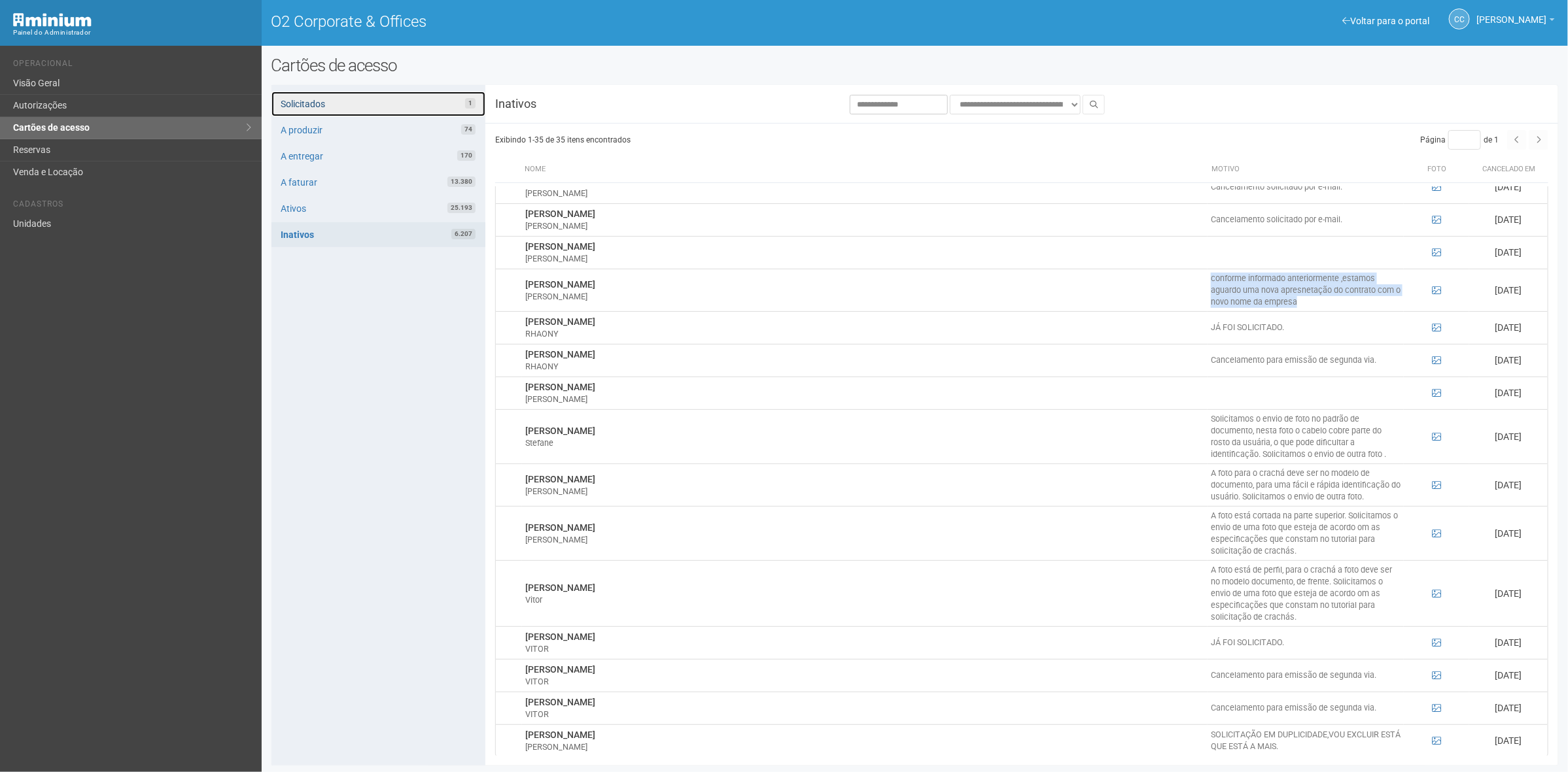
click at [442, 94] on link "Solicitados 1" at bounding box center [378, 104] width 215 height 25
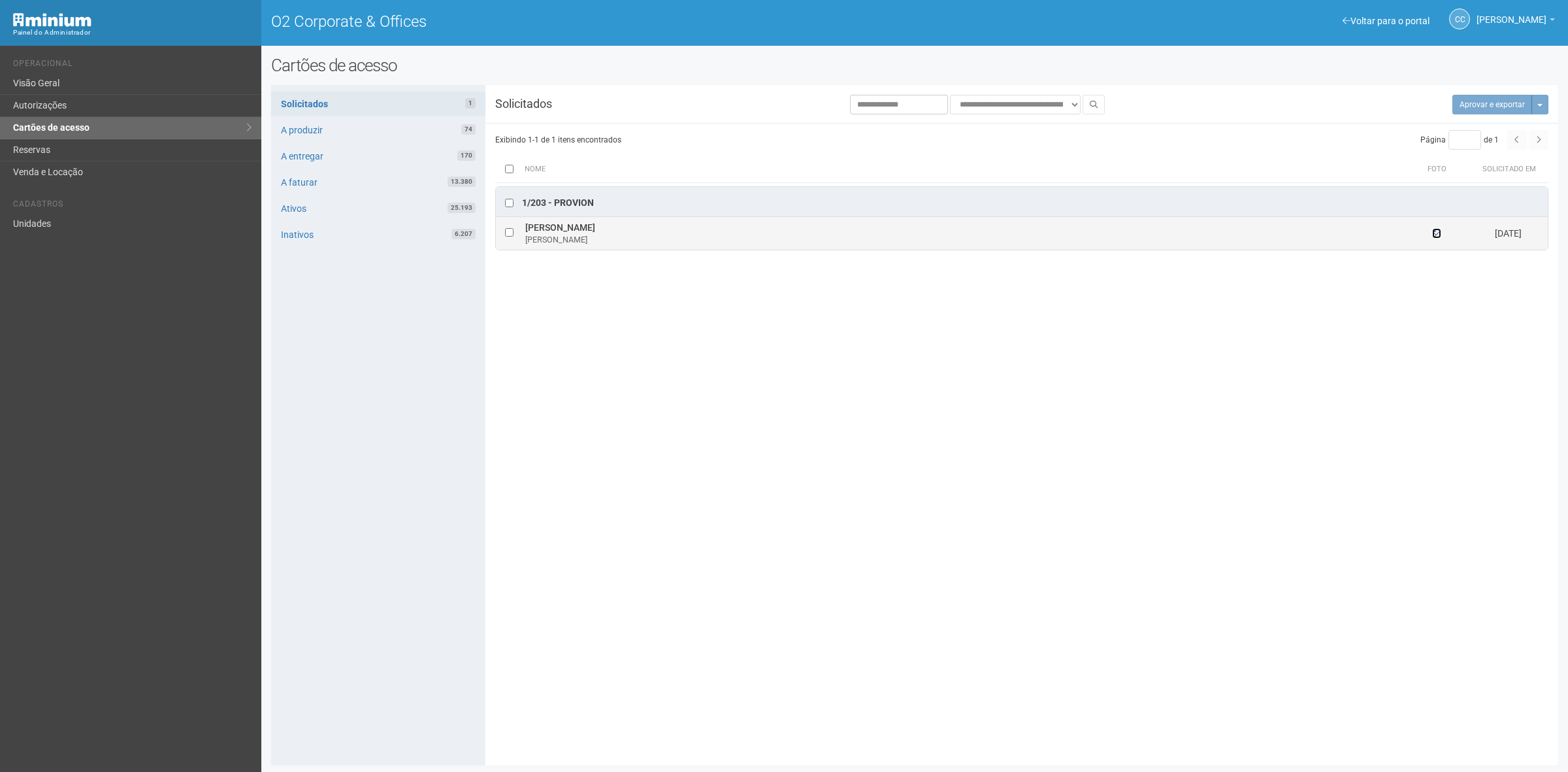
click at [1393, 234] on icon at bounding box center [1437, 234] width 9 height 9
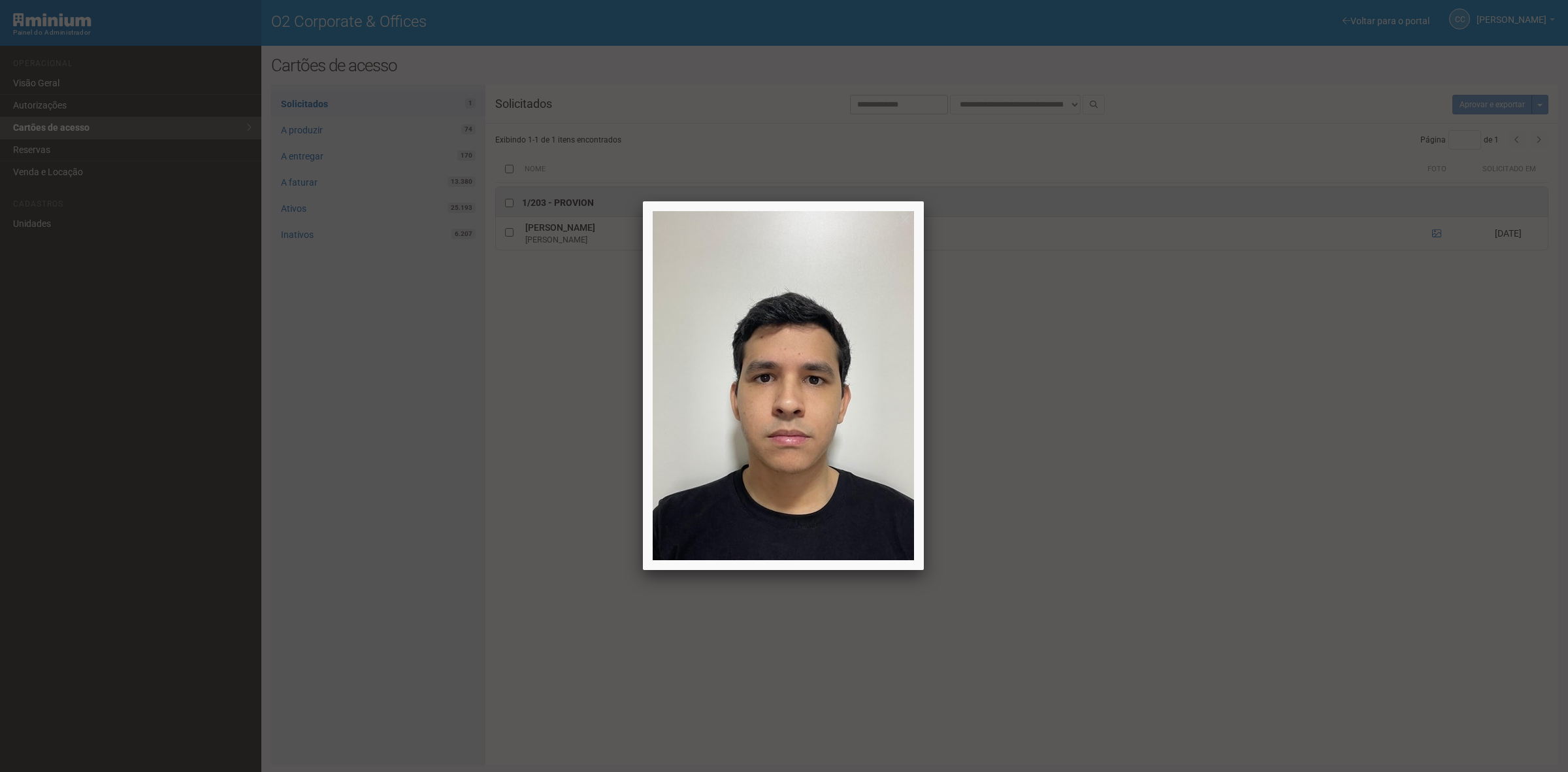
click at [1217, 590] on div at bounding box center [784, 386] width 1568 height 772
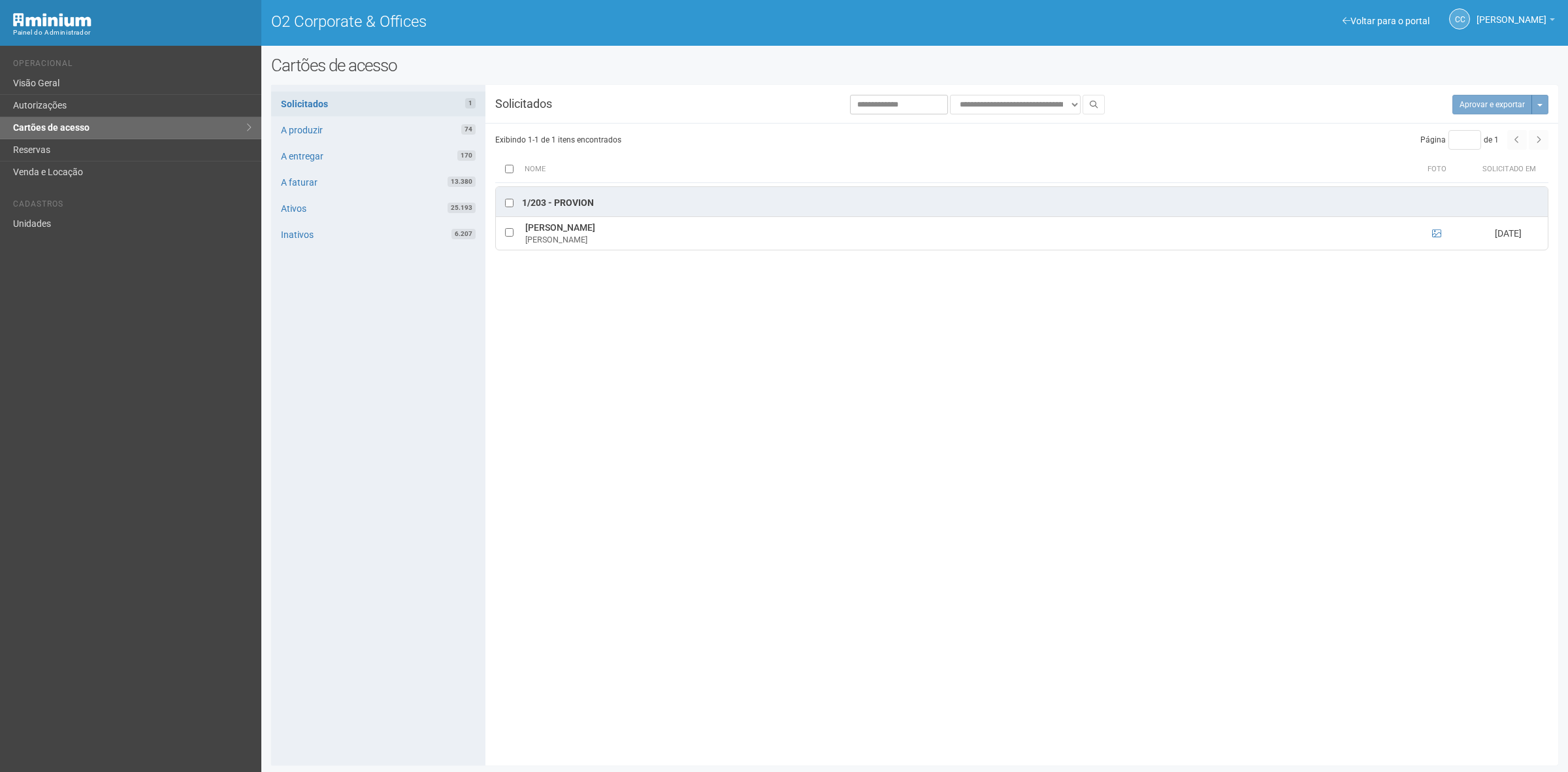
click at [1106, 386] on div "**********" at bounding box center [914, 424] width 1287 height 661
click at [723, 484] on div "**********" at bounding box center [914, 424] width 1287 height 661
click at [1393, 100] on button "Mais opções" at bounding box center [1539, 104] width 17 height 20
drag, startPoint x: 1456, startPoint y: 143, endPoint x: 845, endPoint y: 86, distance: 613.7
click at [1393, 143] on link "Rejeitar solicitações" at bounding box center [1491, 146] width 103 height 16
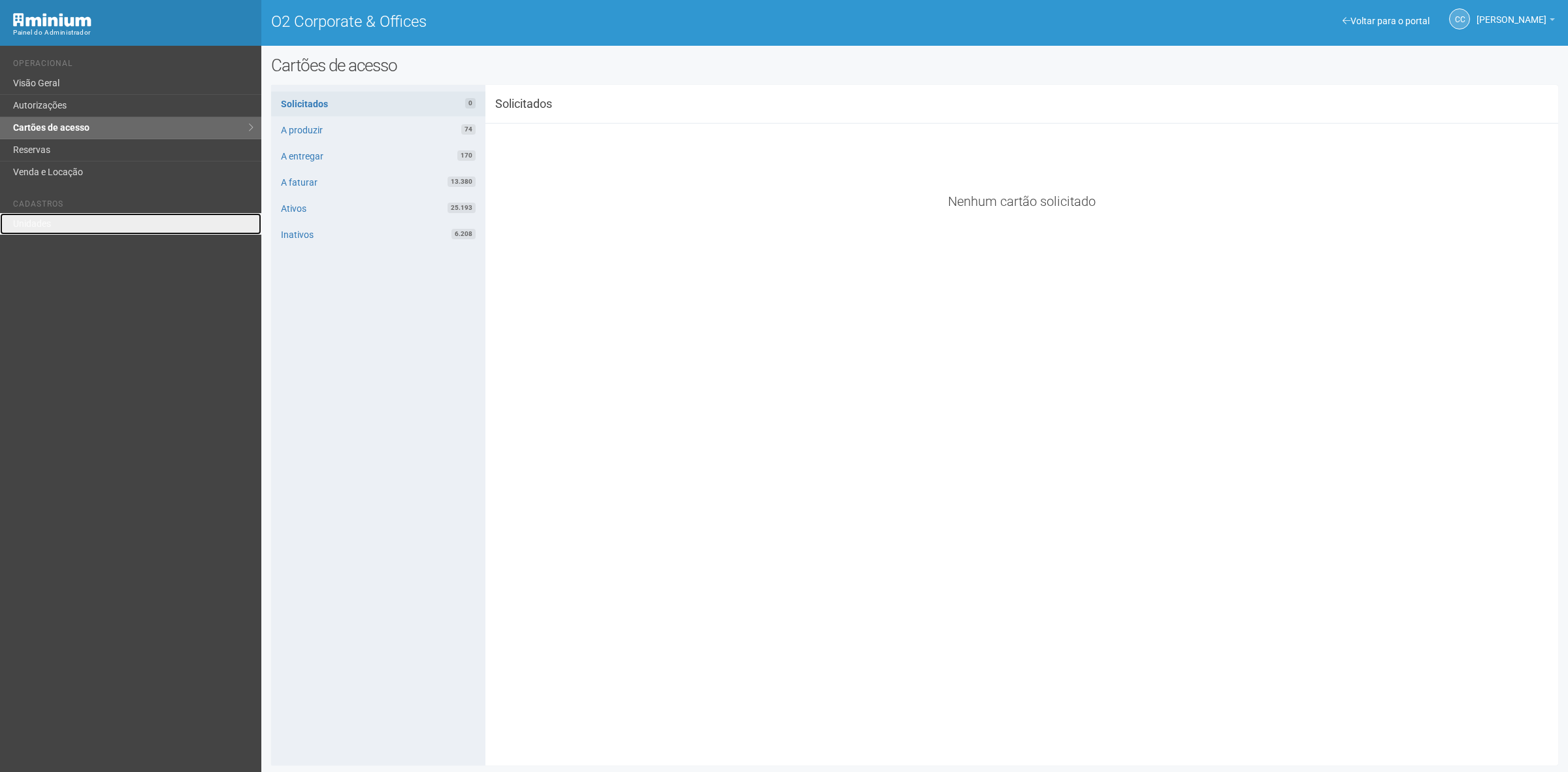
click at [82, 213] on link "Unidades" at bounding box center [130, 224] width 261 height 21
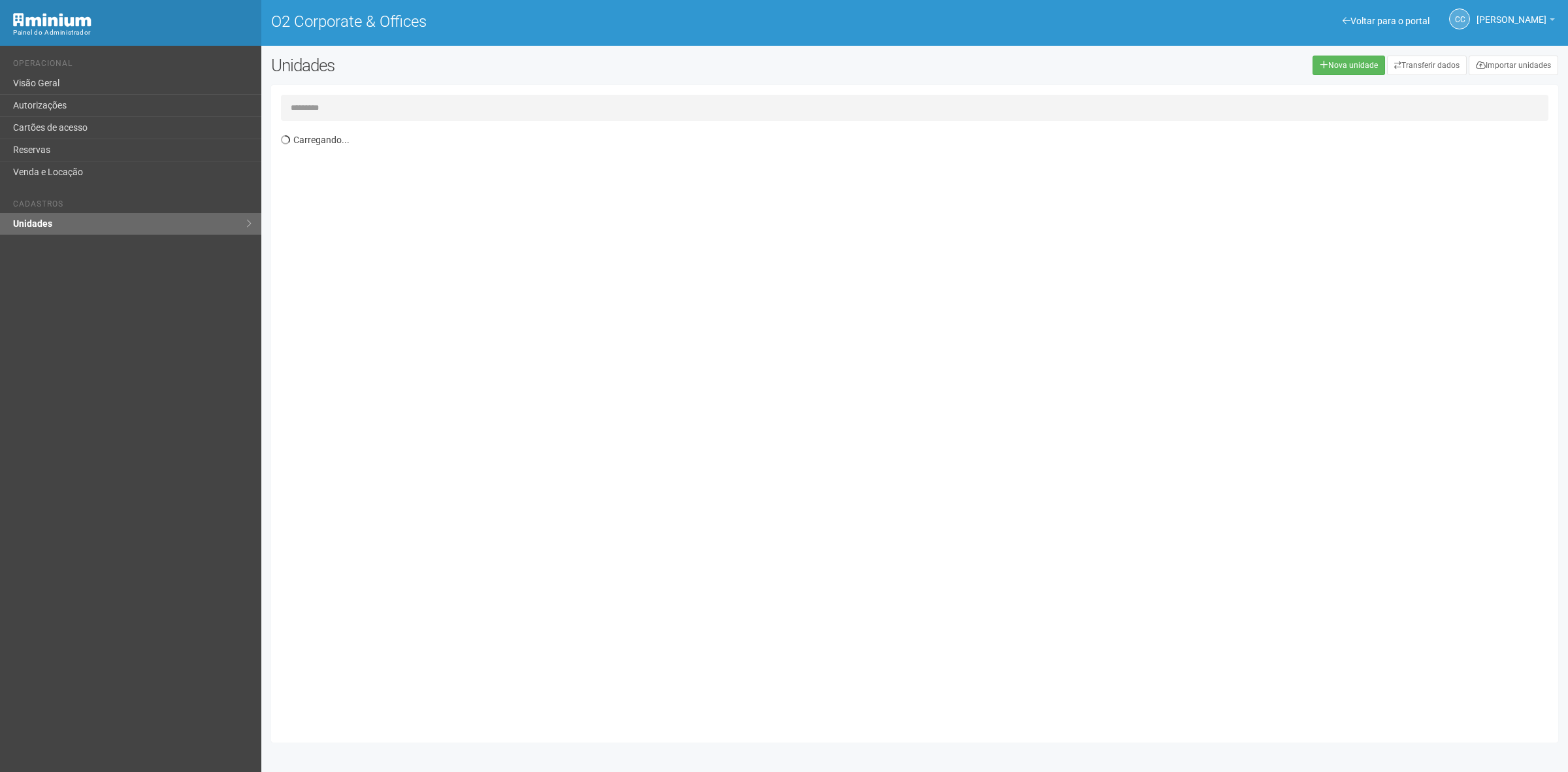
click at [355, 102] on input "text" at bounding box center [914, 107] width 1268 height 26
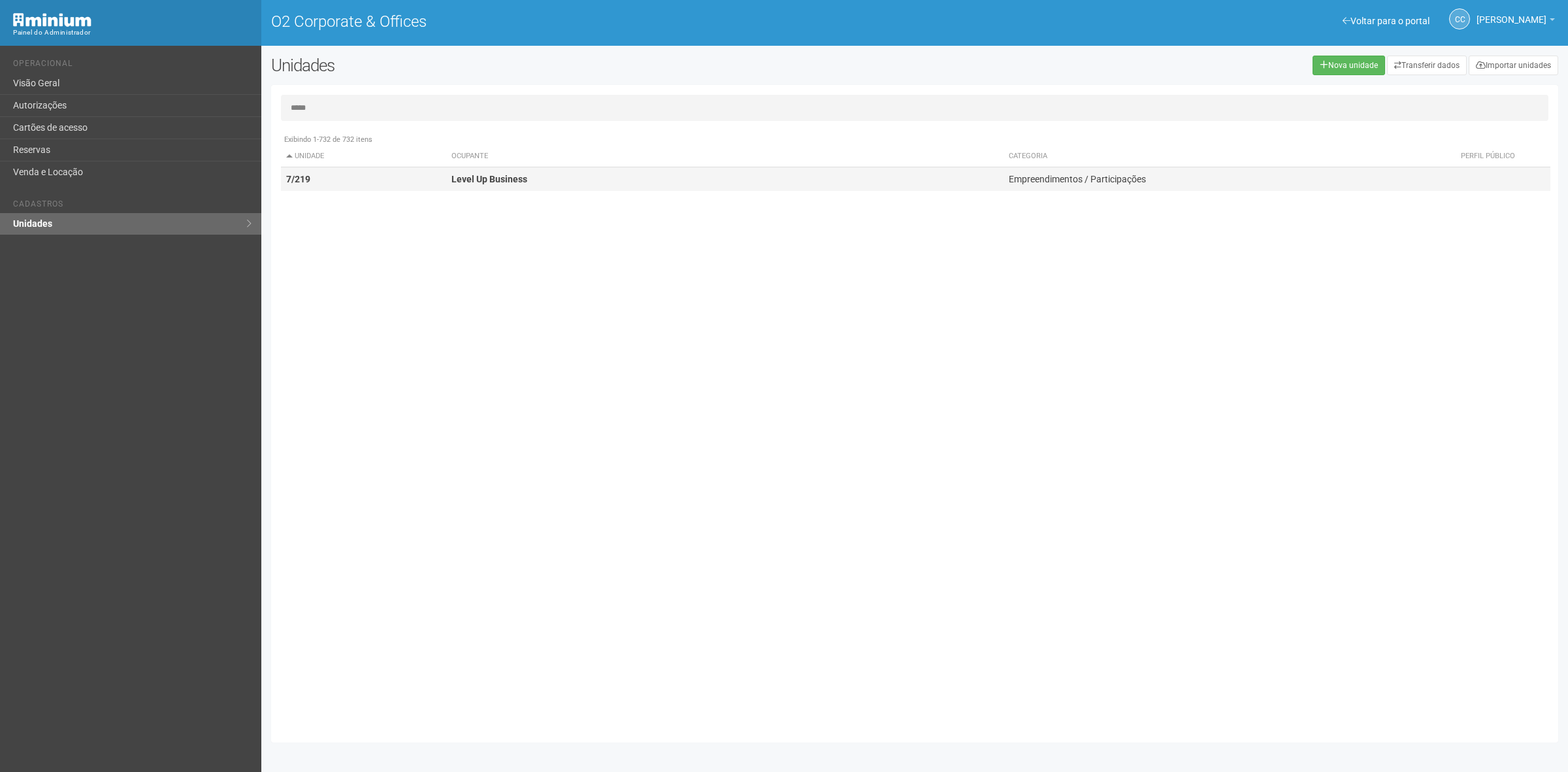
type input "*****"
click at [428, 181] on td "7/219" at bounding box center [363, 179] width 166 height 24
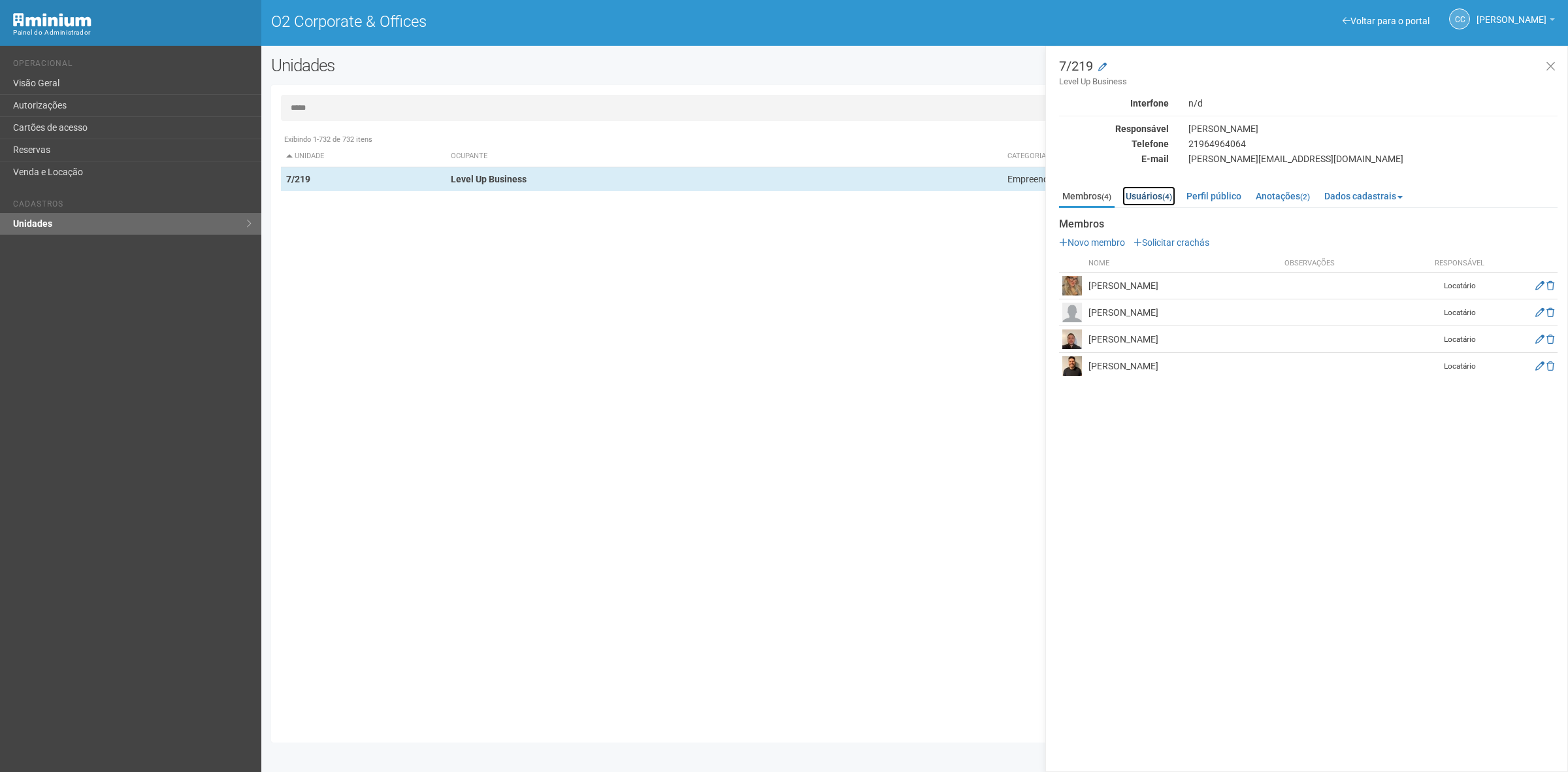
click at [1156, 197] on link "Usuários (4)" at bounding box center [1148, 196] width 53 height 20
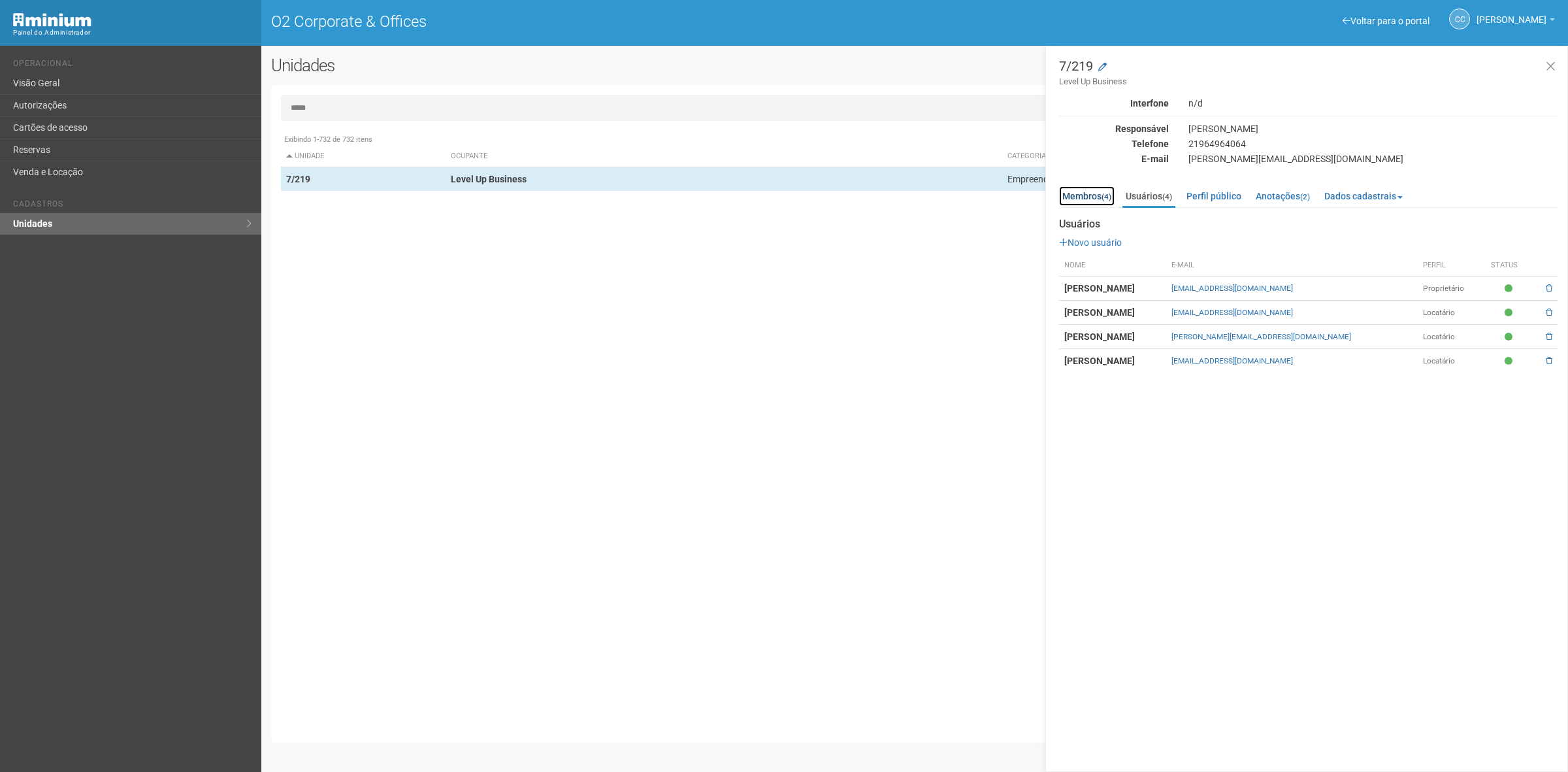
click at [1091, 201] on link "Membros (4)" at bounding box center [1087, 196] width 55 height 20
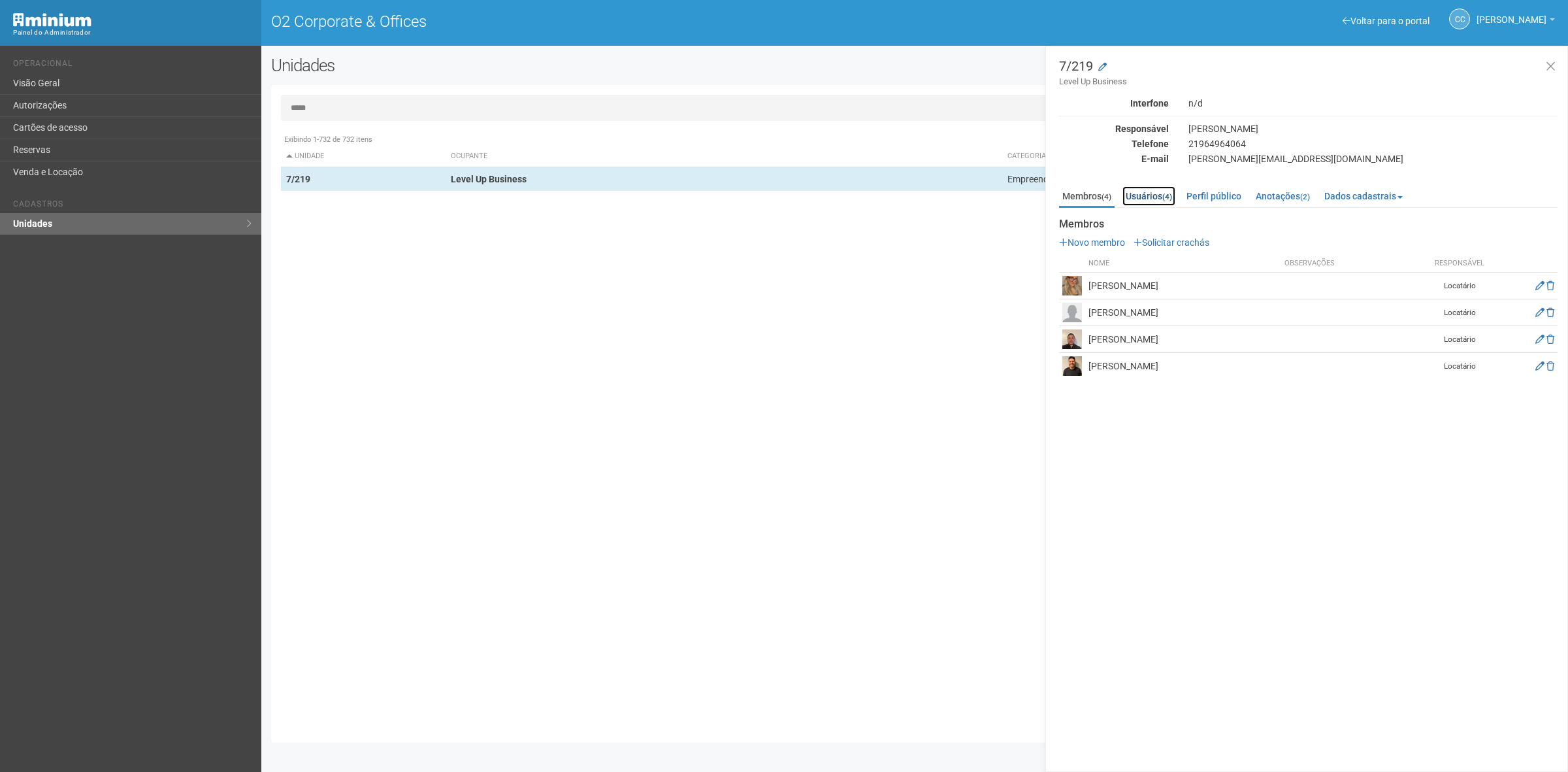
click at [1144, 201] on link "Usuários (4)" at bounding box center [1148, 196] width 53 height 20
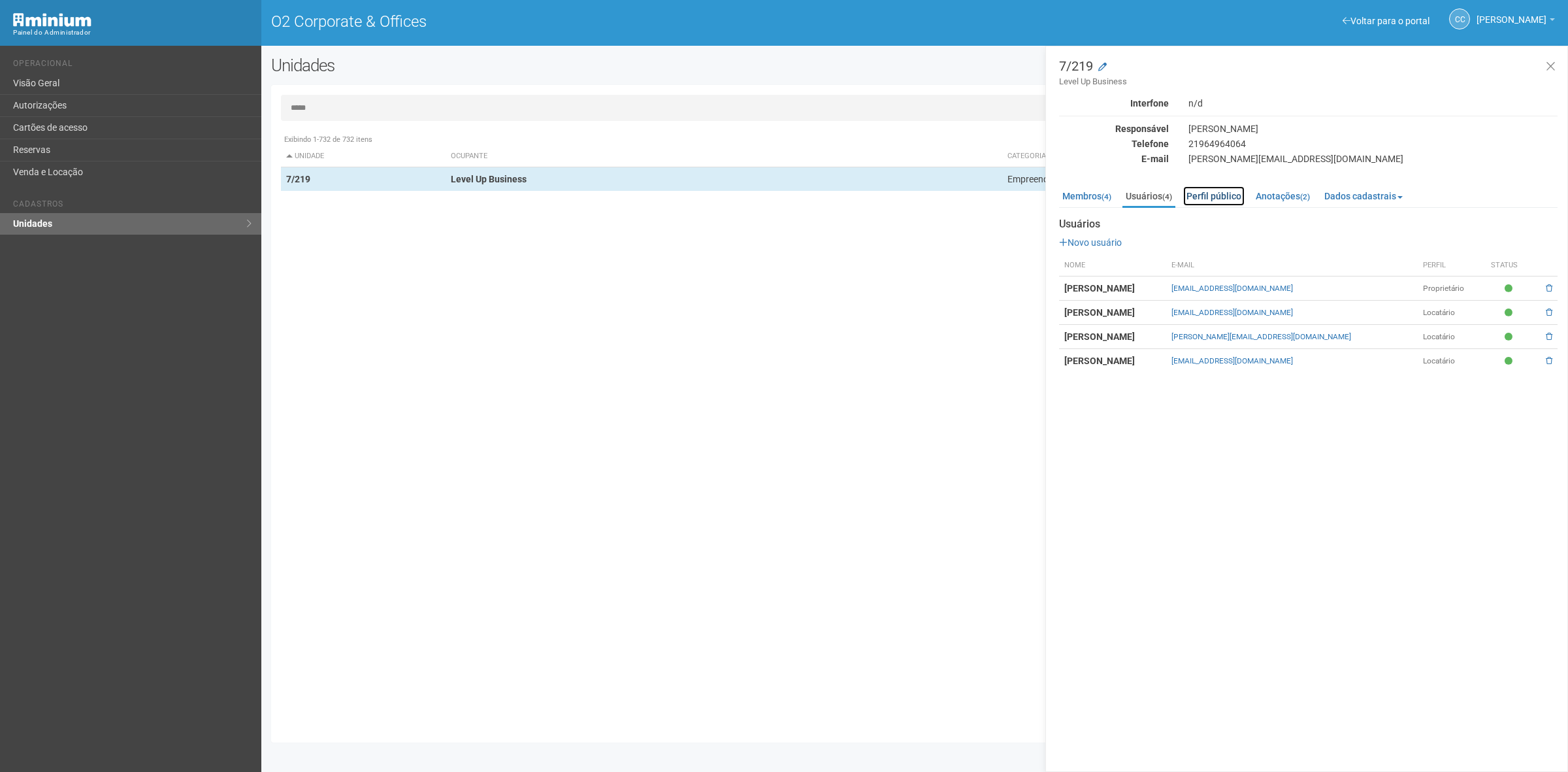
click at [1199, 200] on link "Perfil público" at bounding box center [1213, 196] width 61 height 20
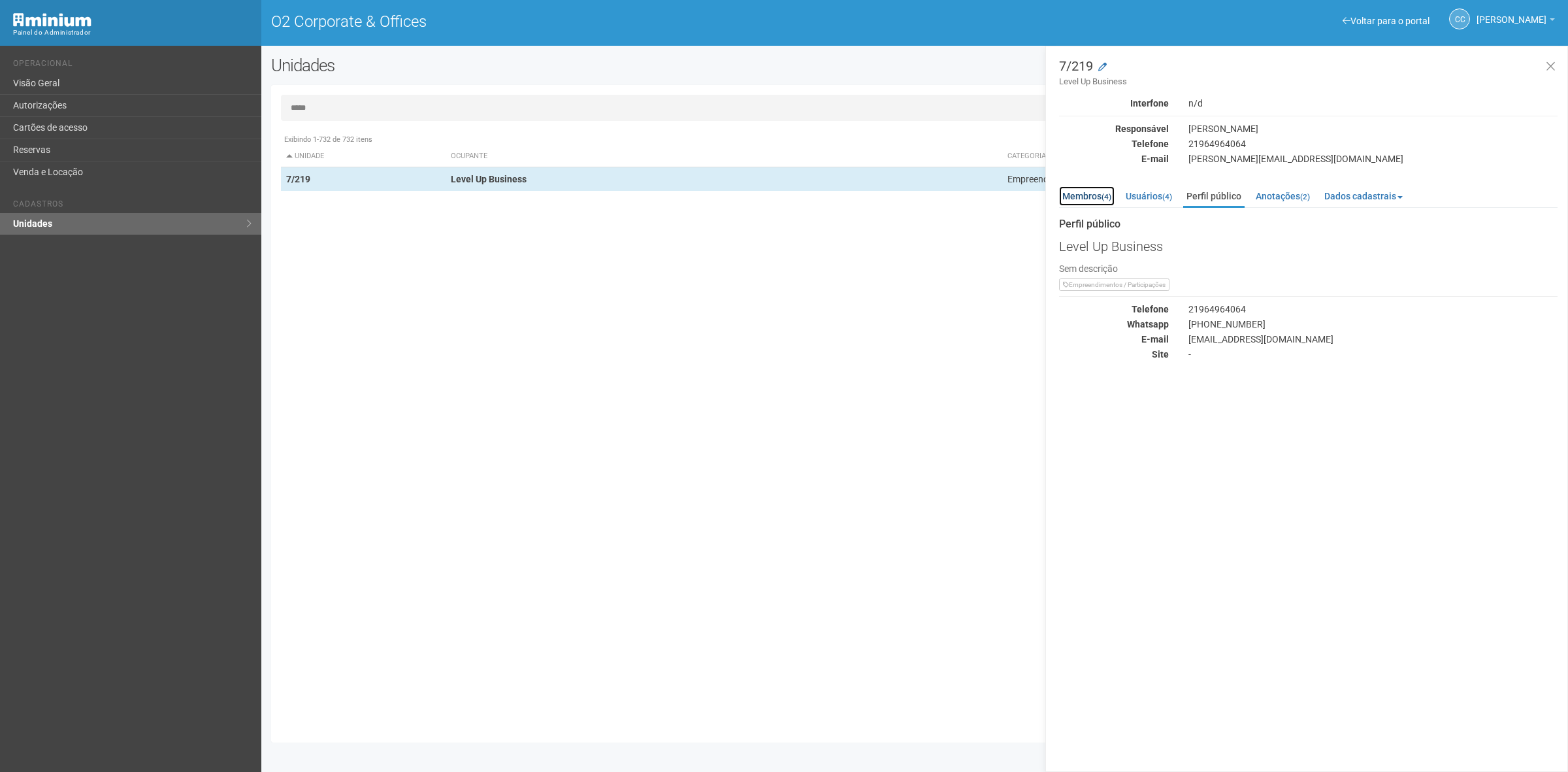
click at [1091, 197] on link "Membros (4)" at bounding box center [1087, 196] width 55 height 20
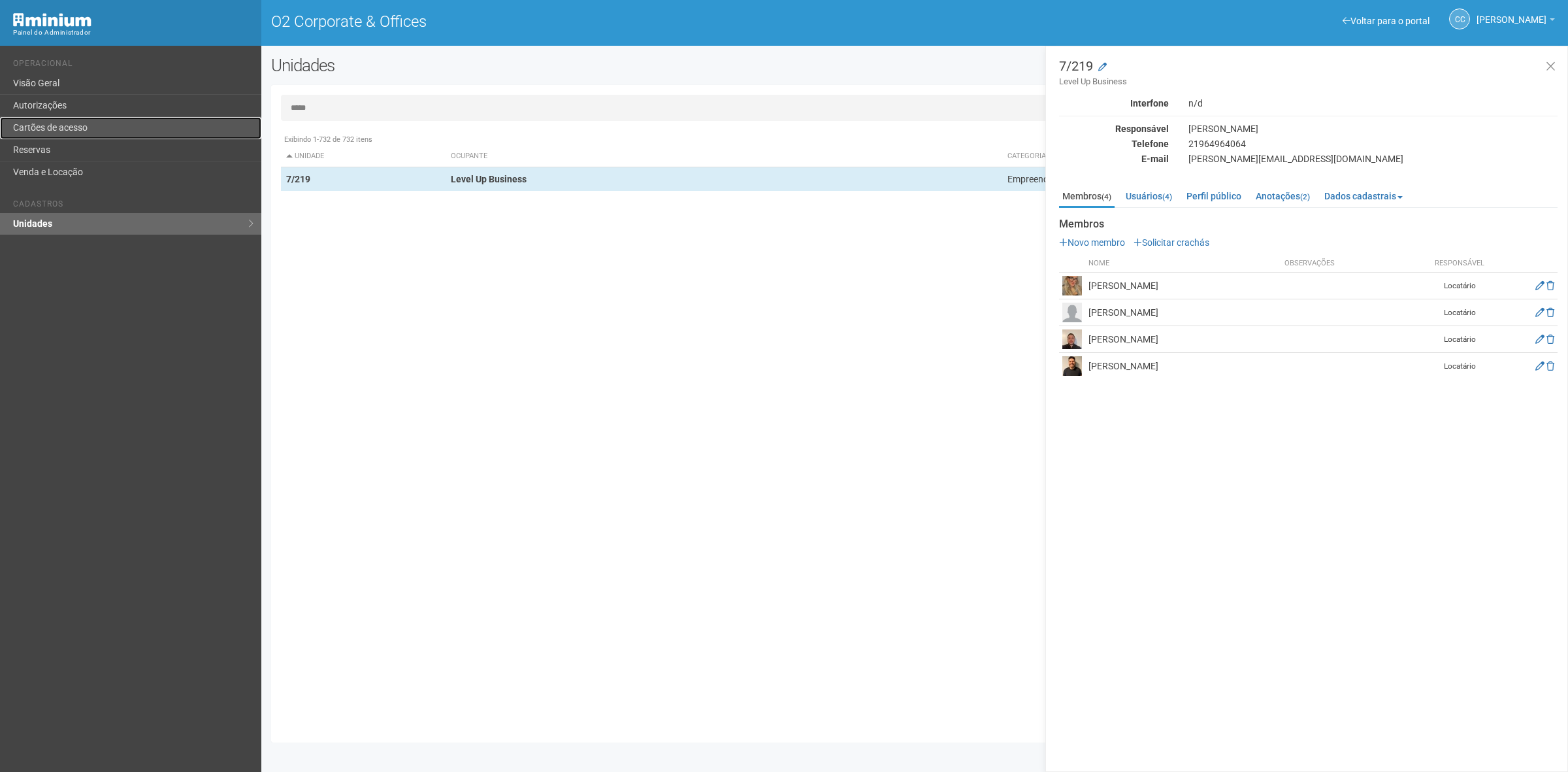
click at [139, 138] on link "Cartões de acesso" at bounding box center [130, 127] width 261 height 22
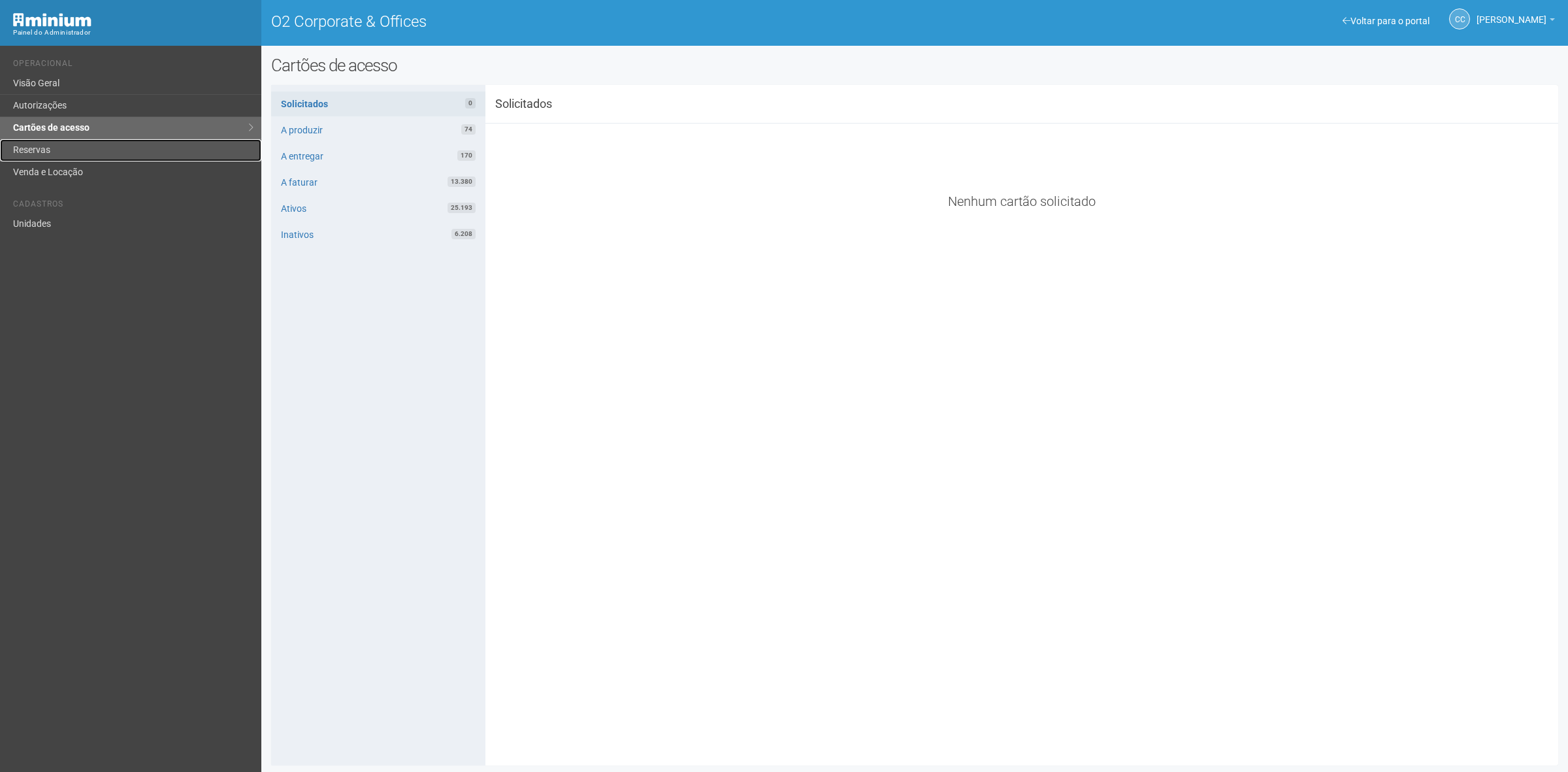
click at [78, 151] on link "Reservas" at bounding box center [130, 150] width 261 height 22
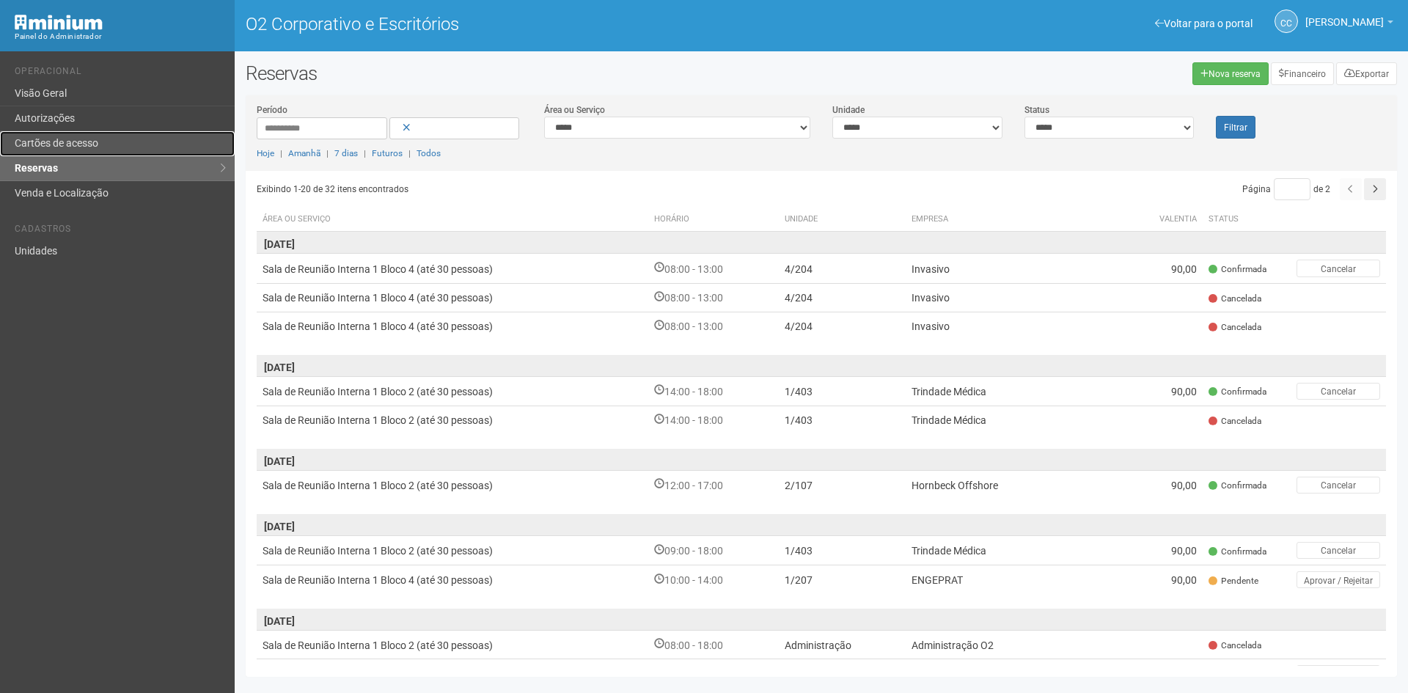
click at [78, 133] on link "Cartões de acesso" at bounding box center [117, 143] width 235 height 25
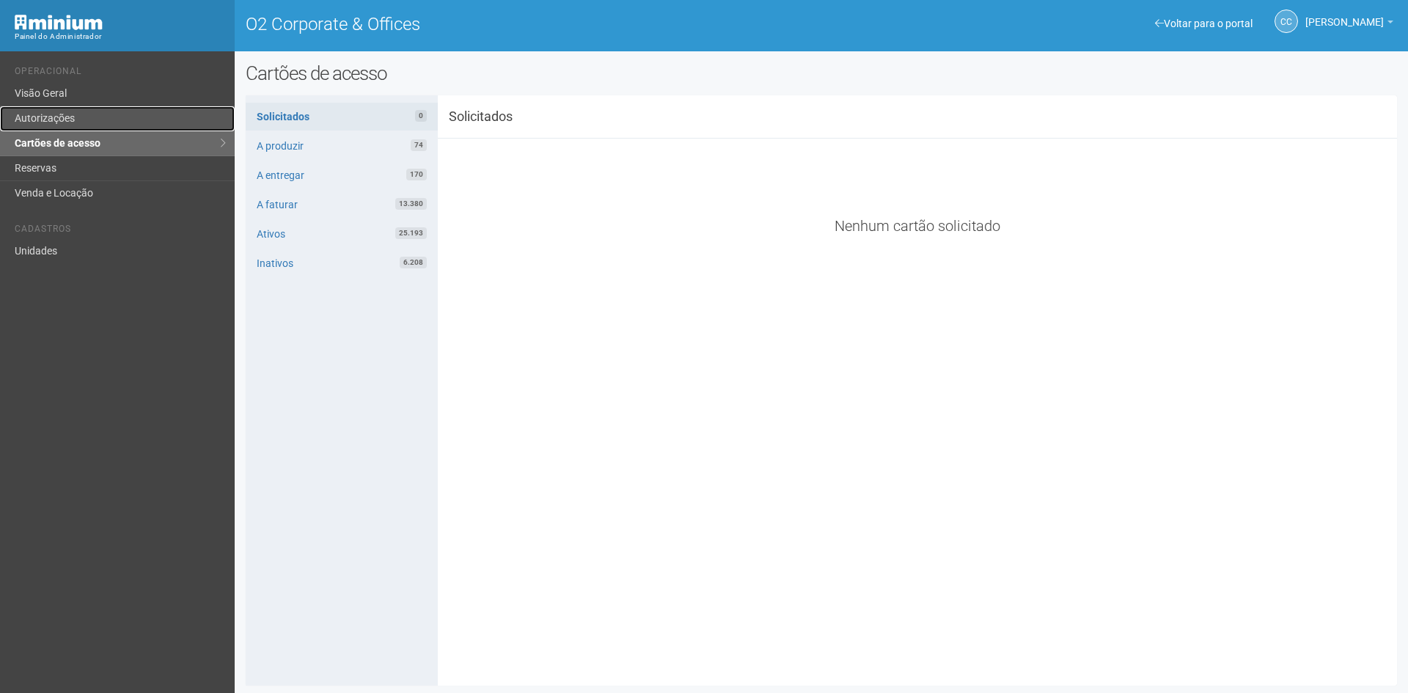
click at [69, 118] on link "Autorizações" at bounding box center [117, 118] width 235 height 25
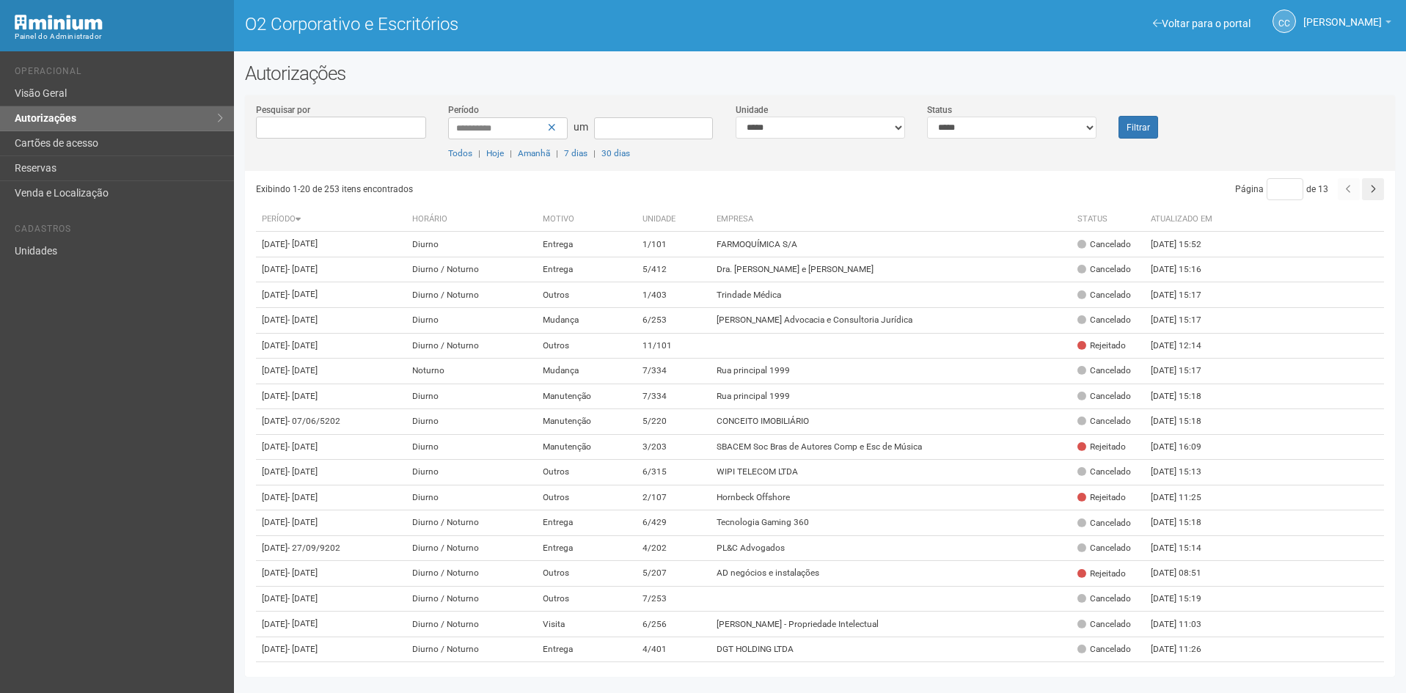
click at [646, 114] on div "**********" at bounding box center [580, 131] width 287 height 57
click at [1258, 120] on div "**********" at bounding box center [820, 137] width 1150 height 68
click at [1248, 87] on div "**********" at bounding box center [820, 373] width 1172 height 622
click at [707, 81] on h2 "Autorizações" at bounding box center [820, 73] width 1150 height 22
click at [1226, 88] on div "**********" at bounding box center [820, 373] width 1172 height 622
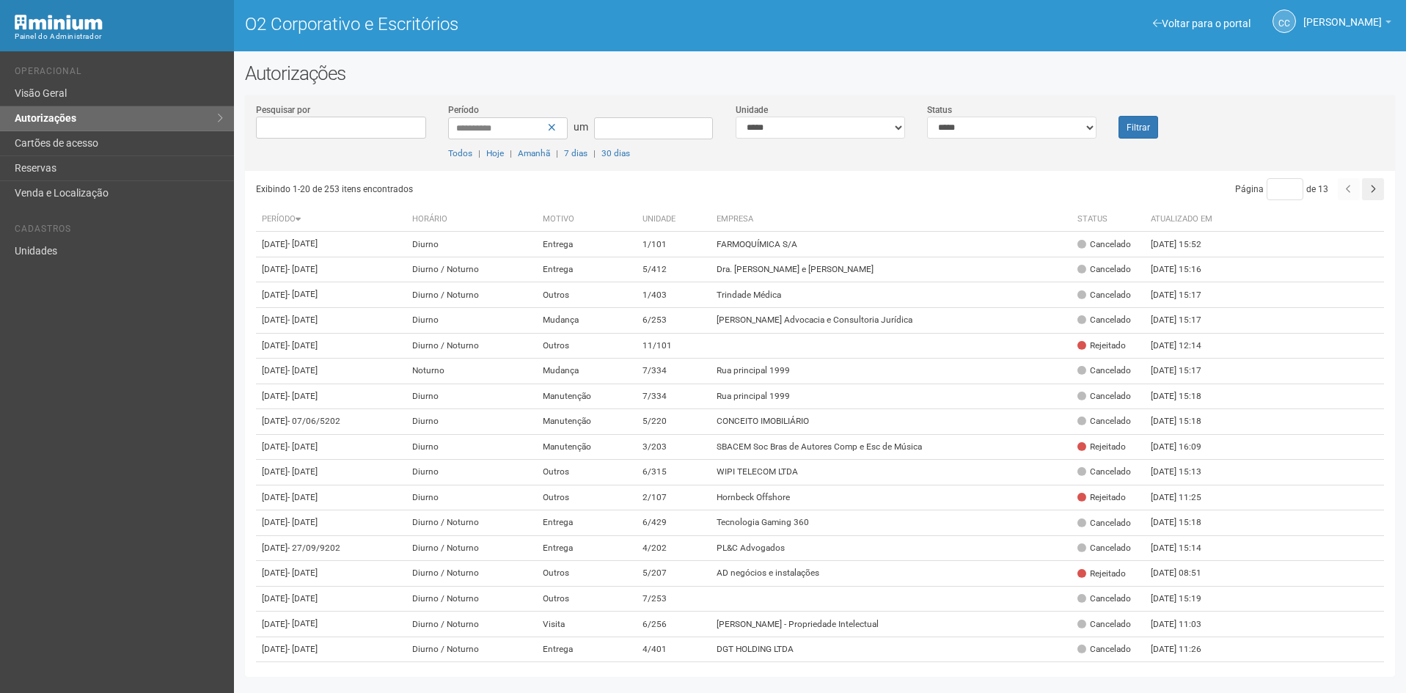
drag, startPoint x: 1245, startPoint y: 88, endPoint x: 1312, endPoint y: 101, distance: 68.0
click at [1312, 101] on div "**********" at bounding box center [820, 133] width 1150 height 76
click at [1318, 80] on h2 "Autorizações" at bounding box center [820, 73] width 1150 height 22
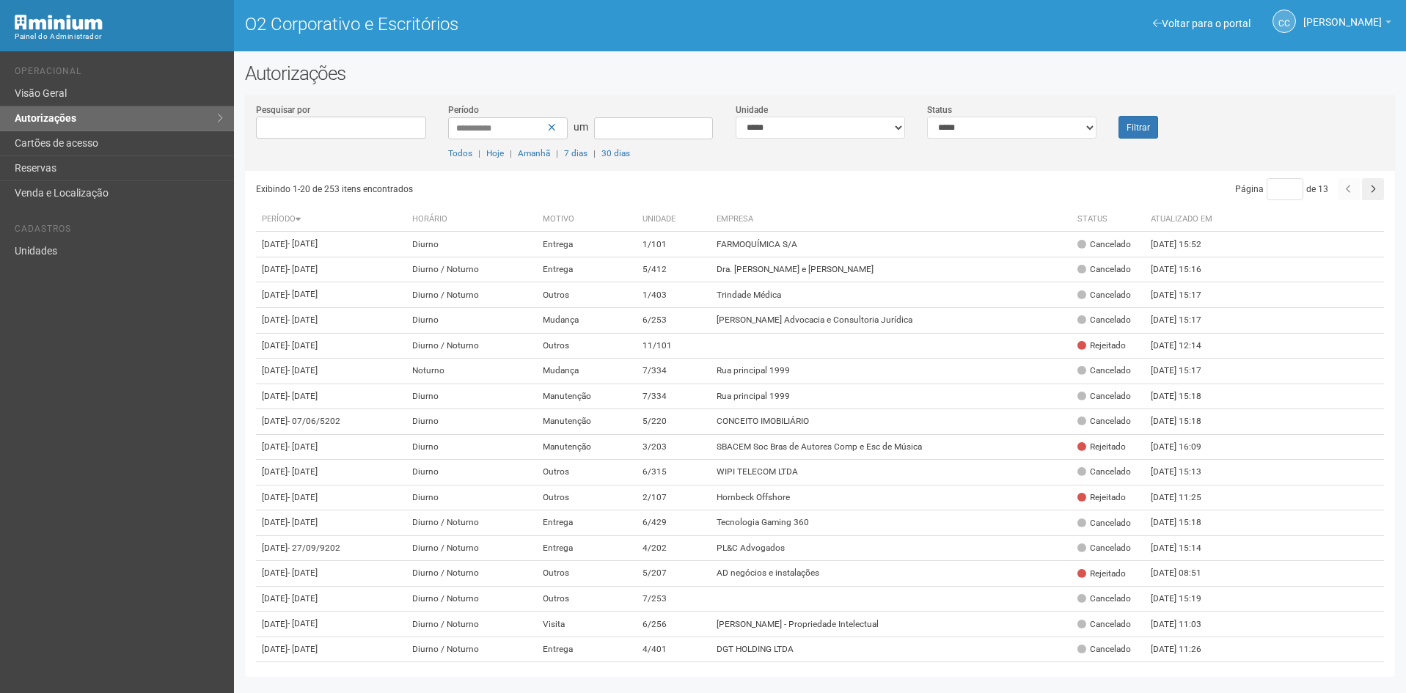
drag, startPoint x: 269, startPoint y: 150, endPoint x: 252, endPoint y: 164, distance: 21.4
click at [269, 150] on div "**********" at bounding box center [820, 137] width 1150 height 68
click at [105, 142] on link "Cartões de acesso" at bounding box center [117, 143] width 234 height 25
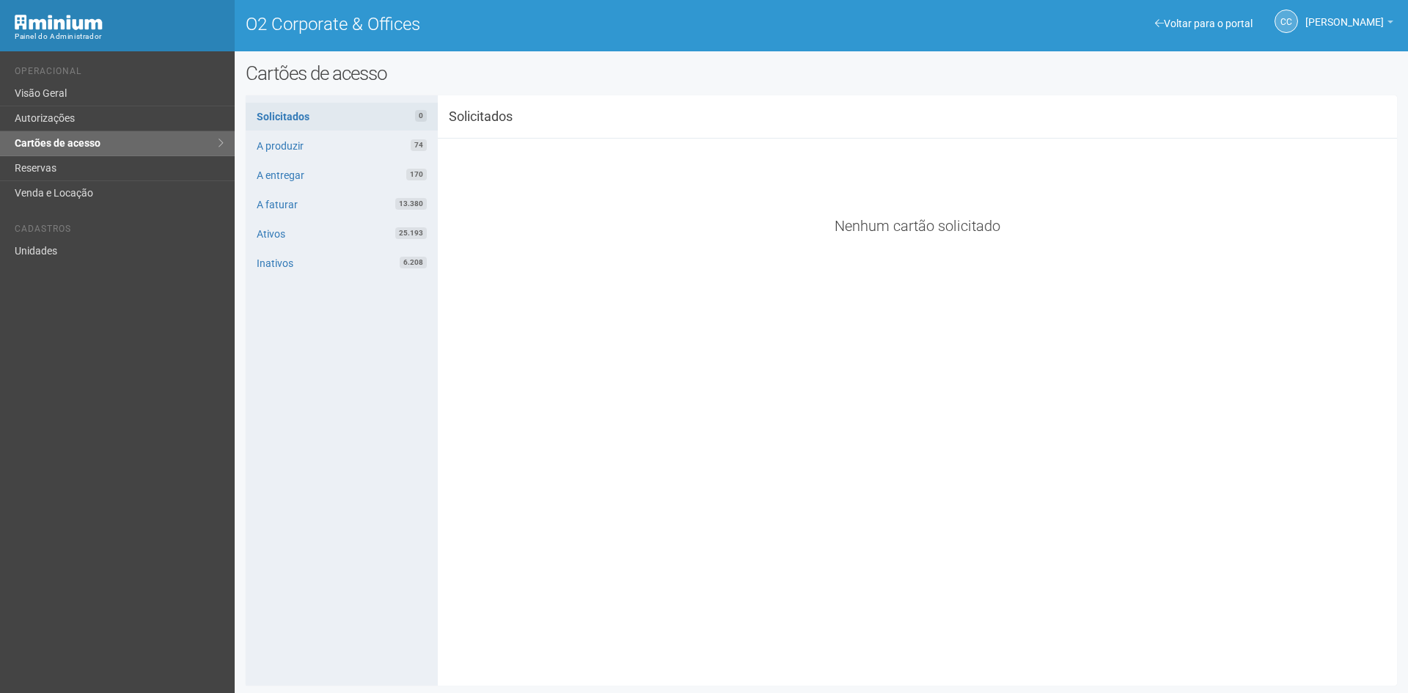
drag, startPoint x: 1031, startPoint y: 28, endPoint x: 947, endPoint y: 74, distance: 96.2
click at [947, 74] on body "Aguarde... Painel do Administrador O2 Corporate & Offices CC Camila Catarina Li…" at bounding box center [704, 346] width 1408 height 693
drag, startPoint x: 970, startPoint y: 29, endPoint x: 945, endPoint y: 69, distance: 46.8
click at [946, 69] on body "Aguarde... Painel do Administrador O2 Corporate & Offices CC Camila Catarina Li…" at bounding box center [704, 346] width 1408 height 693
click at [1335, 274] on div "**********" at bounding box center [917, 205] width 959 height 199
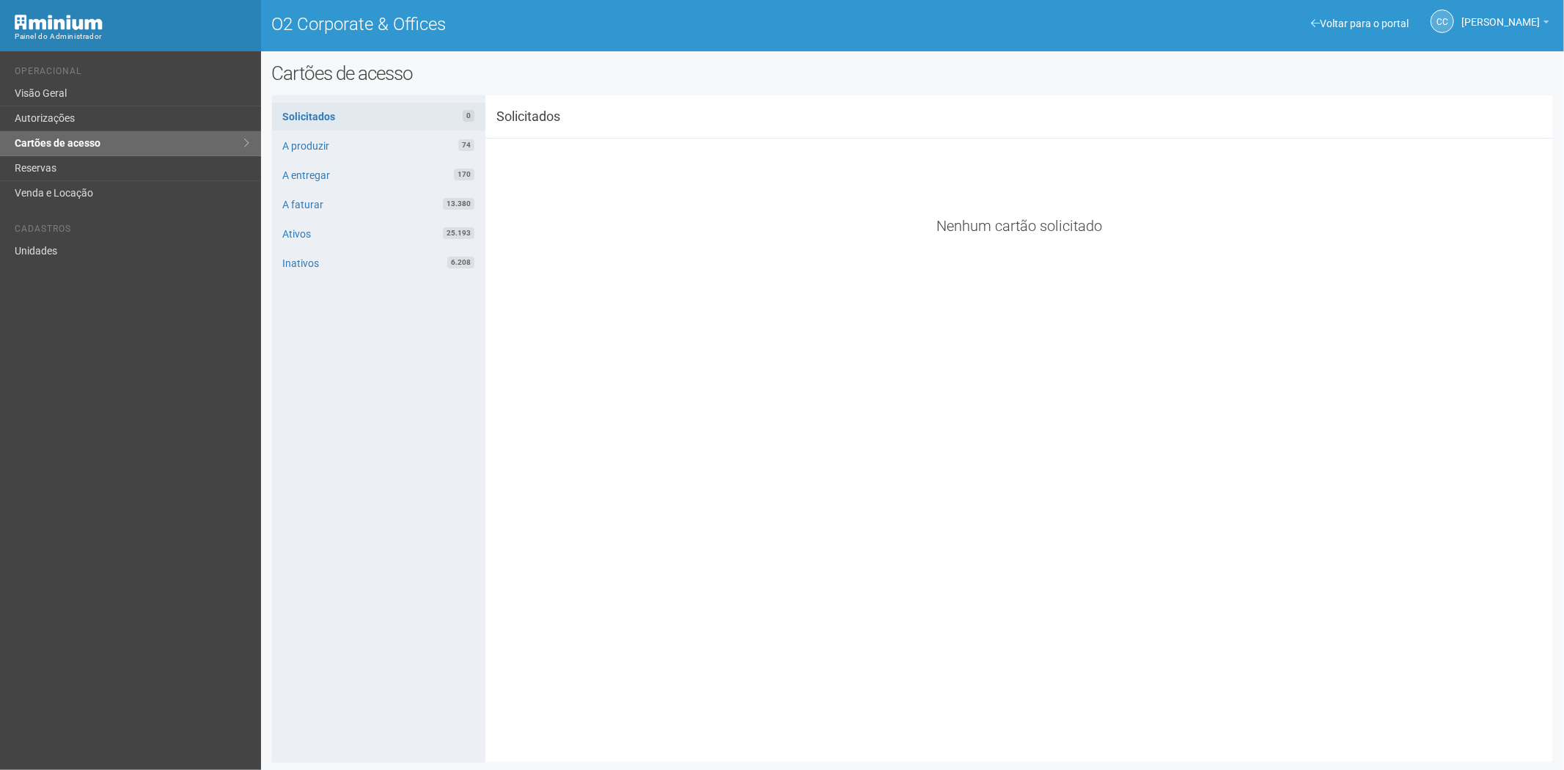
drag, startPoint x: 1201, startPoint y: 1, endPoint x: 829, endPoint y: 455, distance: 586.8
click at [829, 455] on div "**********" at bounding box center [913, 428] width 1282 height 645
drag, startPoint x: 50, startPoint y: 113, endPoint x: 442, endPoint y: 100, distance: 392.5
click at [50, 113] on link "Autorizações" at bounding box center [130, 118] width 261 height 25
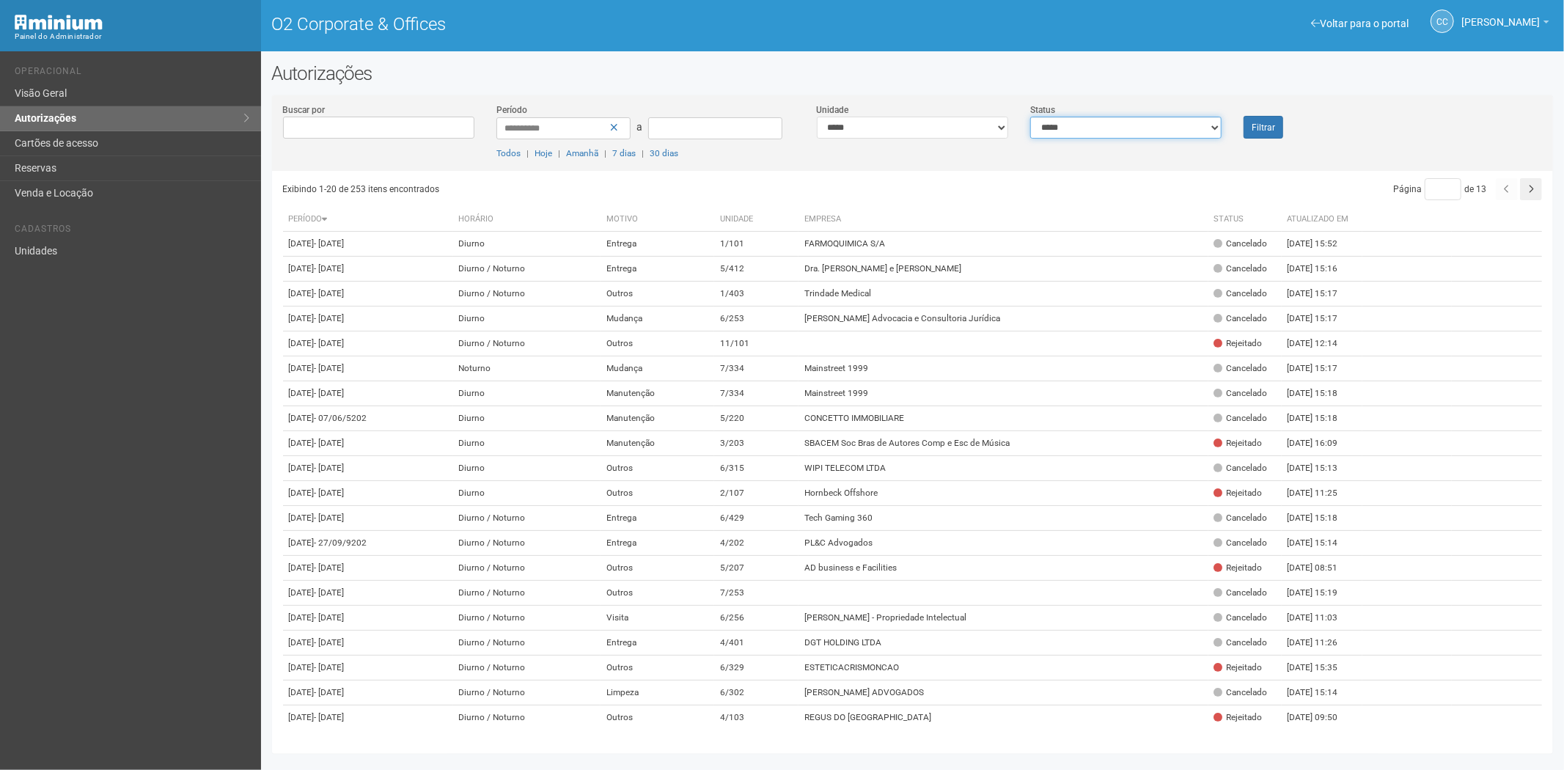
drag, startPoint x: 1115, startPoint y: 122, endPoint x: 1105, endPoint y: 136, distance: 16.3
click at [1115, 122] on select "**********" at bounding box center [1125, 128] width 191 height 22
select select "*"
click at [1030, 117] on select "**********" at bounding box center [1125, 128] width 191 height 22
click at [1267, 125] on font "Filtrar" at bounding box center [1263, 127] width 23 height 10
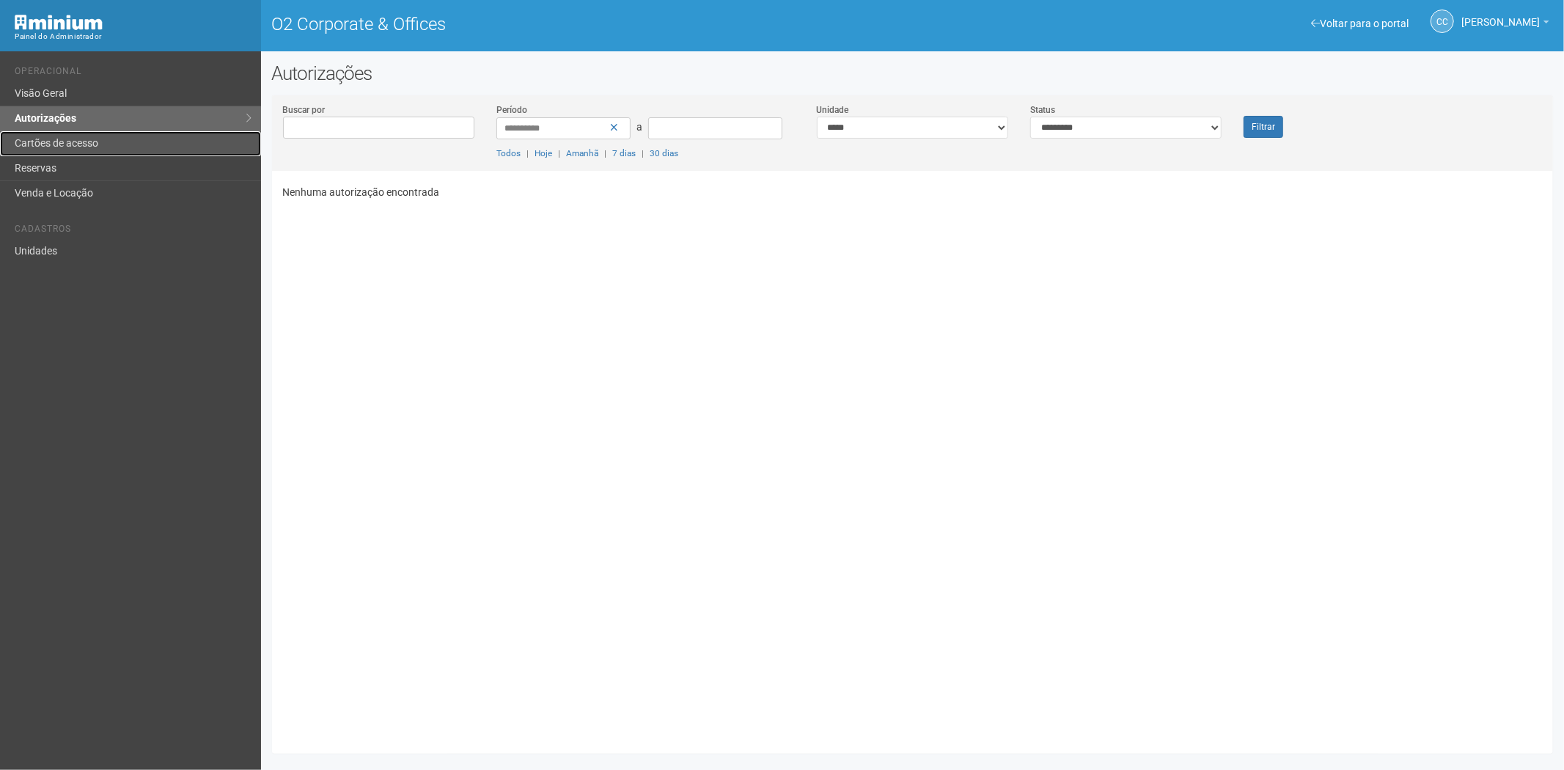
click at [147, 142] on link "Cartões de acesso" at bounding box center [130, 143] width 261 height 25
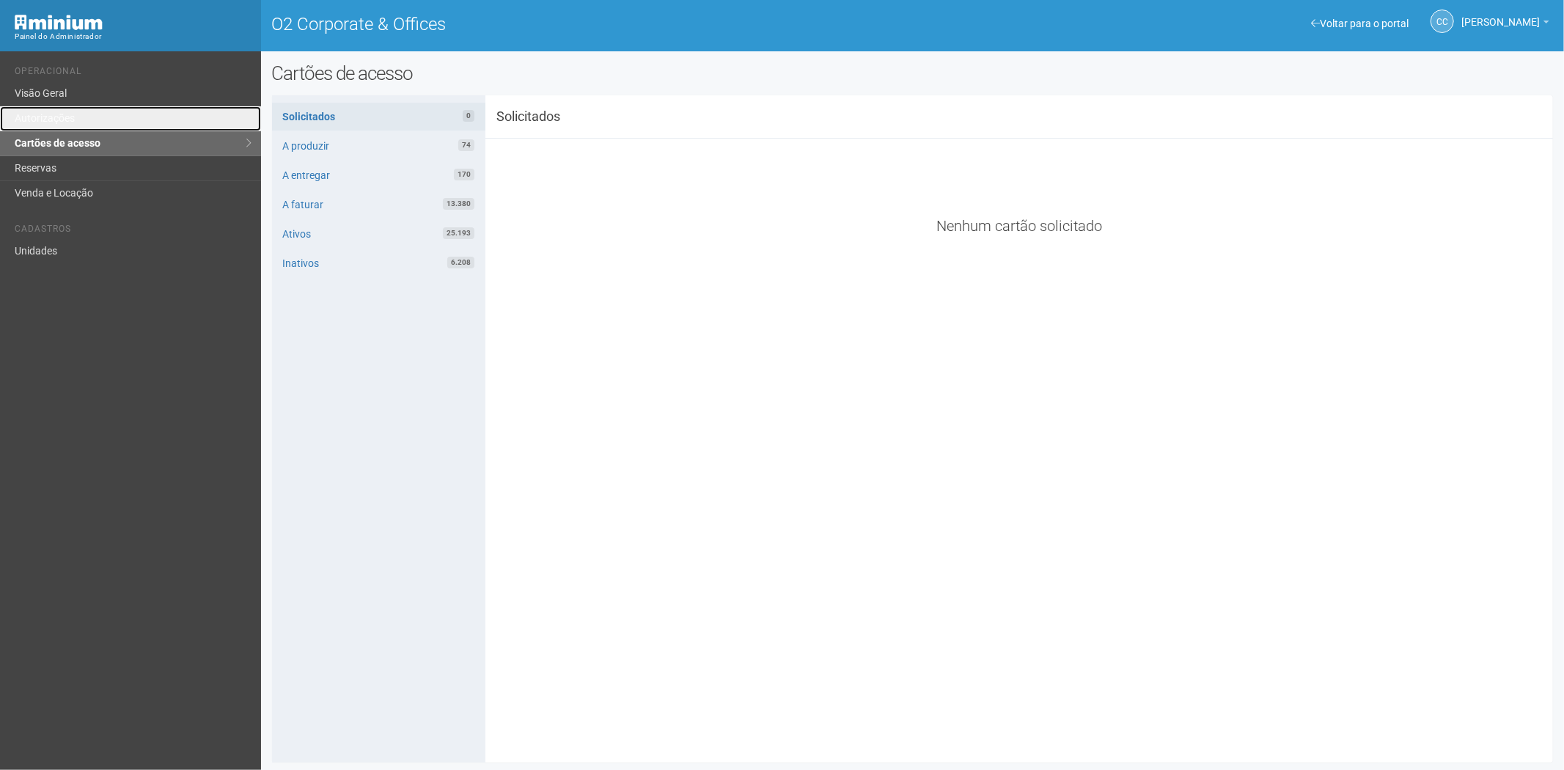
drag, startPoint x: 47, startPoint y: 114, endPoint x: 177, endPoint y: 150, distance: 134.7
click at [47, 114] on link "Autorizações" at bounding box center [130, 118] width 261 height 25
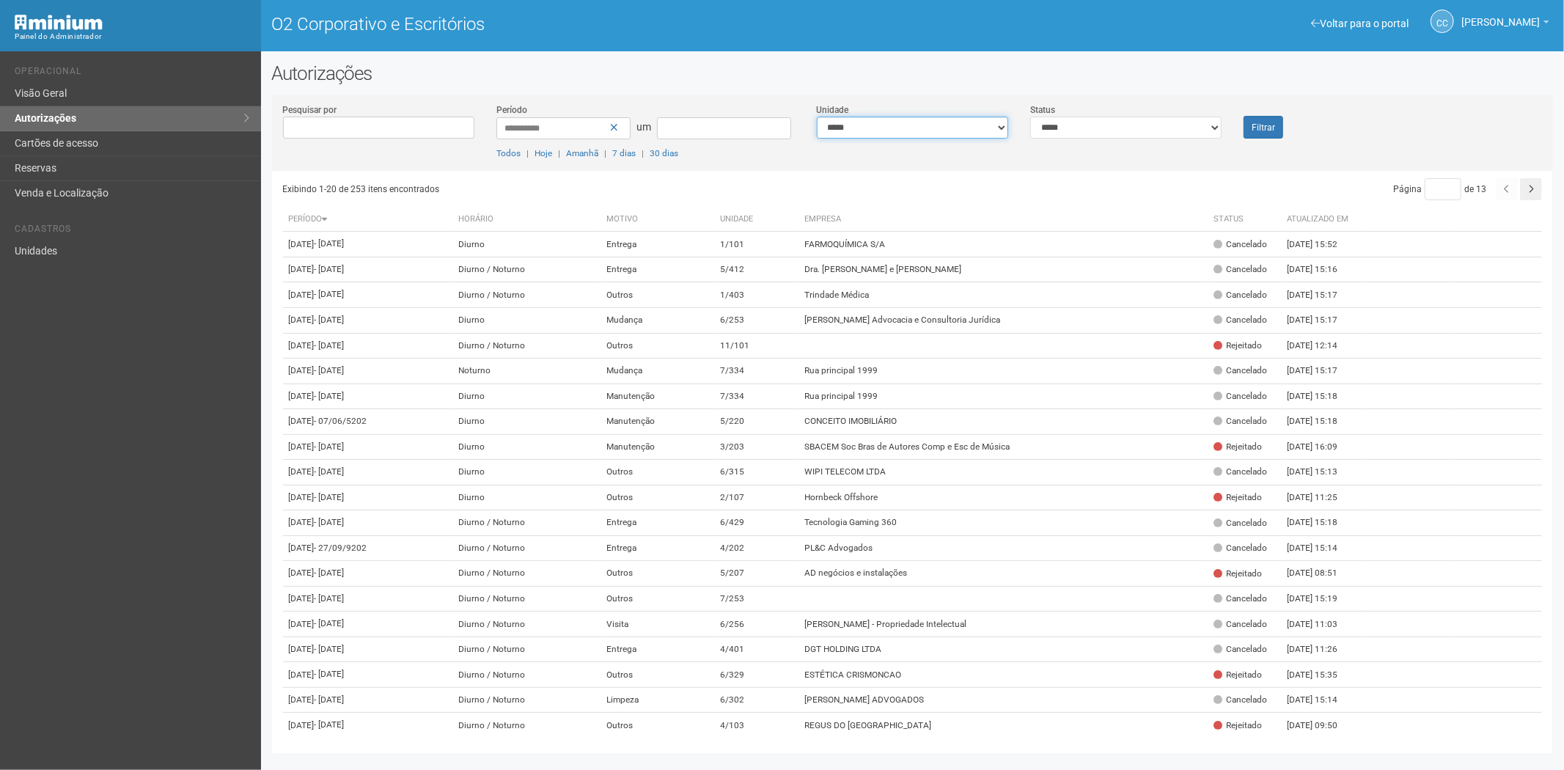
click at [978, 132] on select "**********" at bounding box center [912, 128] width 191 height 22
click at [868, 126] on select "**********" at bounding box center [912, 128] width 191 height 22
select select "**********"
click at [1270, 122] on font "Filtrar" at bounding box center [1263, 127] width 23 height 10
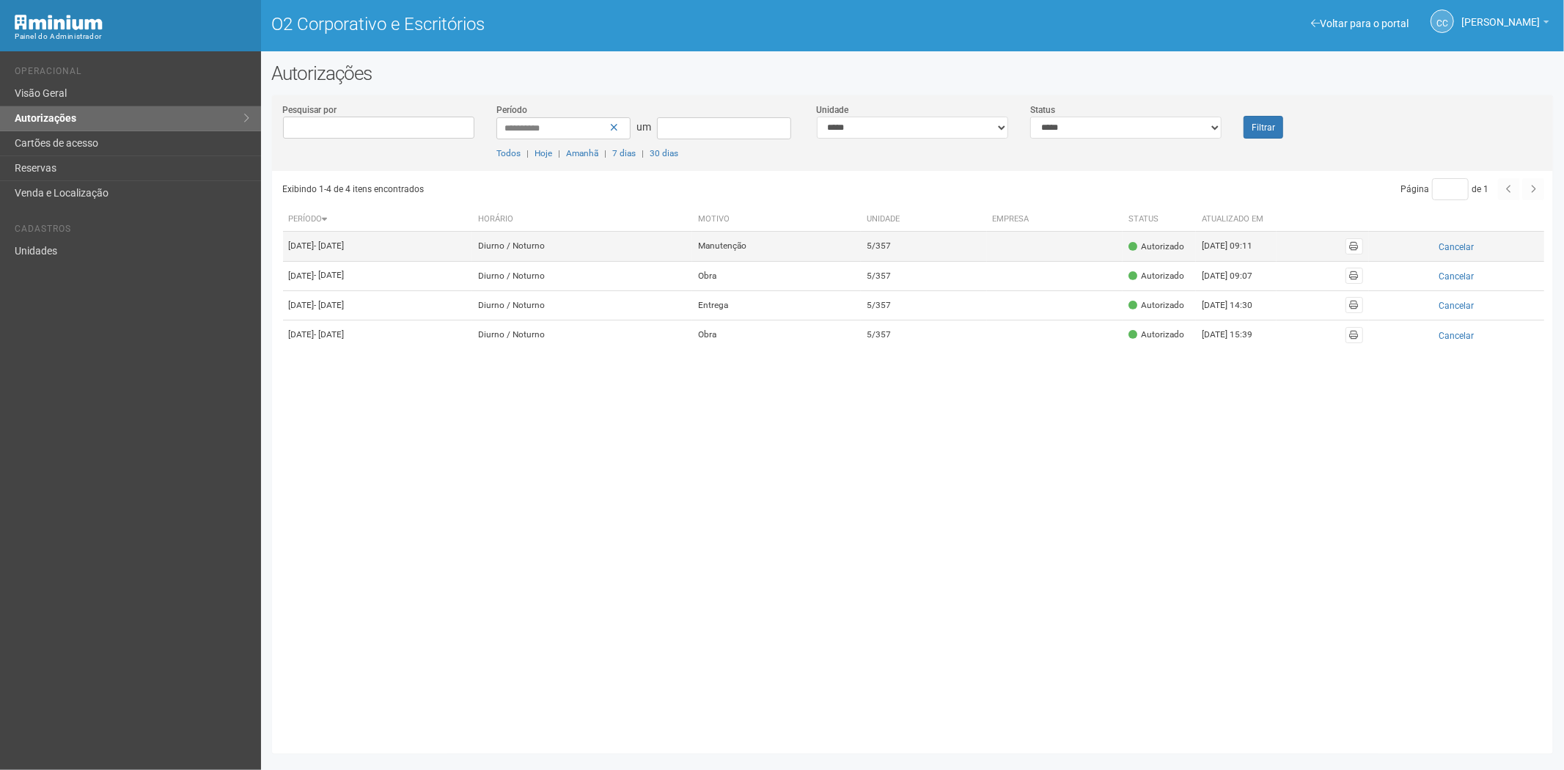
click at [942, 244] on td "5/357" at bounding box center [923, 246] width 125 height 29
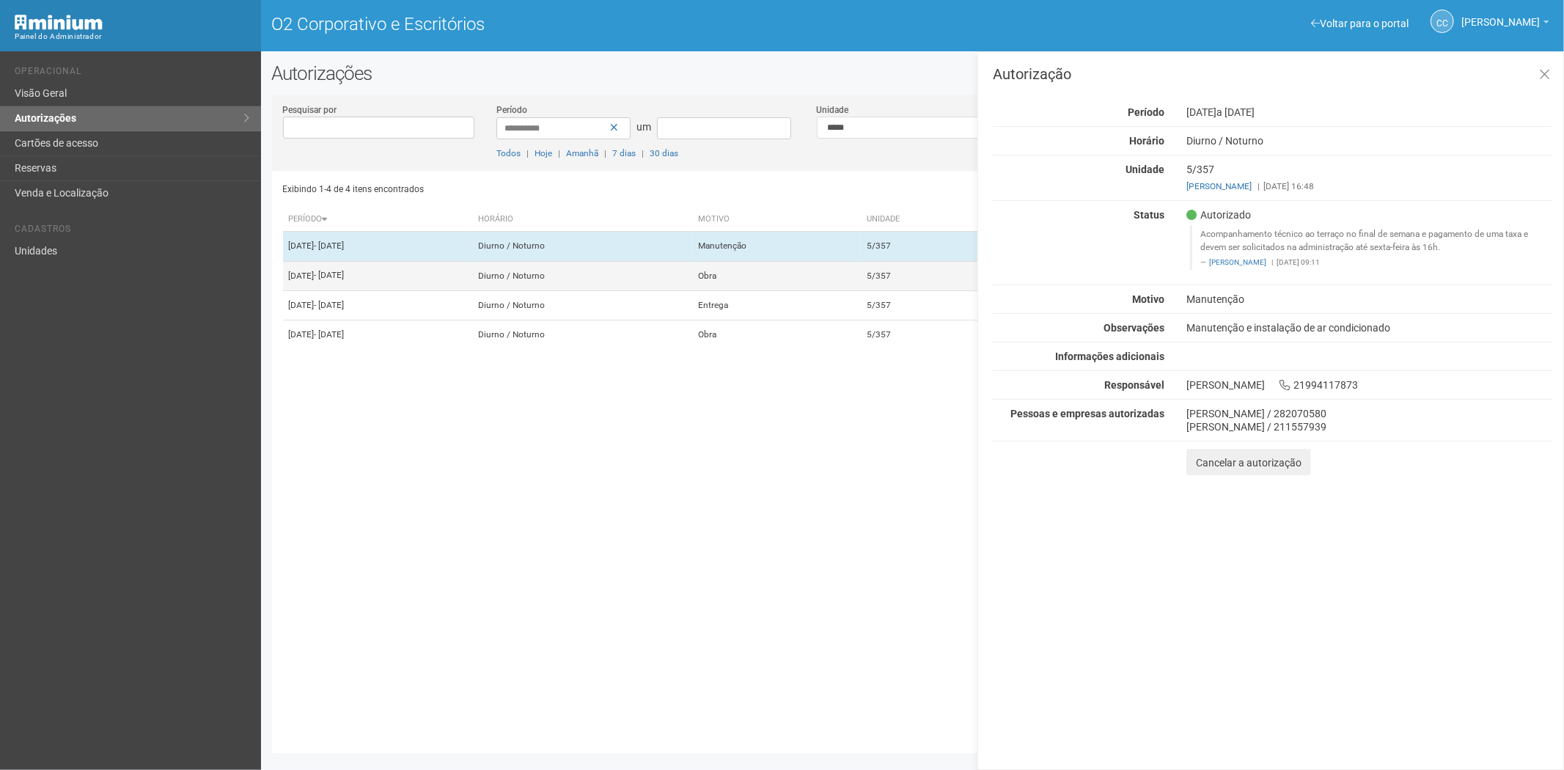
click at [841, 290] on td "Obra" at bounding box center [776, 275] width 169 height 29
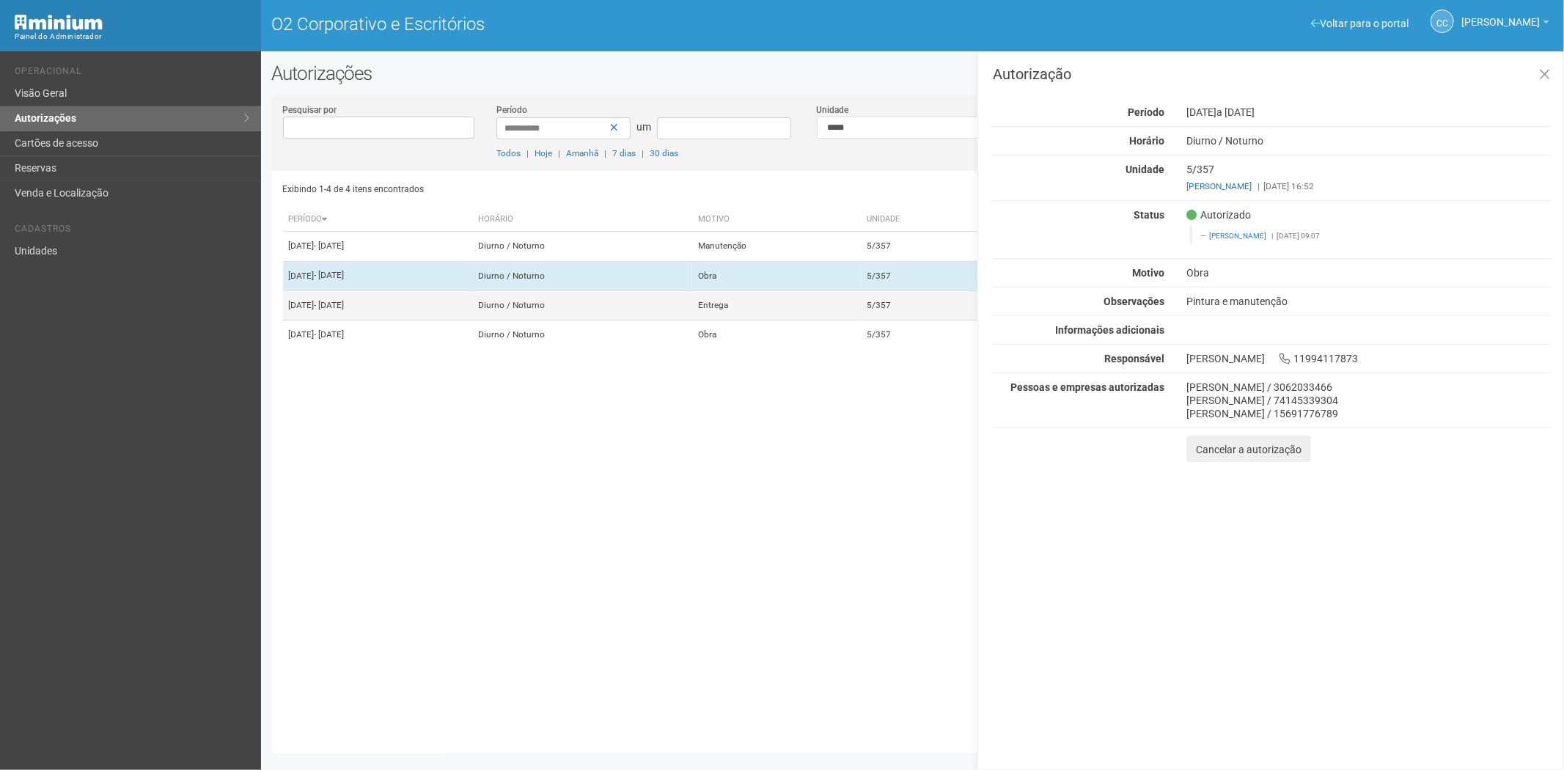
click at [827, 320] on td "Entrega" at bounding box center [776, 304] width 169 height 29
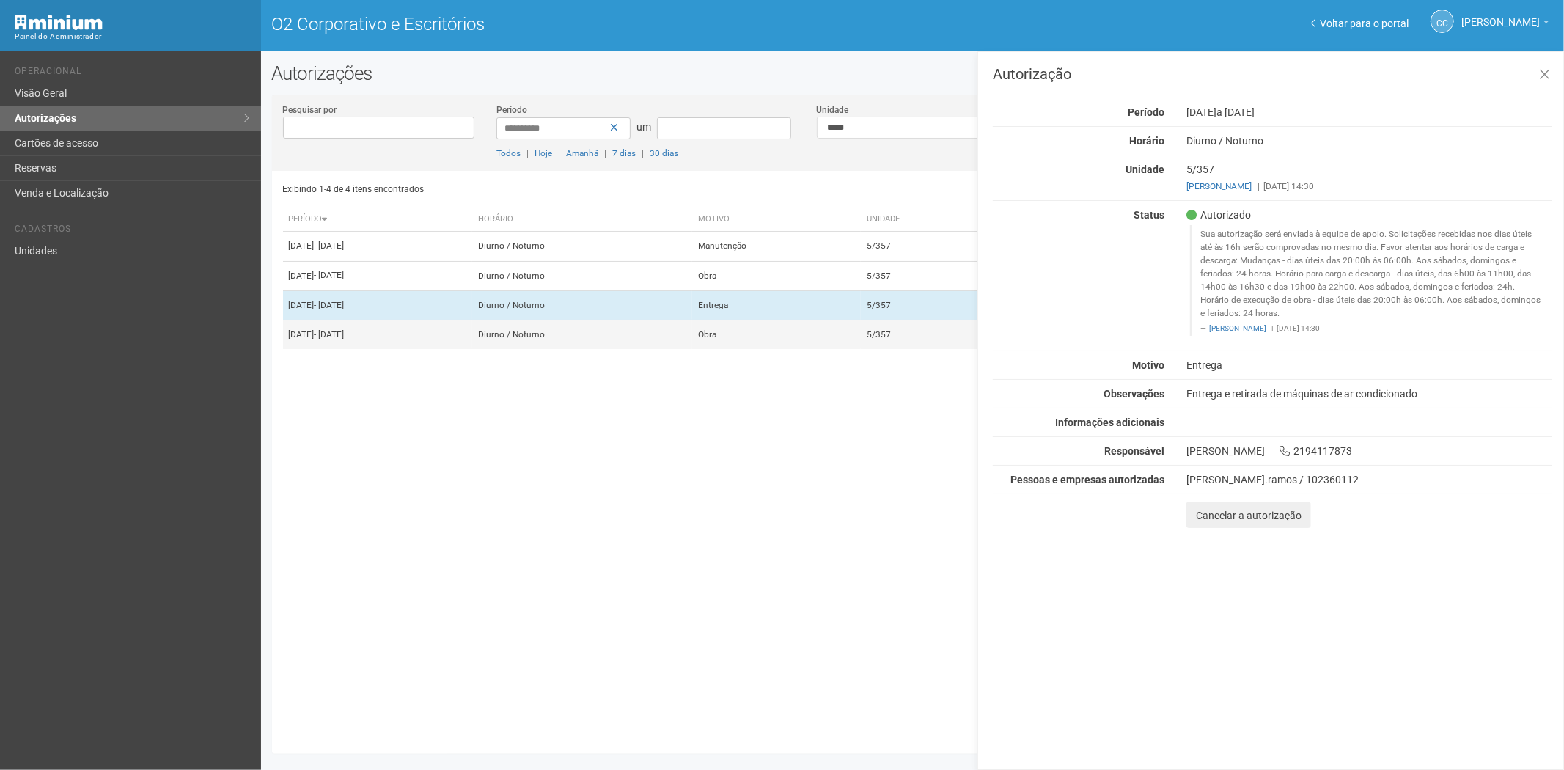
click at [832, 350] on td "Obra" at bounding box center [776, 334] width 169 height 29
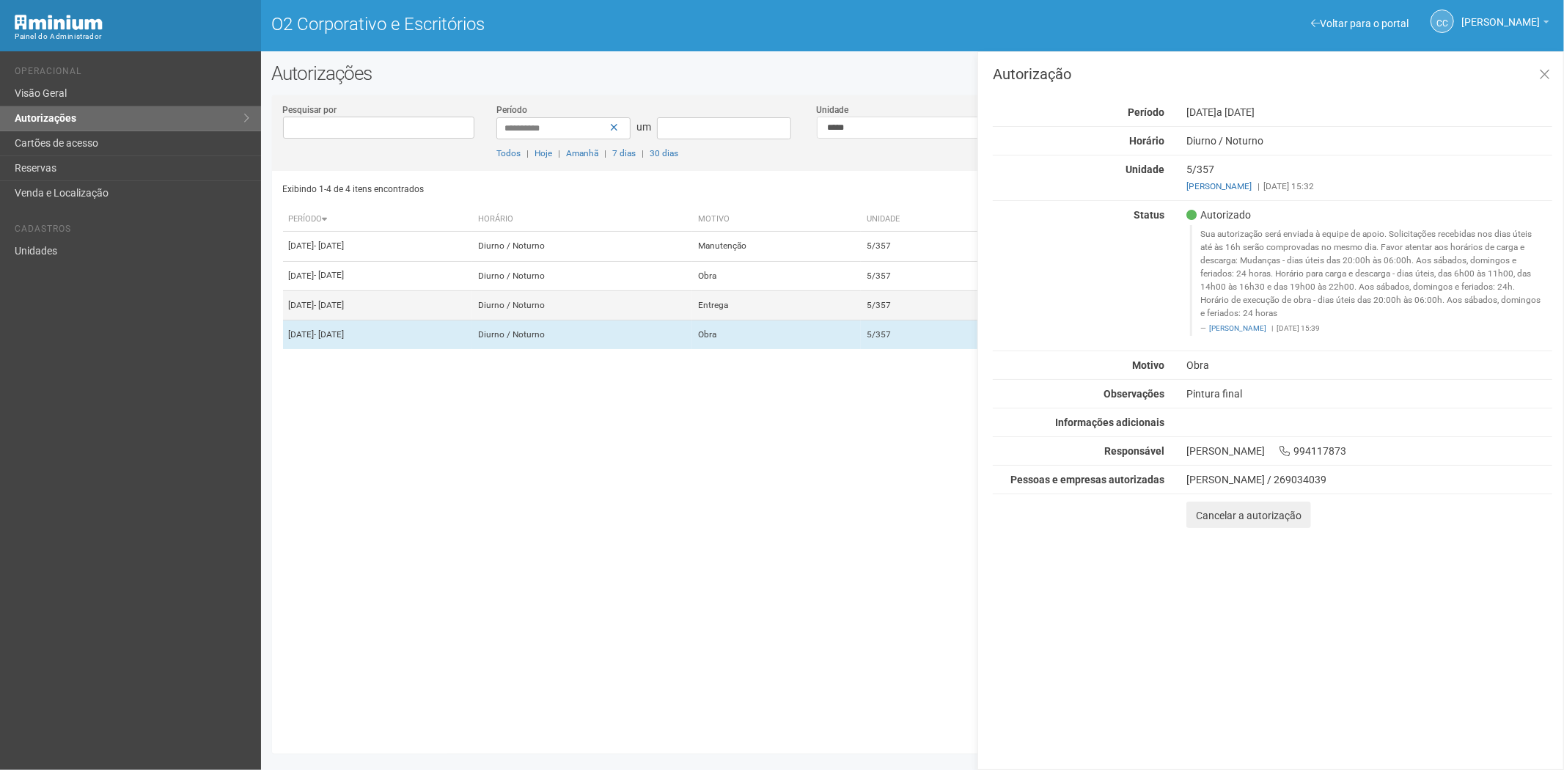
click at [824, 320] on td "Entrega" at bounding box center [776, 304] width 169 height 29
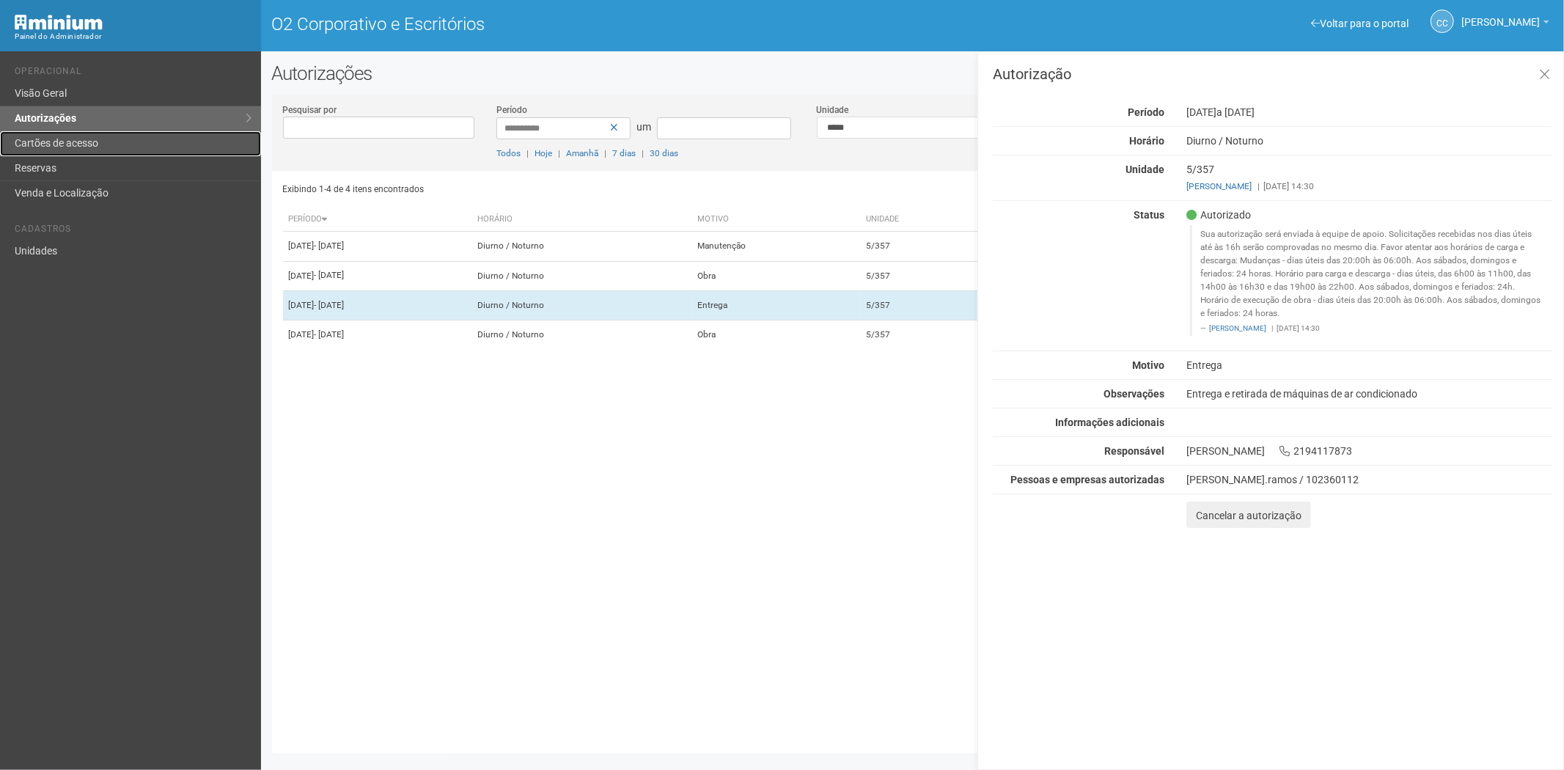
click at [48, 142] on font "Cartões de acesso" at bounding box center [57, 143] width 84 height 12
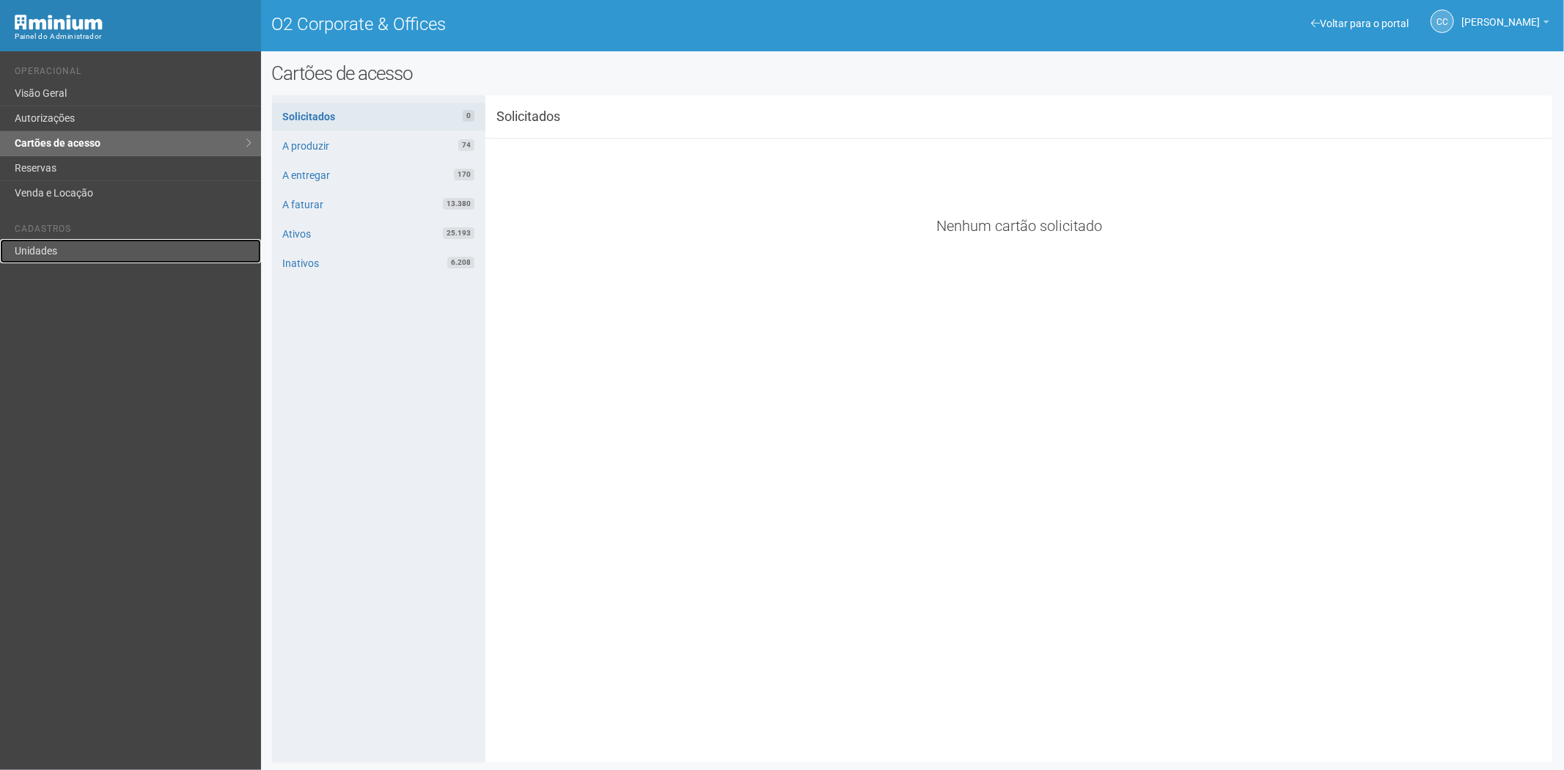
click at [62, 242] on link "Unidades" at bounding box center [130, 251] width 261 height 24
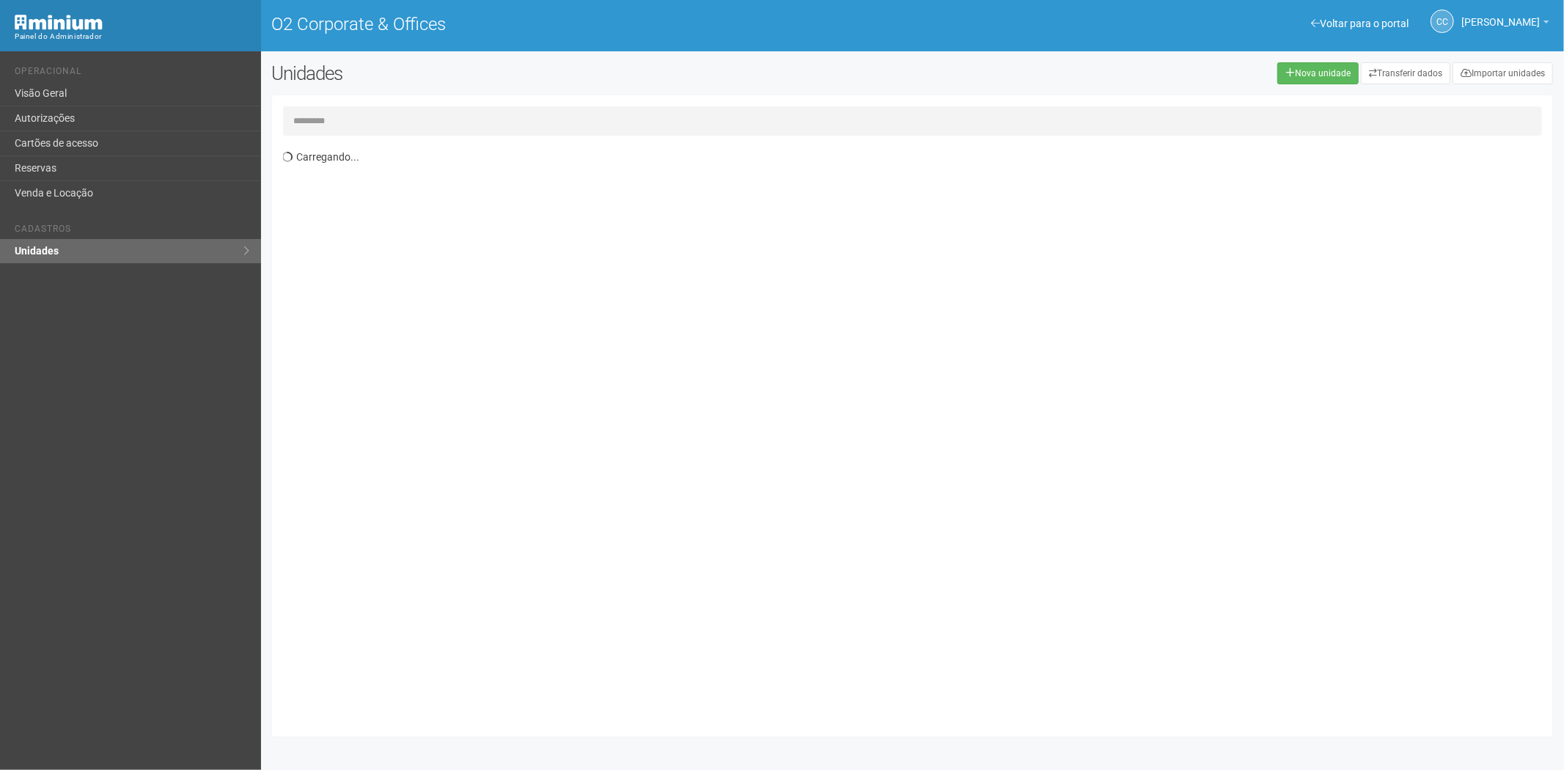
click at [364, 112] on input "text" at bounding box center [913, 120] width 1260 height 29
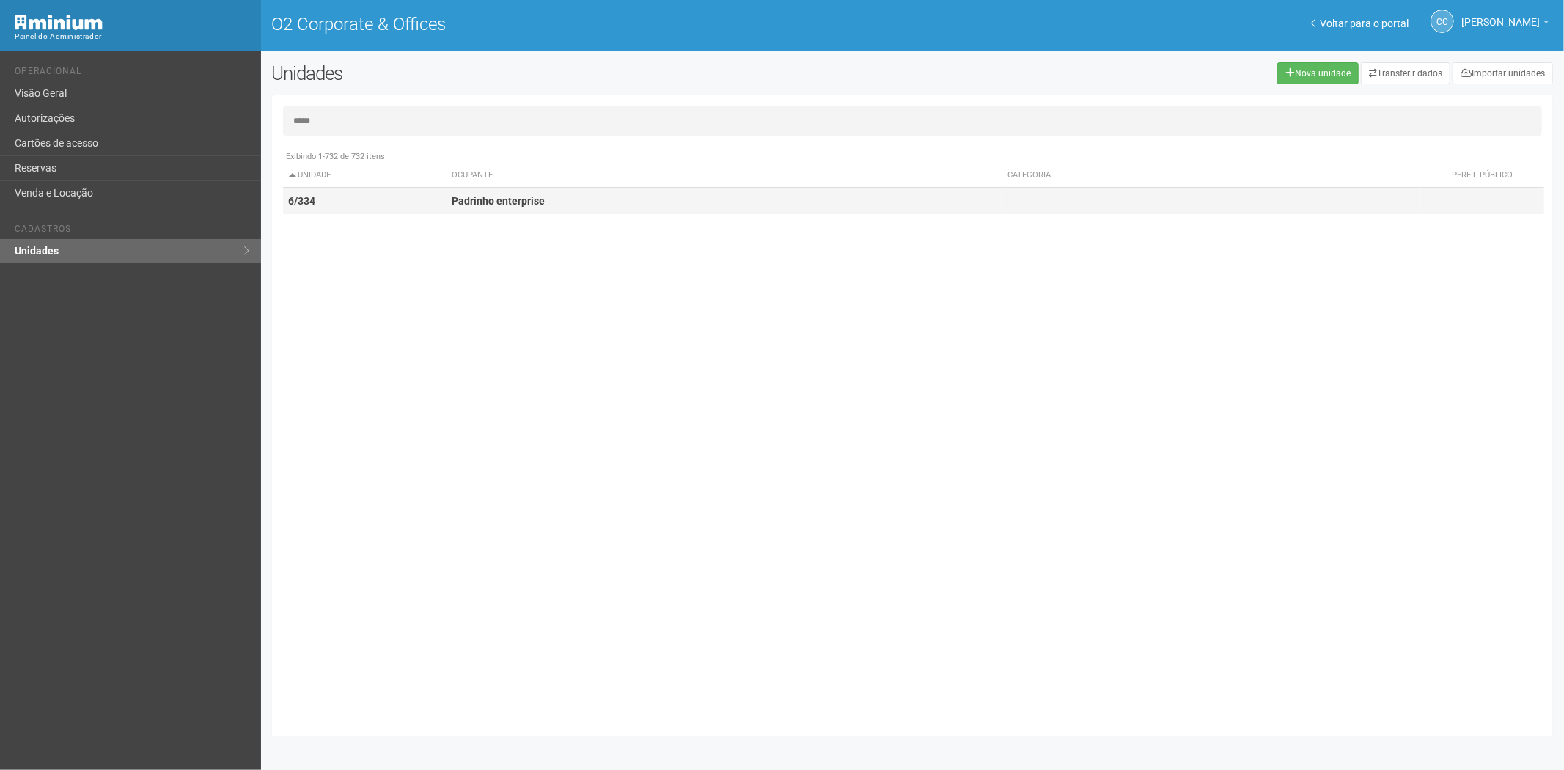
type input "*****"
click at [554, 202] on td "Padrinho enterprise" at bounding box center [724, 201] width 556 height 27
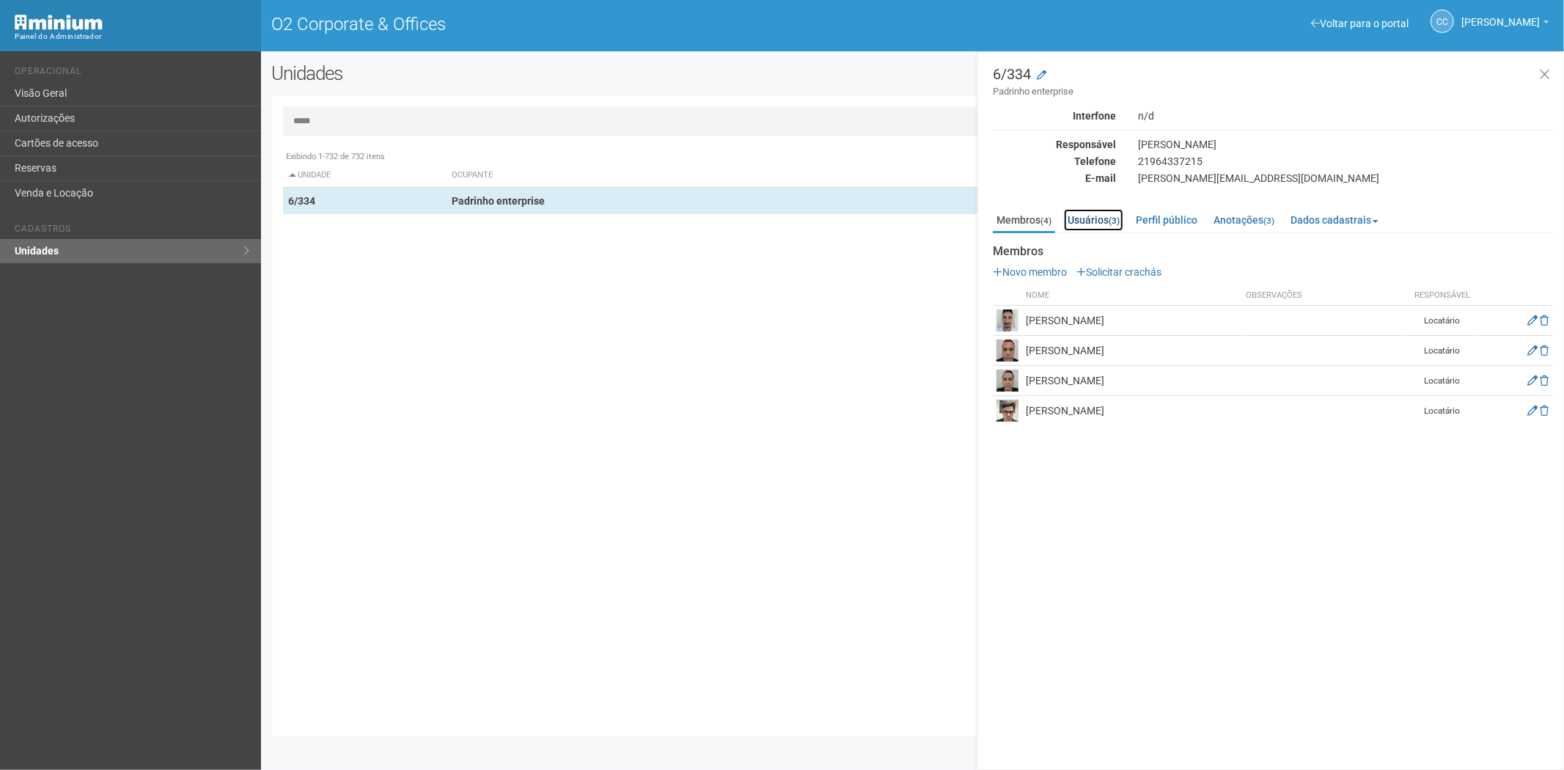
click at [1093, 220] on link "Usuários (3)" at bounding box center [1093, 220] width 59 height 22
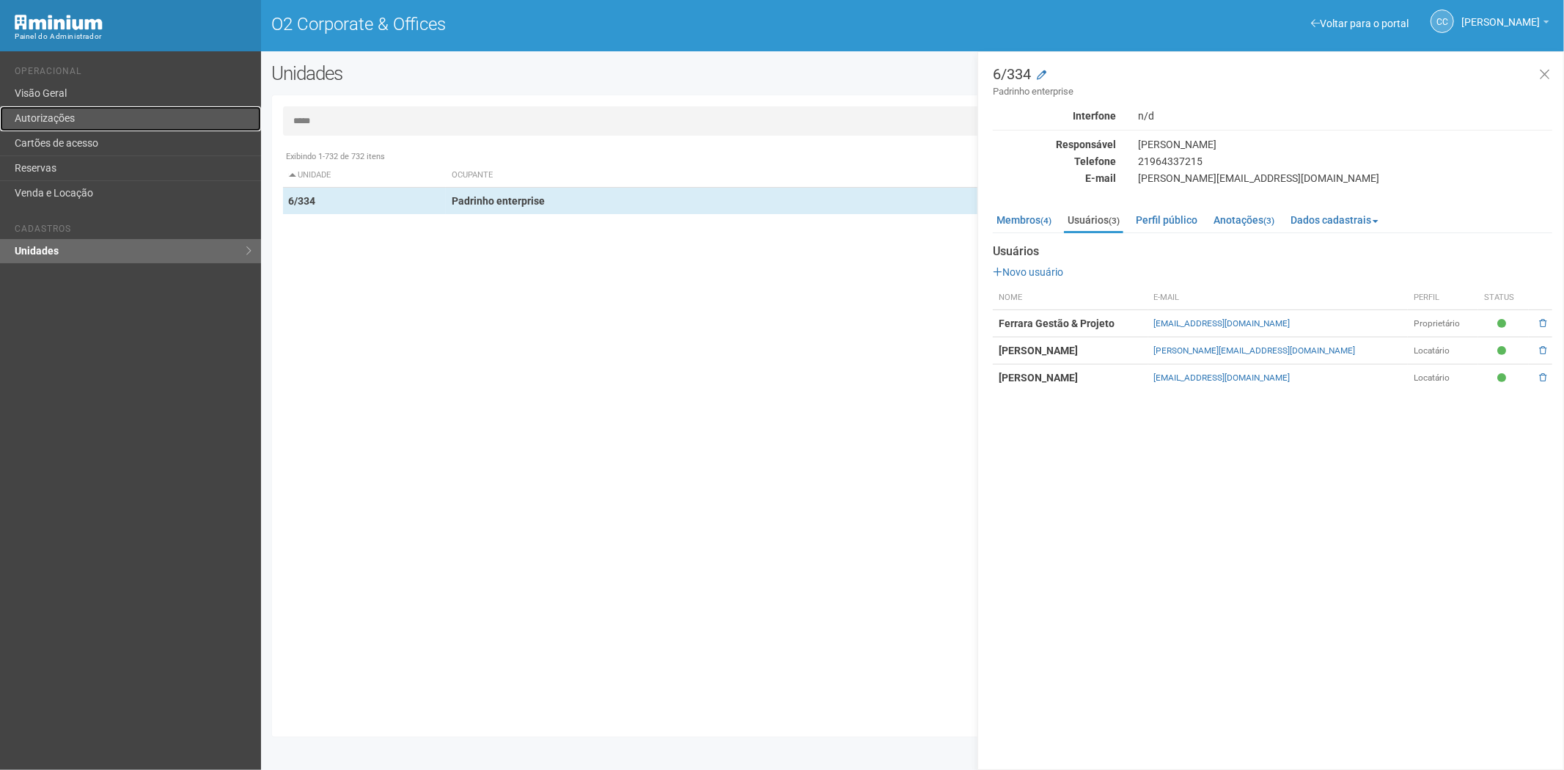
click at [89, 127] on link "Autorizações" at bounding box center [130, 118] width 261 height 25
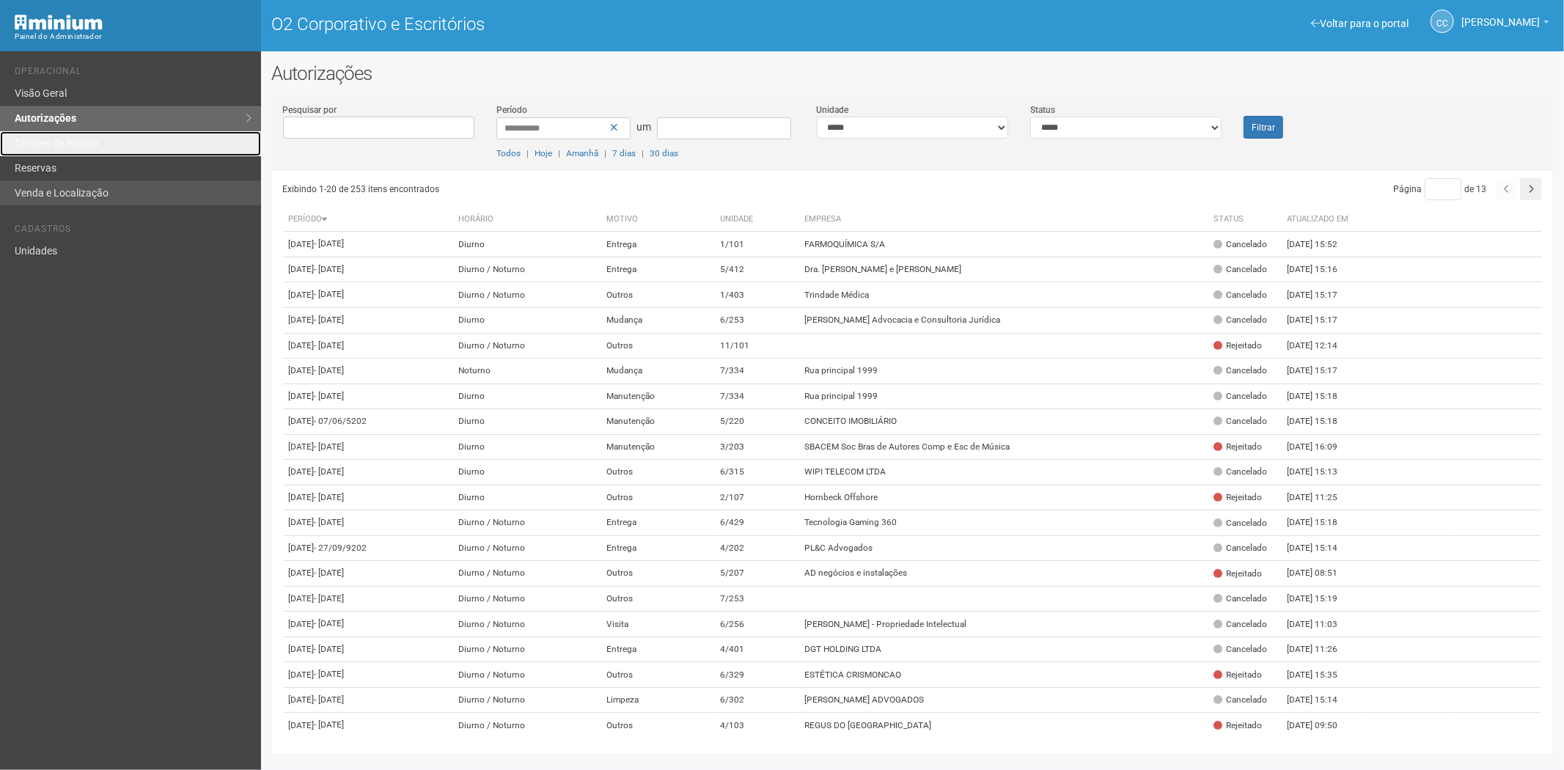
drag, startPoint x: 66, startPoint y: 140, endPoint x: 162, endPoint y: 185, distance: 106.0
click at [66, 140] on font "Cartões de acesso" at bounding box center [57, 143] width 84 height 12
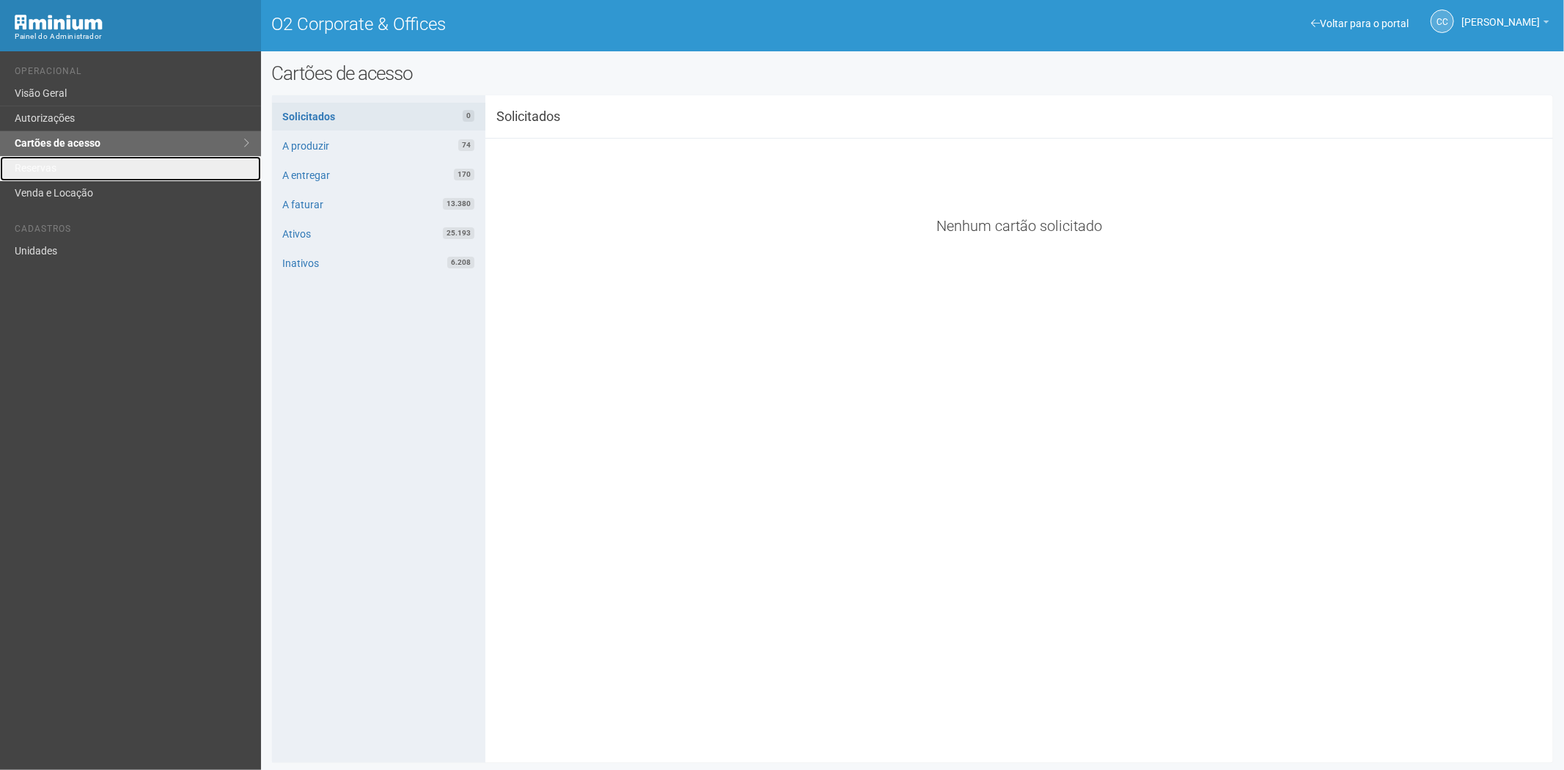
drag, startPoint x: 75, startPoint y: 166, endPoint x: 342, endPoint y: 575, distance: 488.4
click at [75, 169] on link "Reservas" at bounding box center [130, 168] width 261 height 25
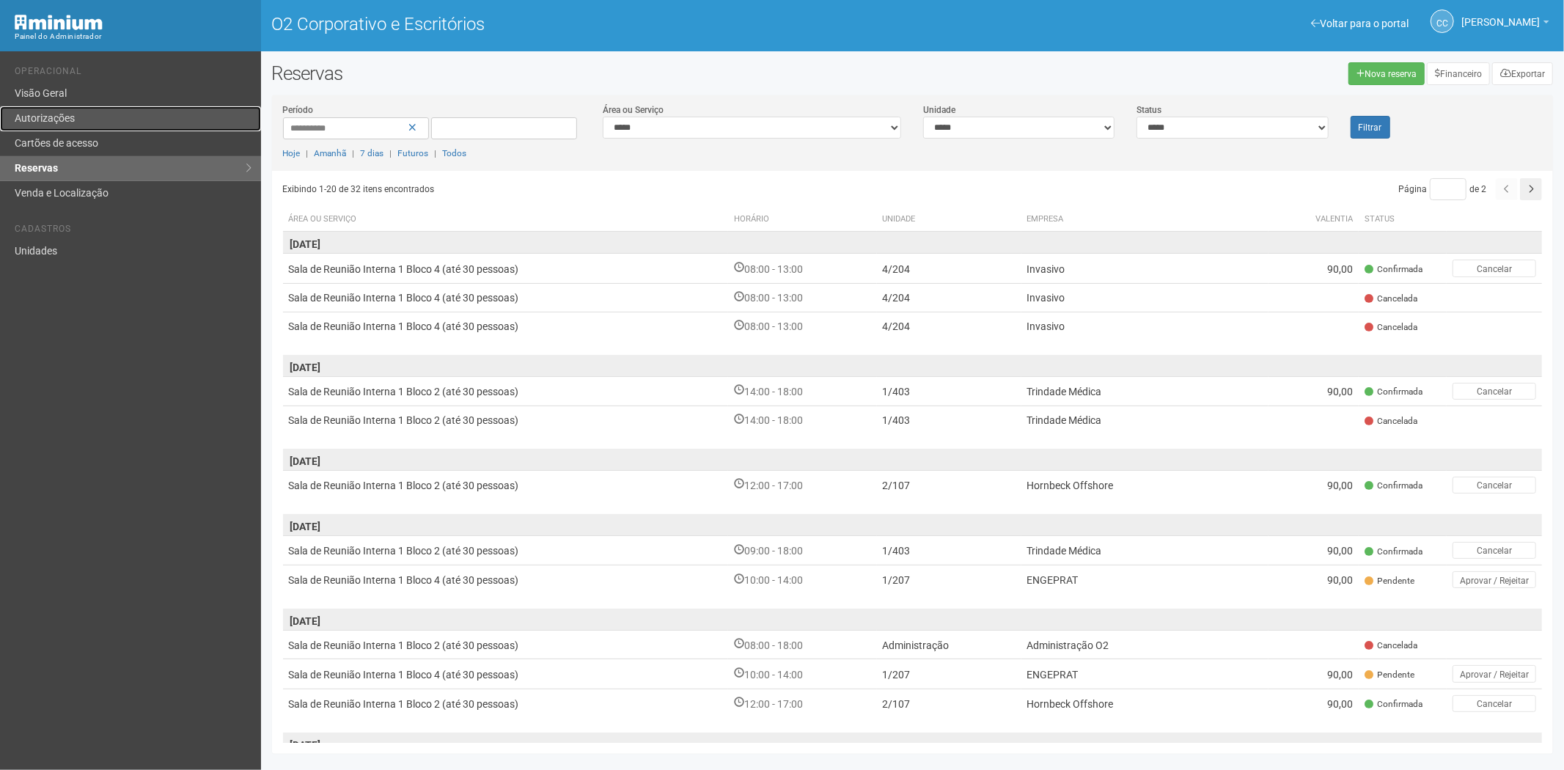
click at [56, 116] on font "Autorizações" at bounding box center [45, 118] width 60 height 12
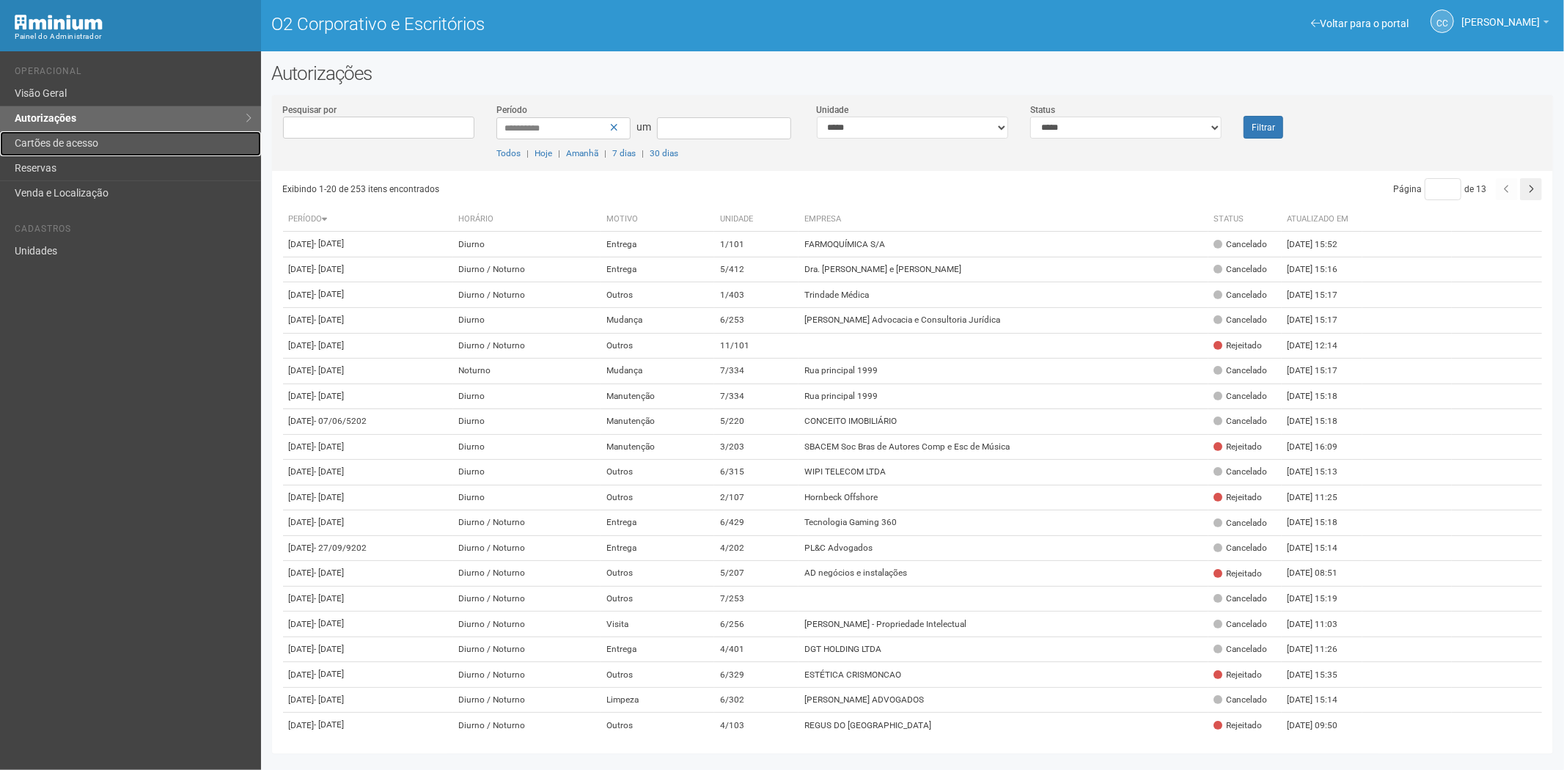
click at [59, 134] on link "Cartões de acesso" at bounding box center [130, 143] width 261 height 25
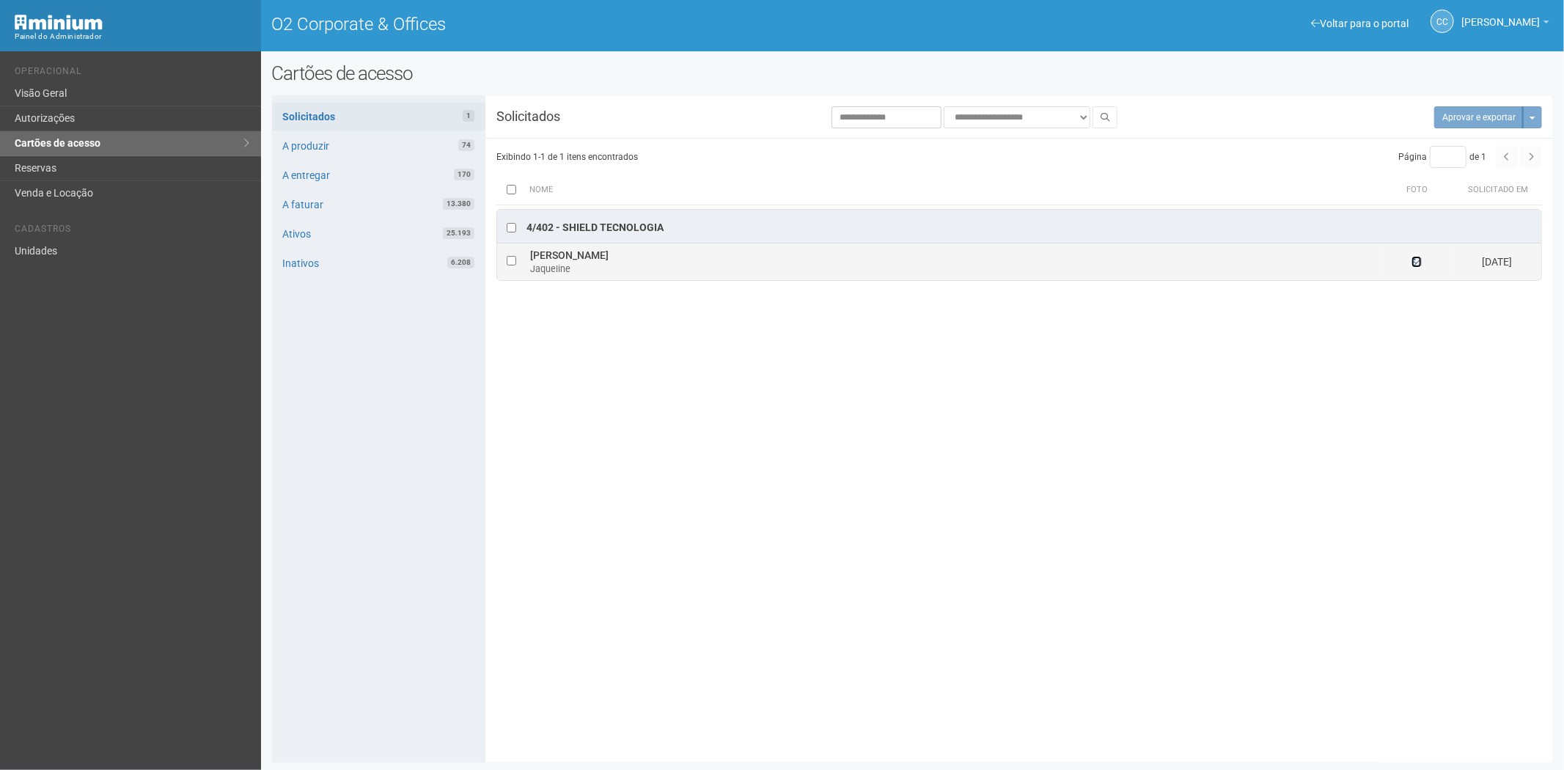
click at [1419, 265] on icon at bounding box center [1417, 262] width 10 height 10
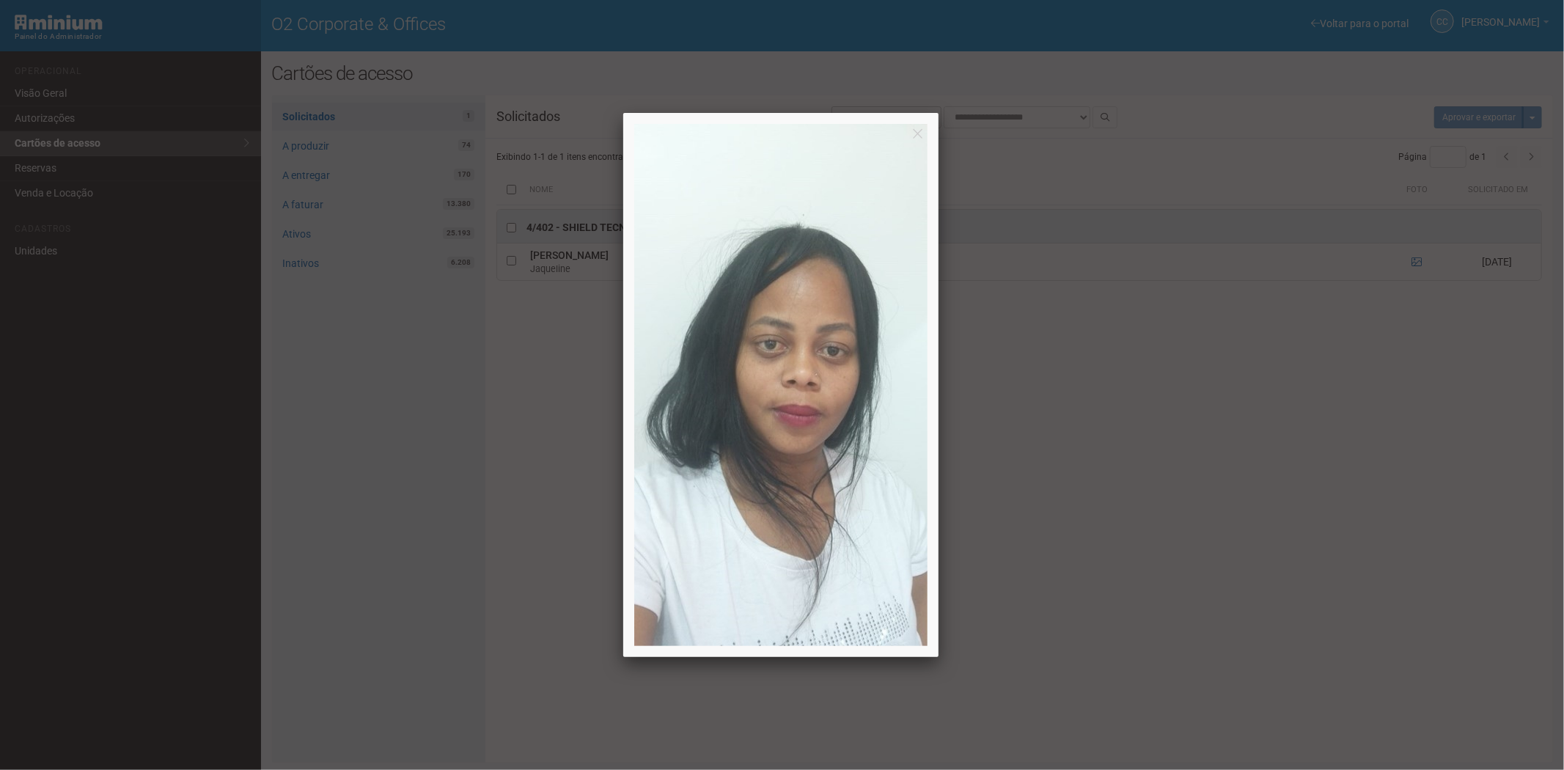
click at [1250, 549] on div at bounding box center [782, 385] width 1564 height 770
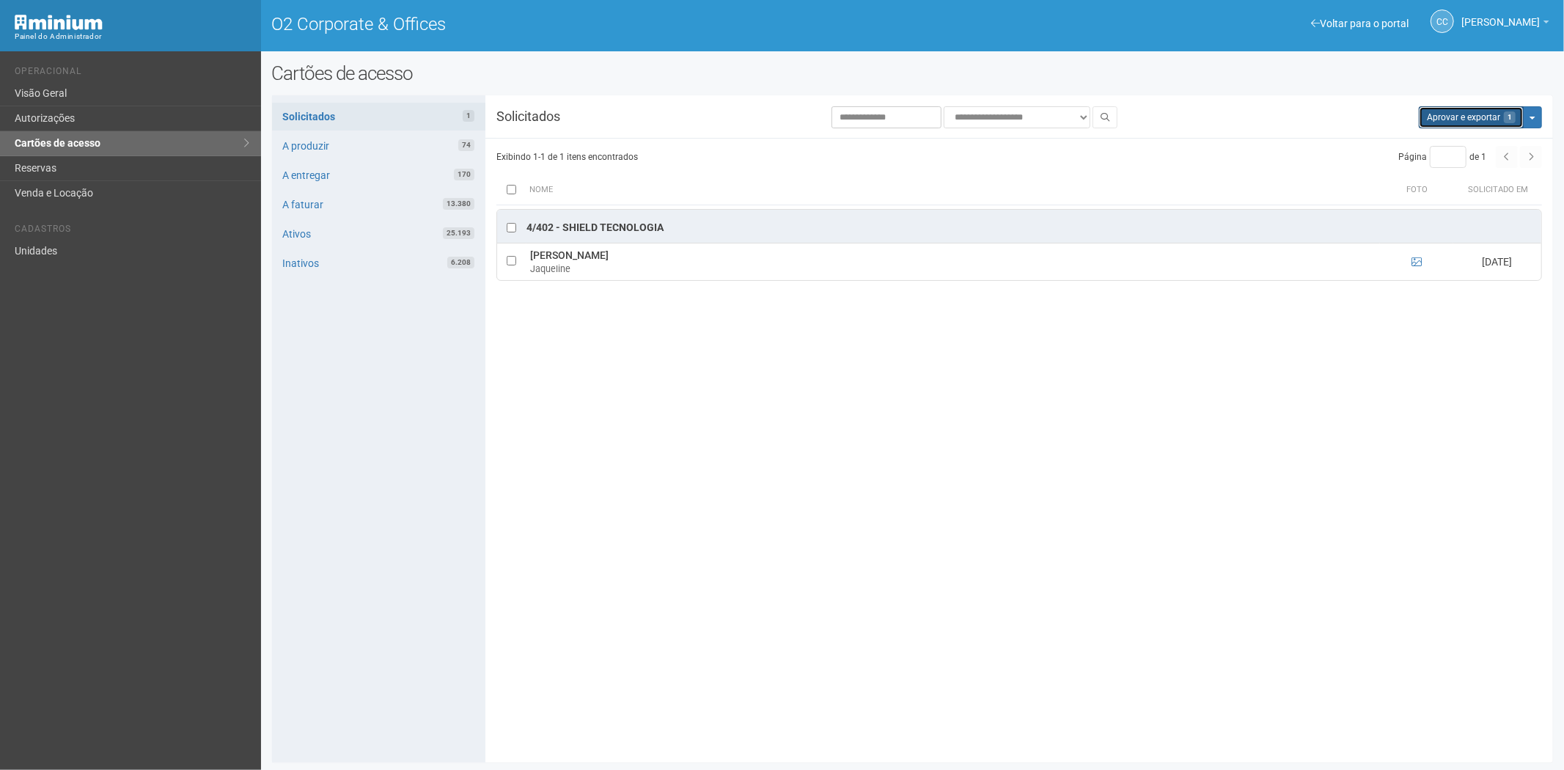
click at [1462, 115] on button "Aprovar e exportar 1" at bounding box center [1471, 117] width 105 height 22
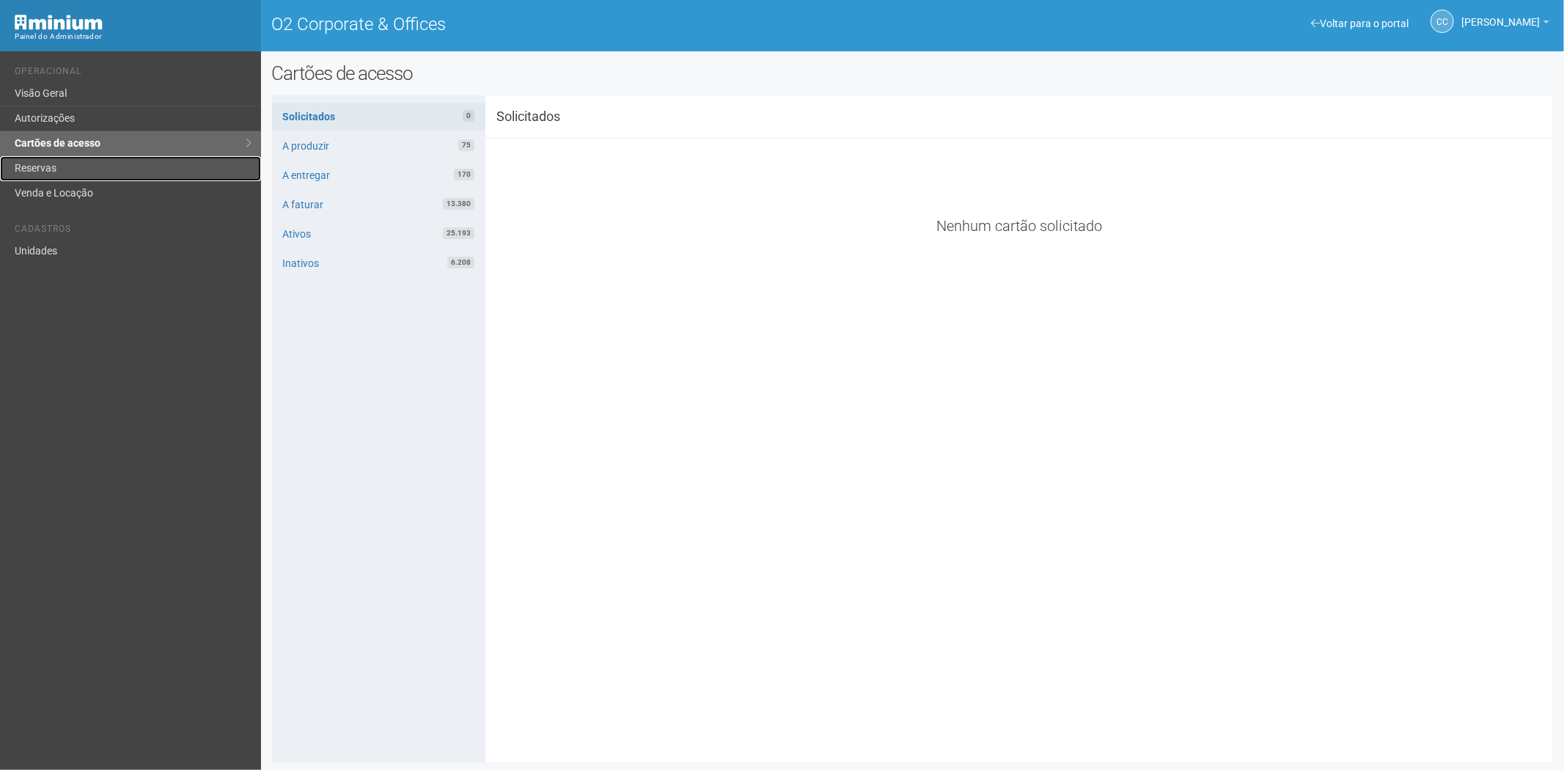
click at [59, 169] on link "Reservas" at bounding box center [130, 168] width 261 height 25
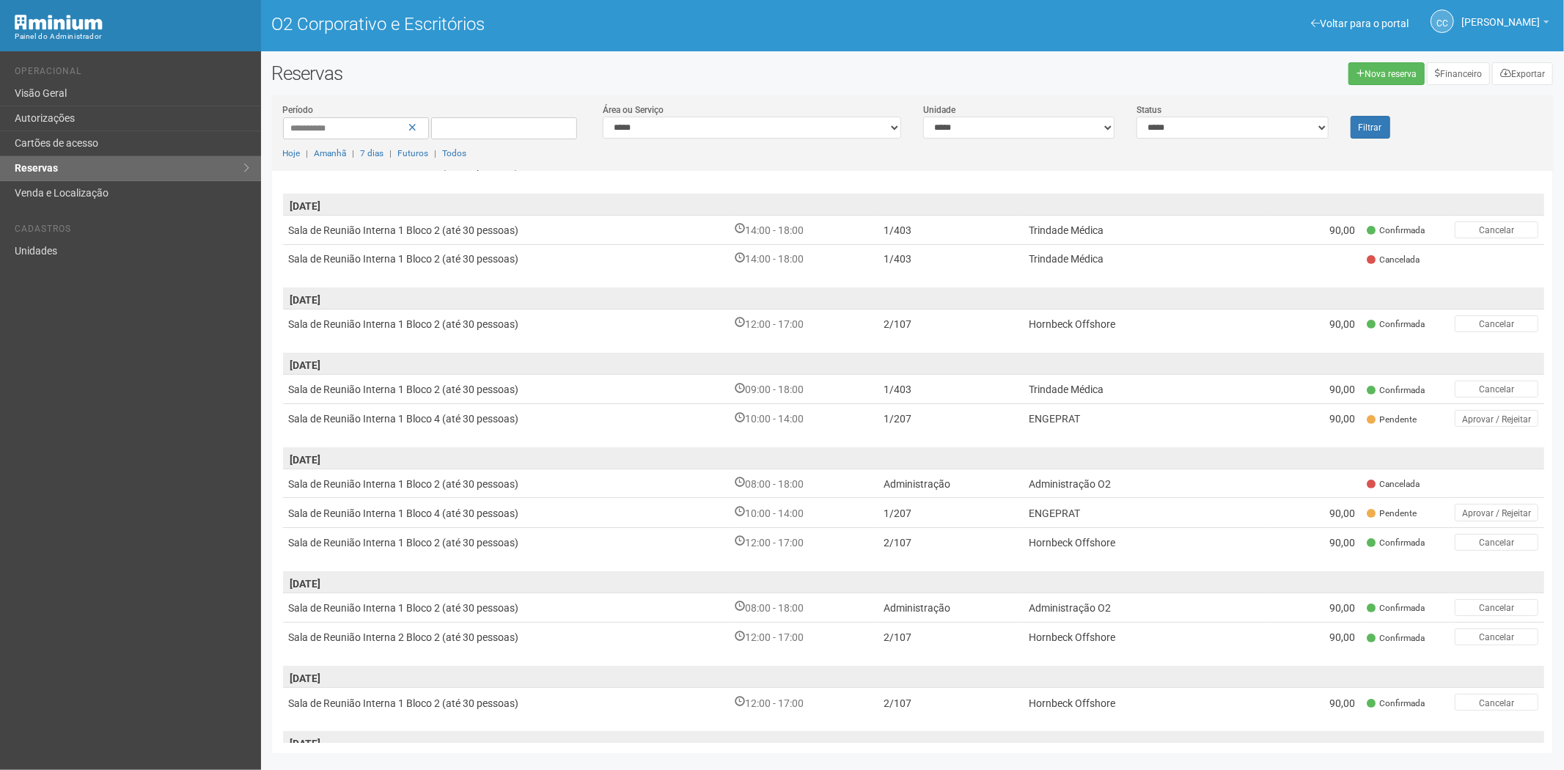
scroll to position [163, 0]
click at [976, 413] on td "1/207" at bounding box center [950, 417] width 144 height 29
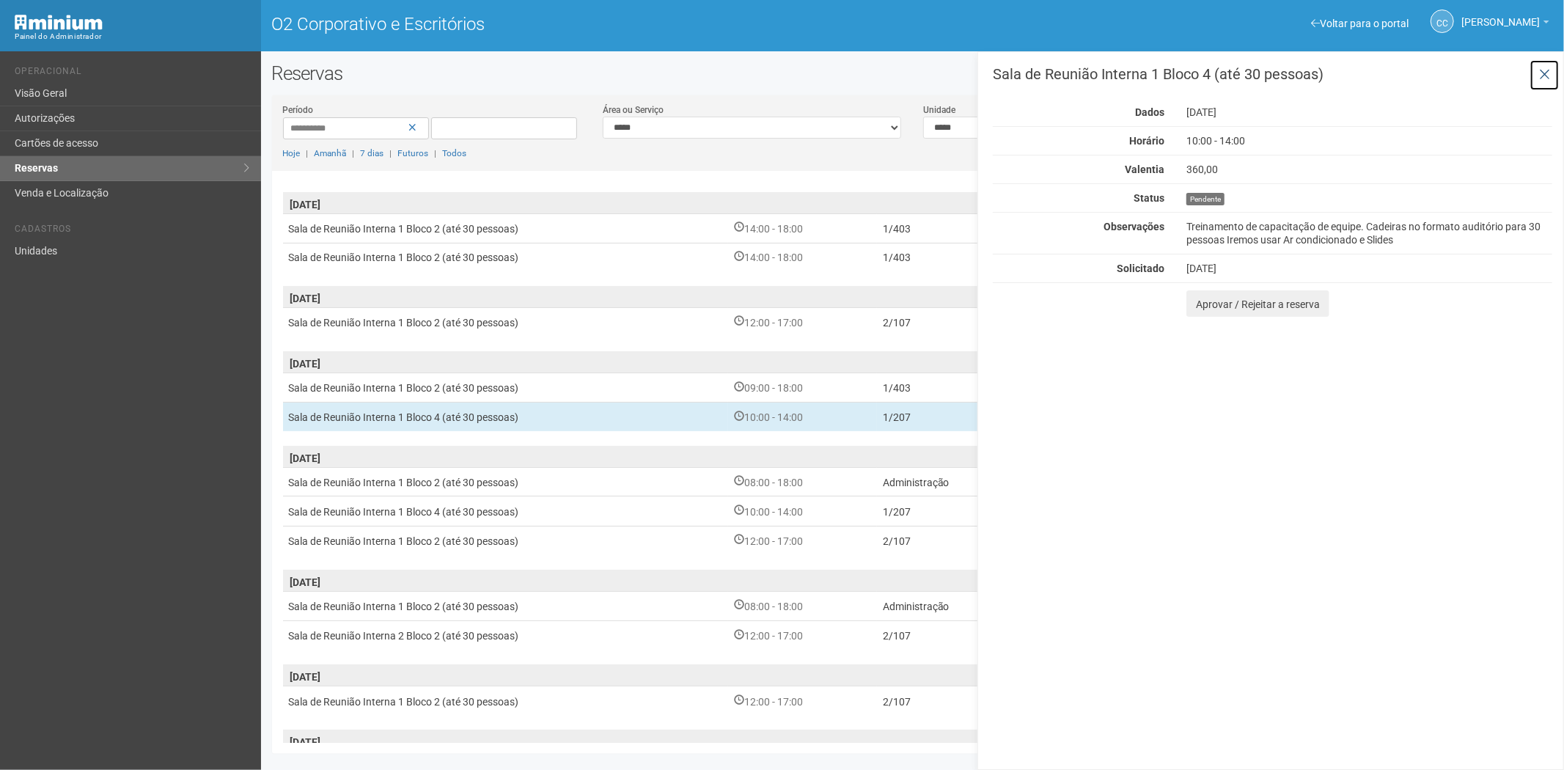
click at [1542, 71] on icon at bounding box center [1544, 74] width 11 height 15
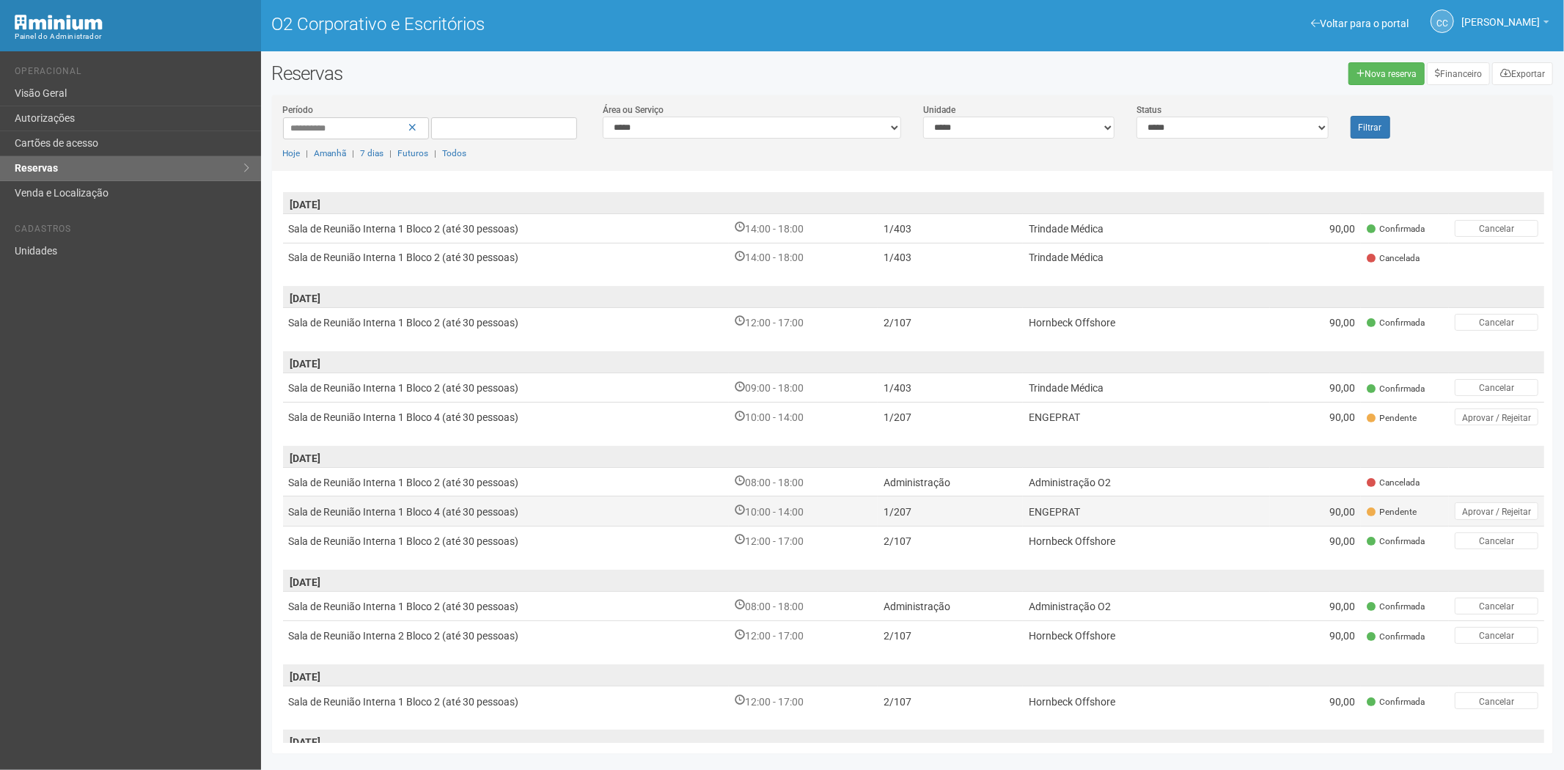
click at [1386, 507] on font "Pendente" at bounding box center [1397, 512] width 37 height 10
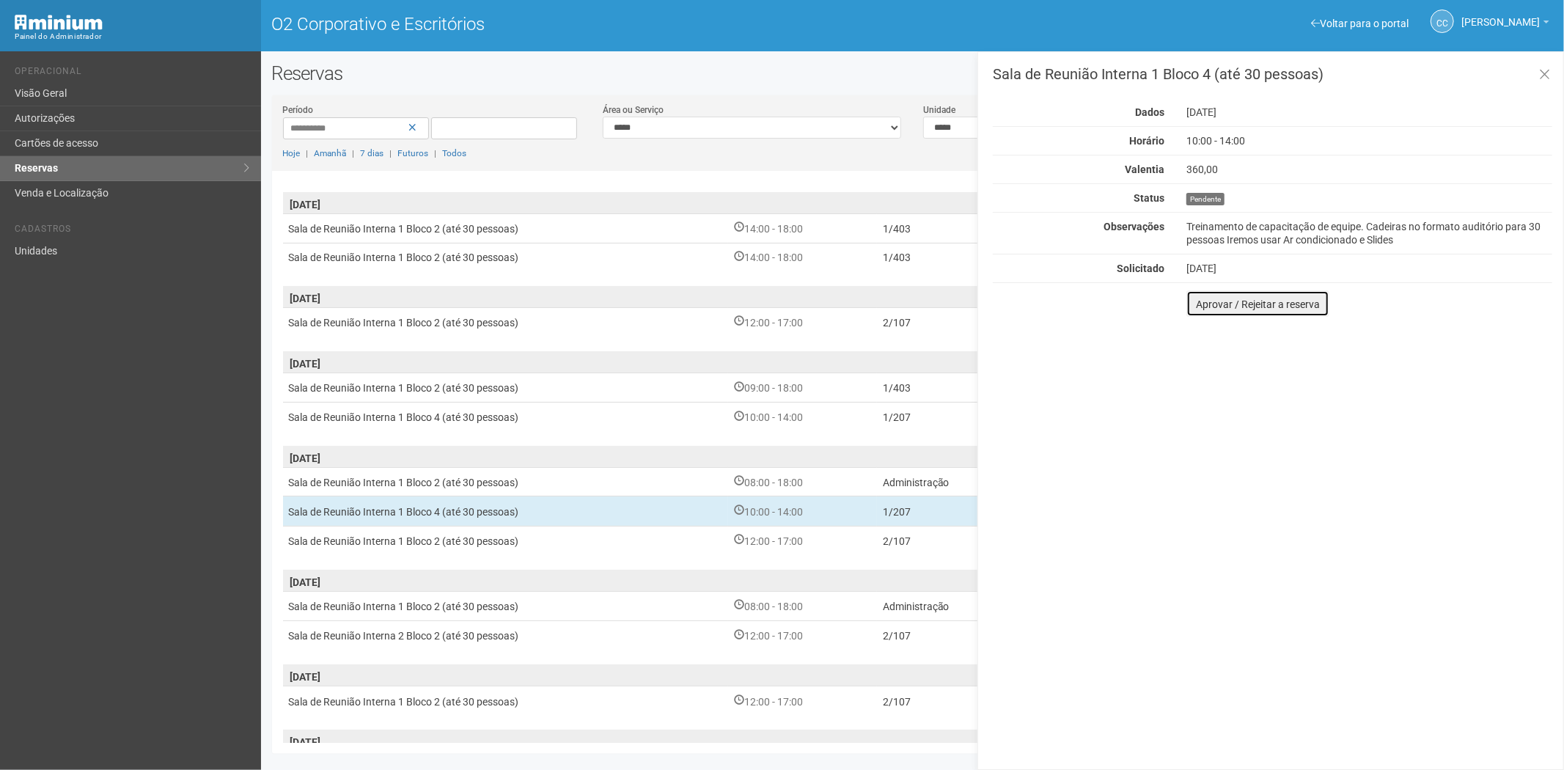
click at [1206, 303] on font "Aprovar / Rejeitar a reserva" at bounding box center [1258, 304] width 124 height 12
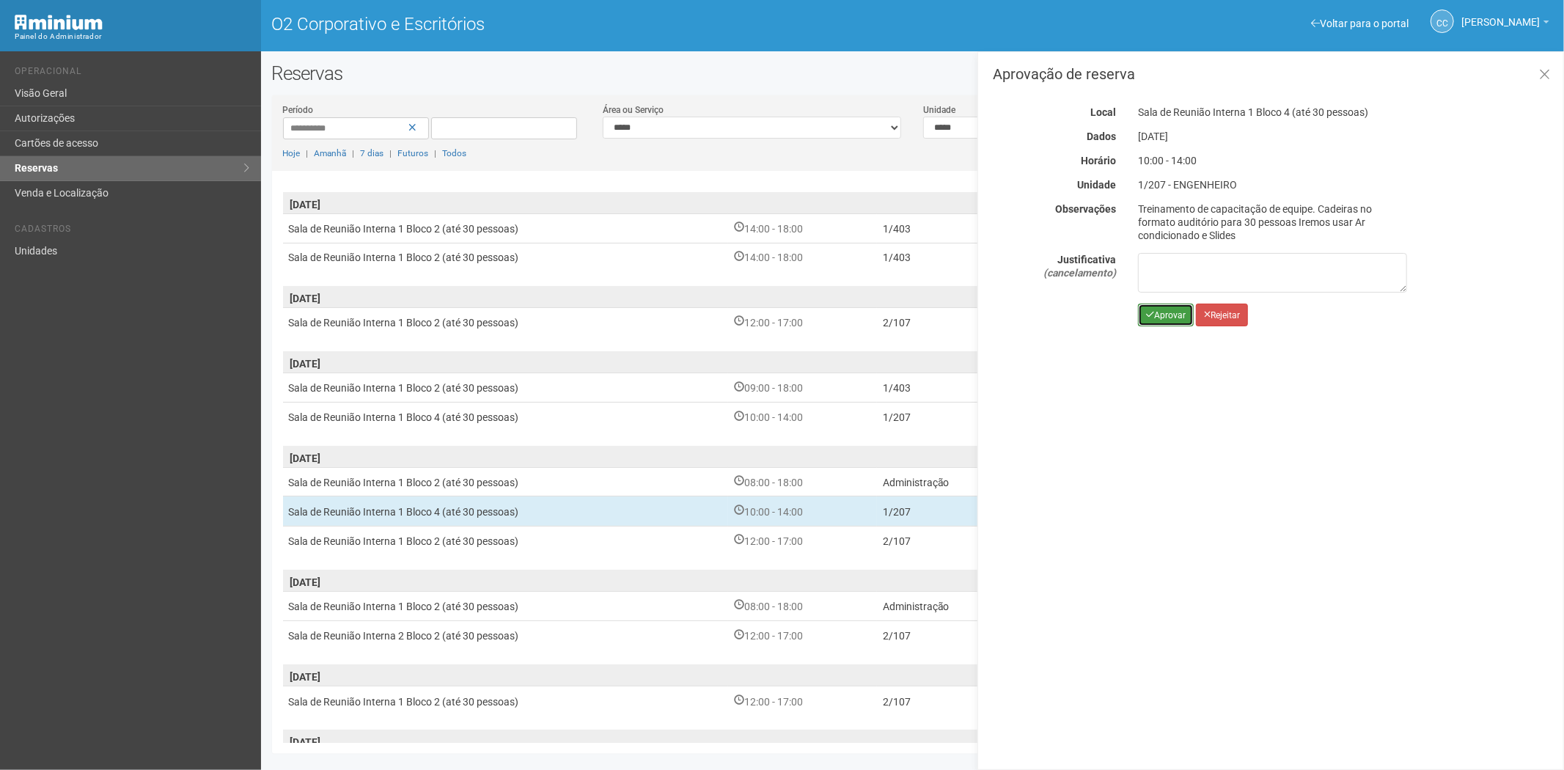
click at [1154, 312] on font "Aprovar" at bounding box center [1170, 315] width 32 height 10
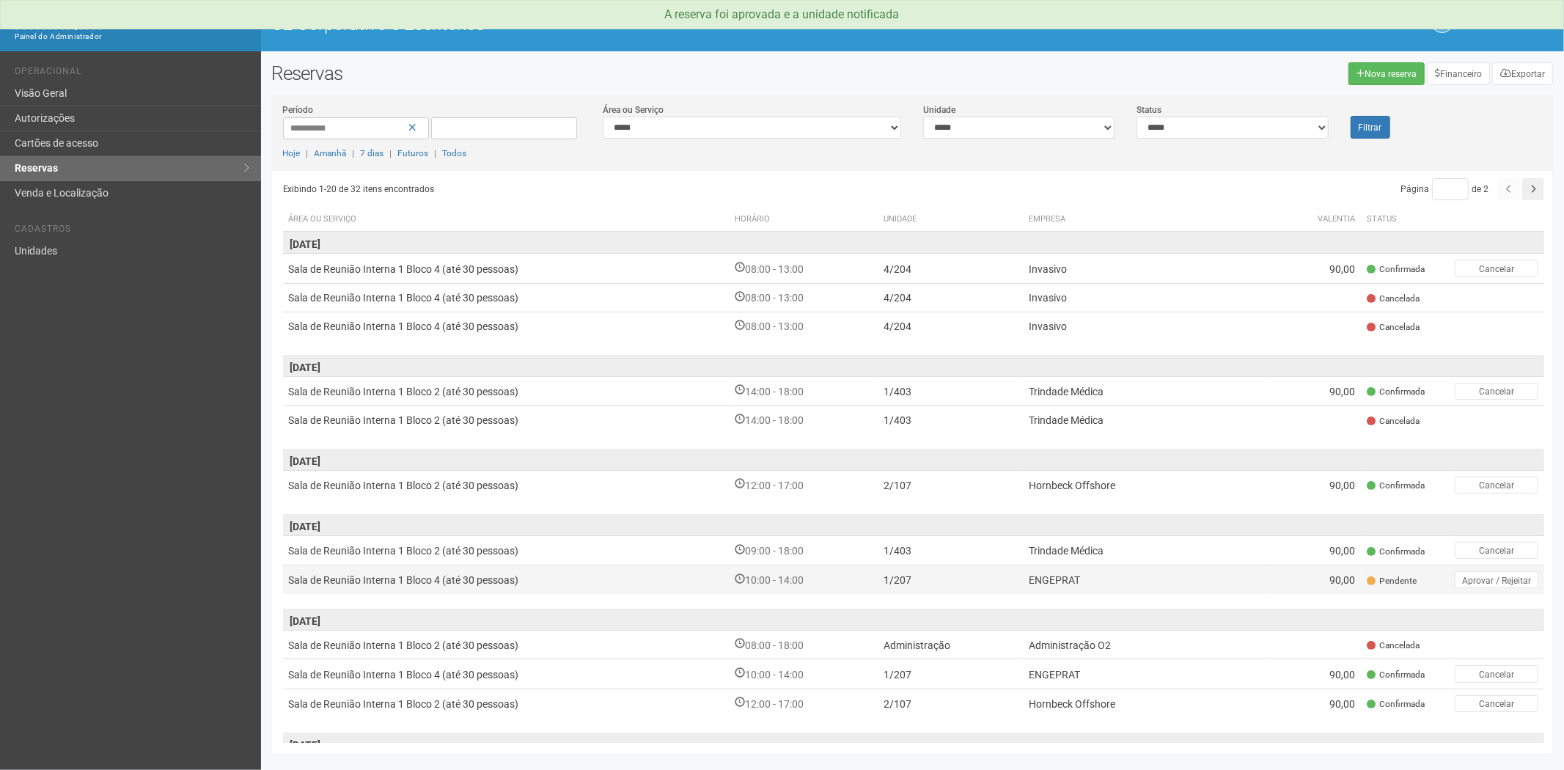
click at [1277, 582] on td "90,00" at bounding box center [1315, 579] width 91 height 29
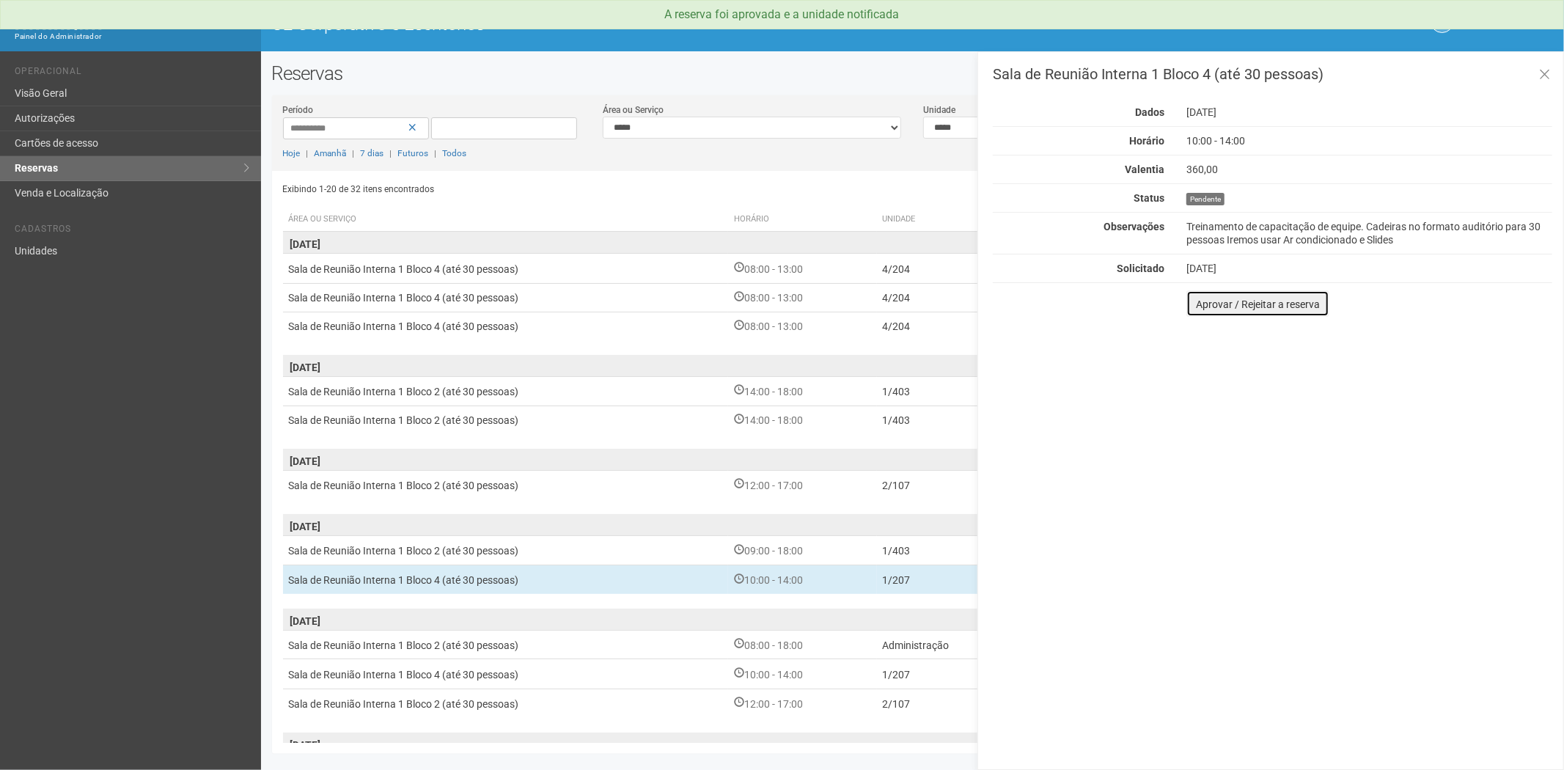
click at [1197, 308] on font "Aprovar / Rejeitar a reserva" at bounding box center [1258, 304] width 124 height 12
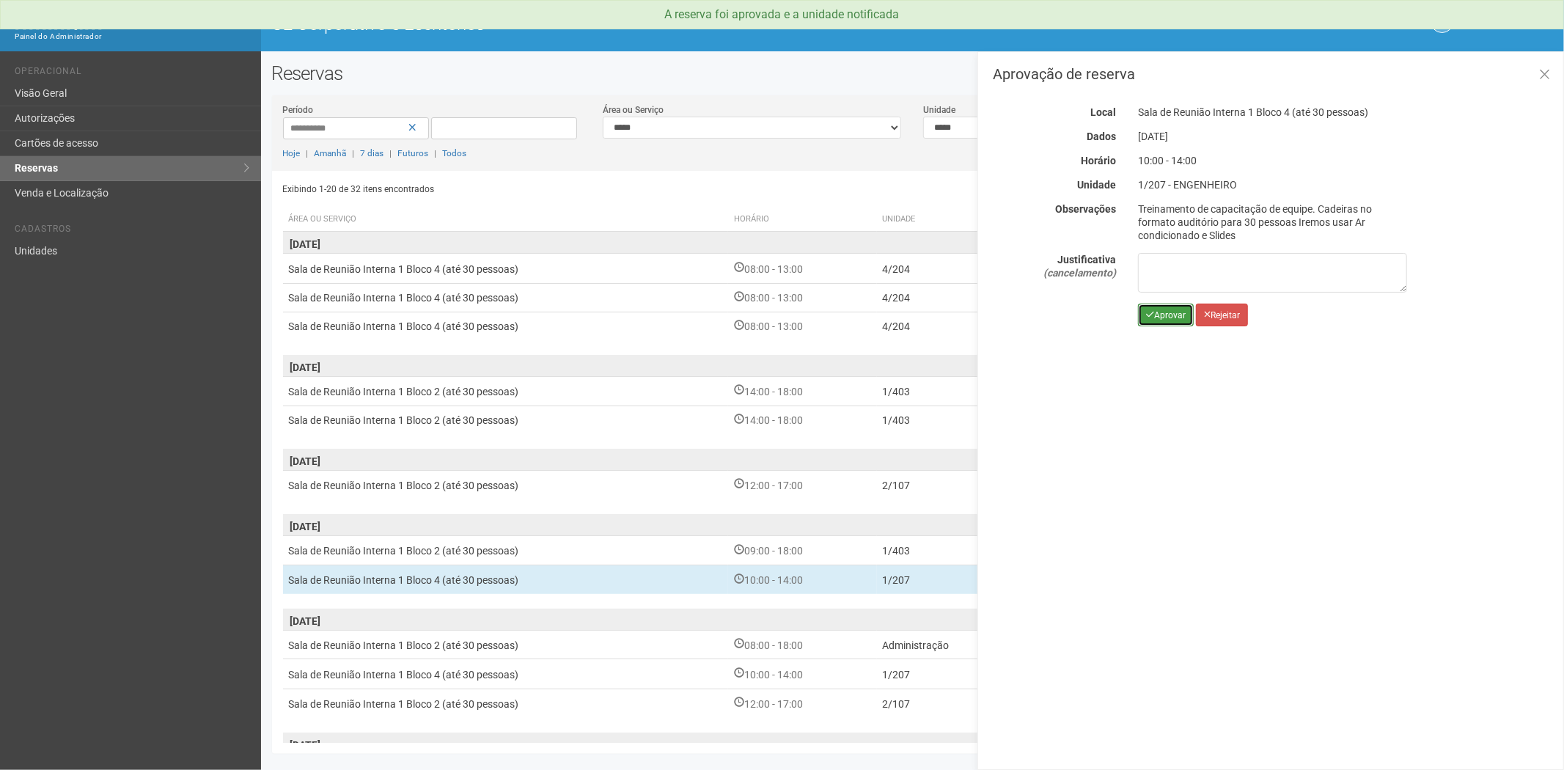
click at [1144, 312] on button "Aprovar" at bounding box center [1166, 315] width 56 height 23
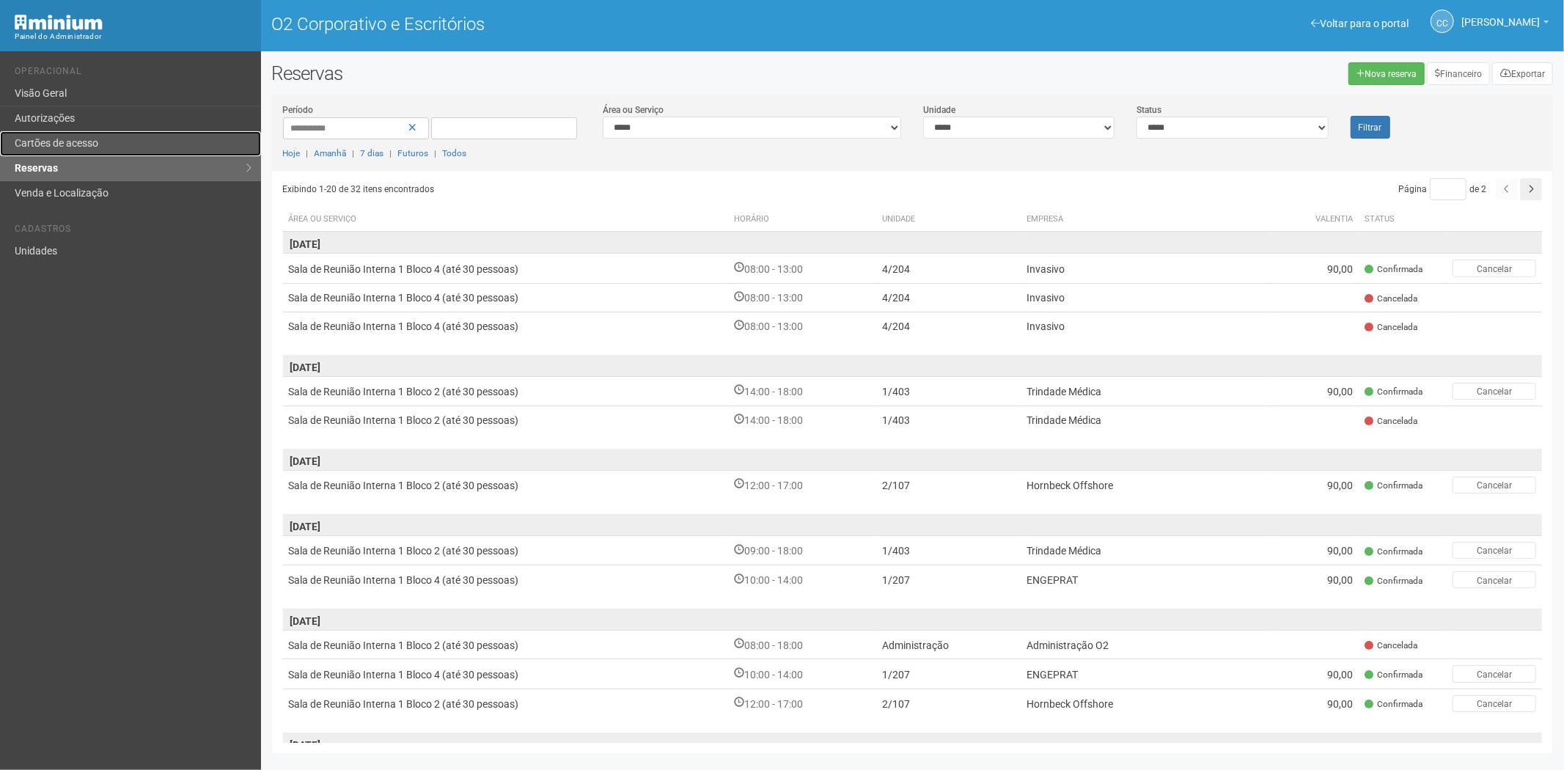
click at [90, 145] on font "Cartões de acesso" at bounding box center [57, 143] width 84 height 12
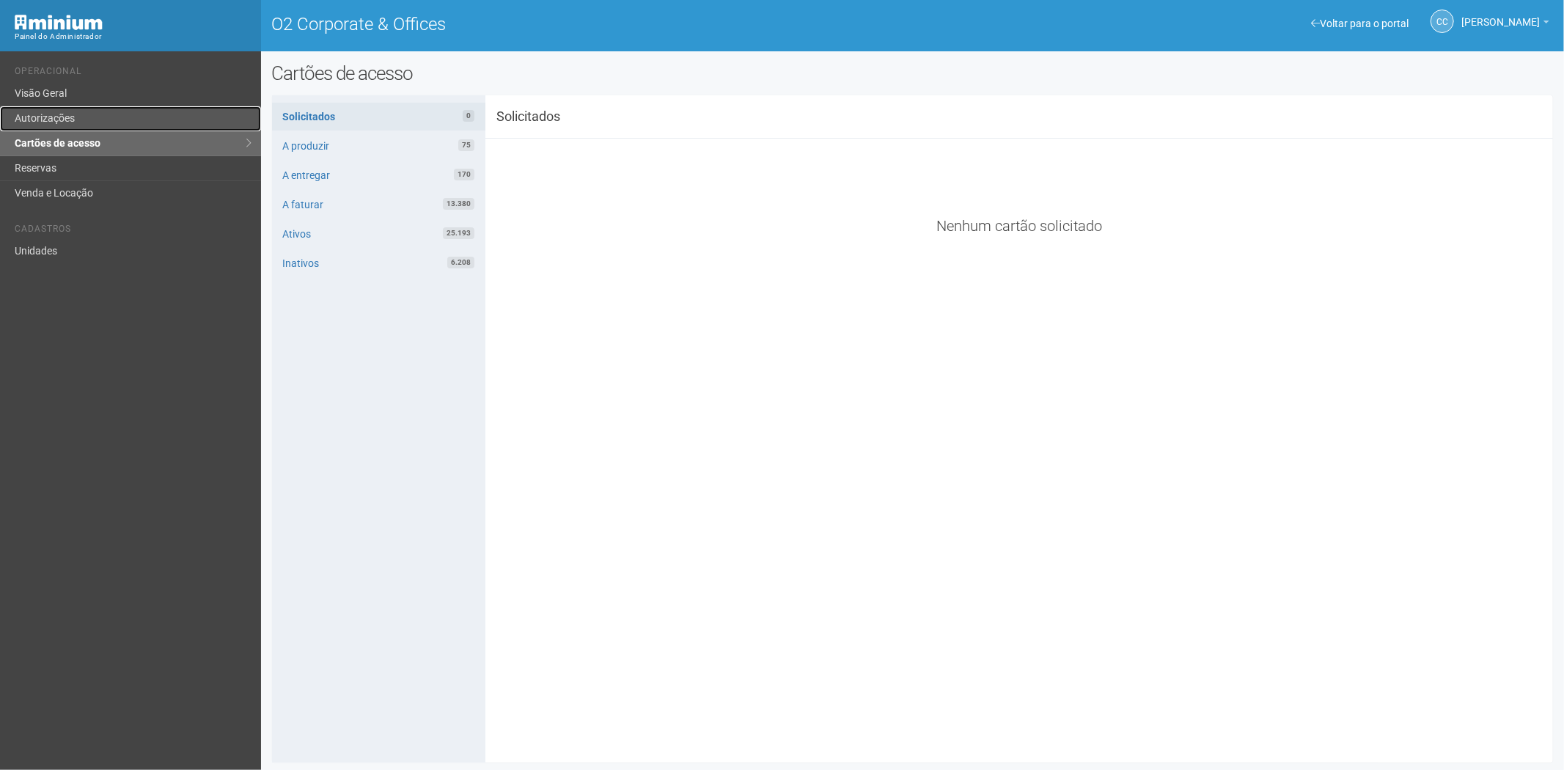
click at [52, 117] on link "Autorizações" at bounding box center [130, 118] width 261 height 25
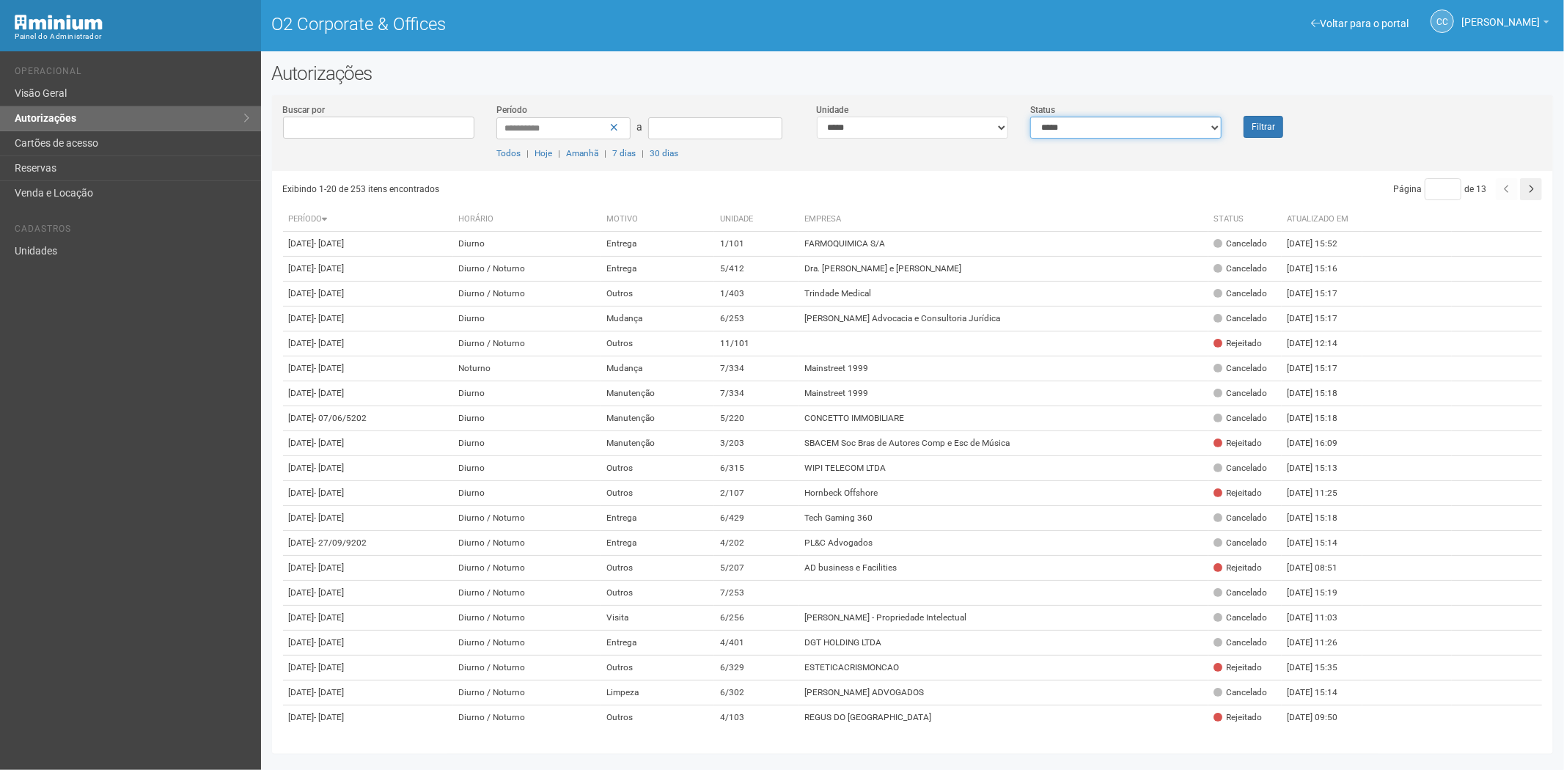
drag, startPoint x: 0, startPoint y: 0, endPoint x: 1168, endPoint y: 132, distance: 1175.7
click at [1168, 132] on select "**********" at bounding box center [1125, 128] width 191 height 22
select select "*"
click at [1030, 117] on select "**********" at bounding box center [1125, 128] width 191 height 22
click at [1265, 128] on font "Filtrar" at bounding box center [1263, 127] width 23 height 10
